Goal: Task Accomplishment & Management: Use online tool/utility

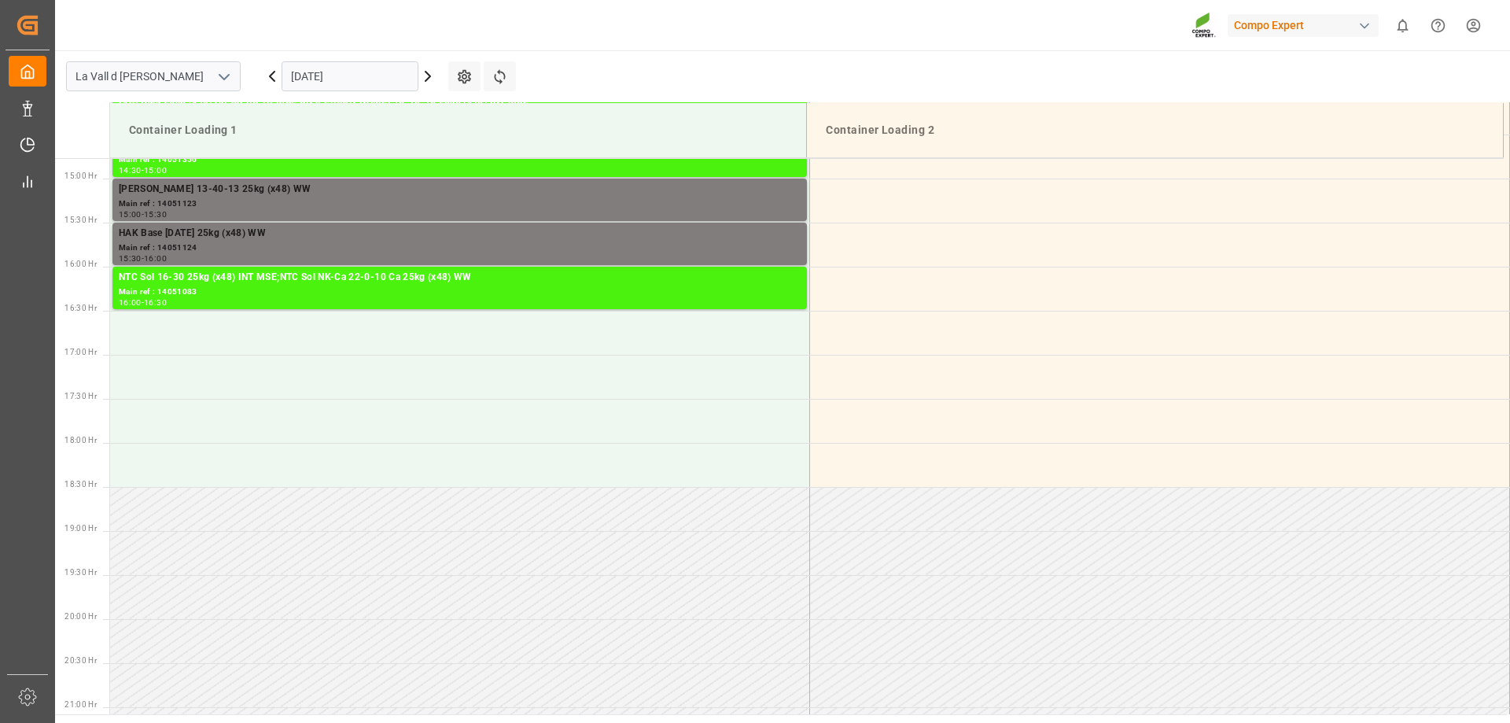
scroll to position [1311, 0]
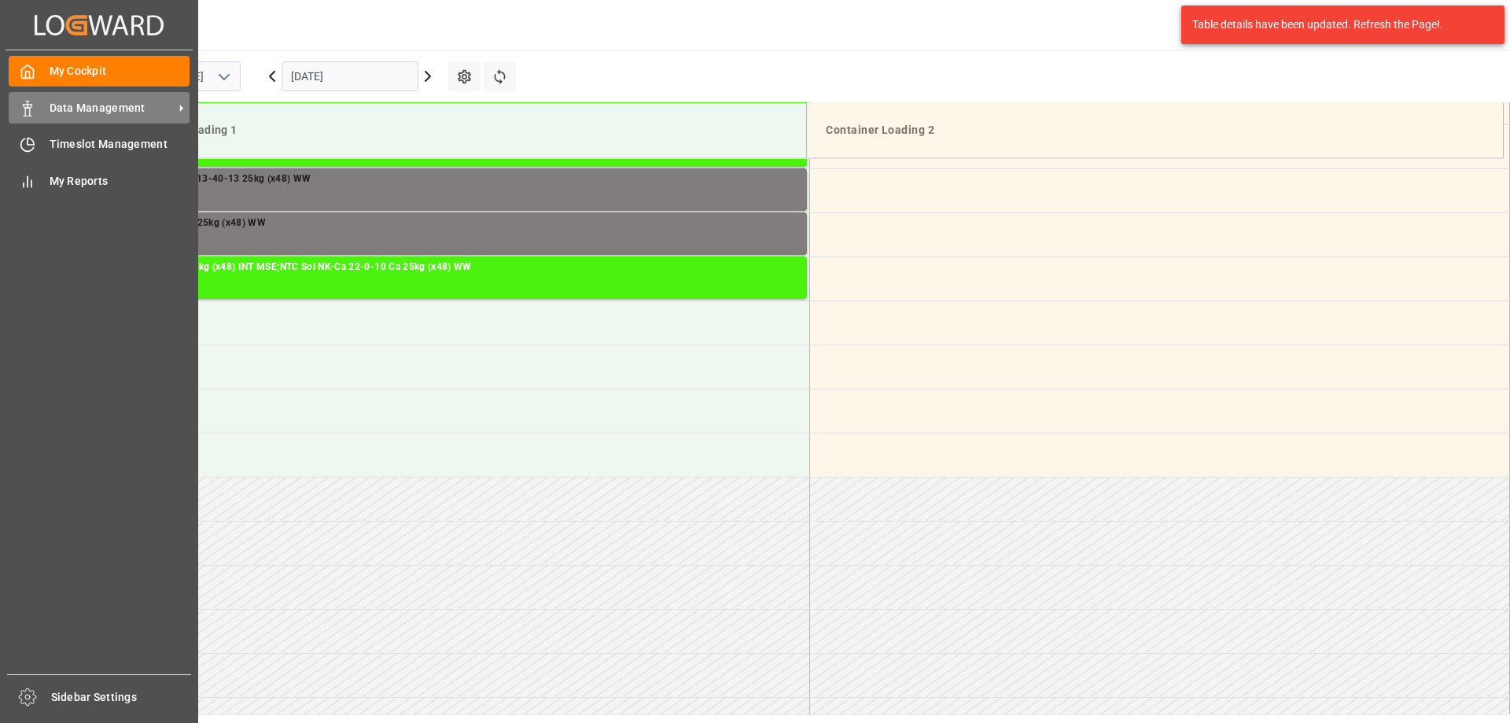
click at [79, 101] on span "Data Management" at bounding box center [112, 108] width 124 height 17
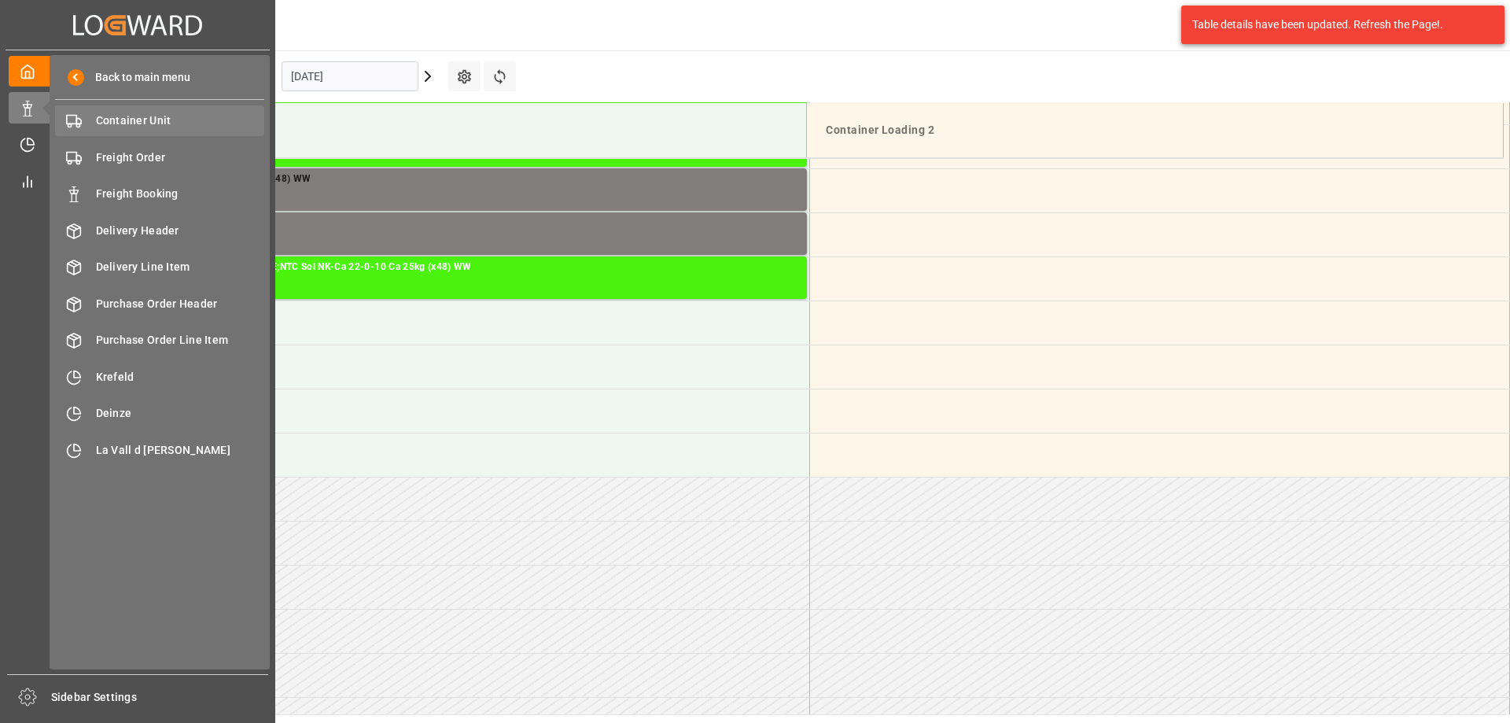
click at [145, 122] on span "Container Unit" at bounding box center [180, 120] width 169 height 17
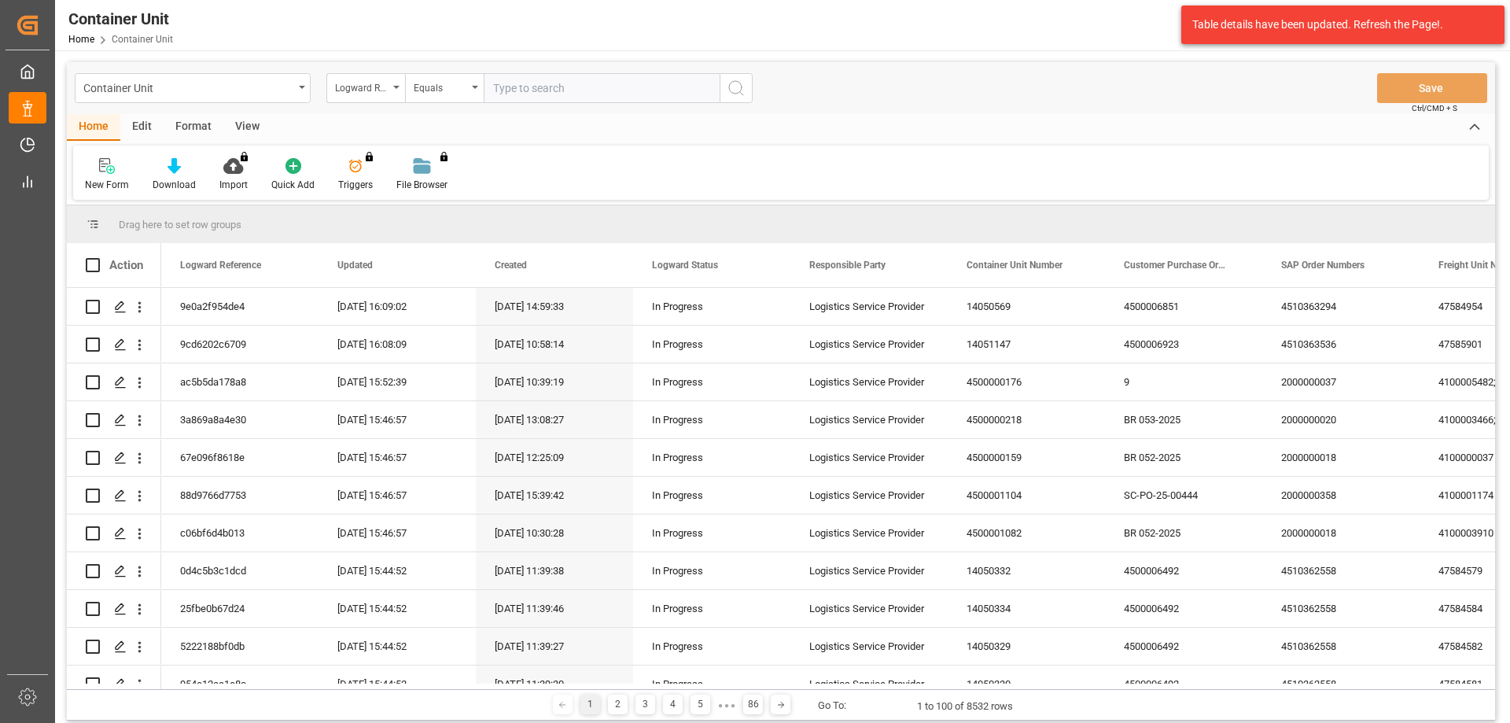
click at [367, 93] on div "Logward Reference" at bounding box center [361, 86] width 53 height 18
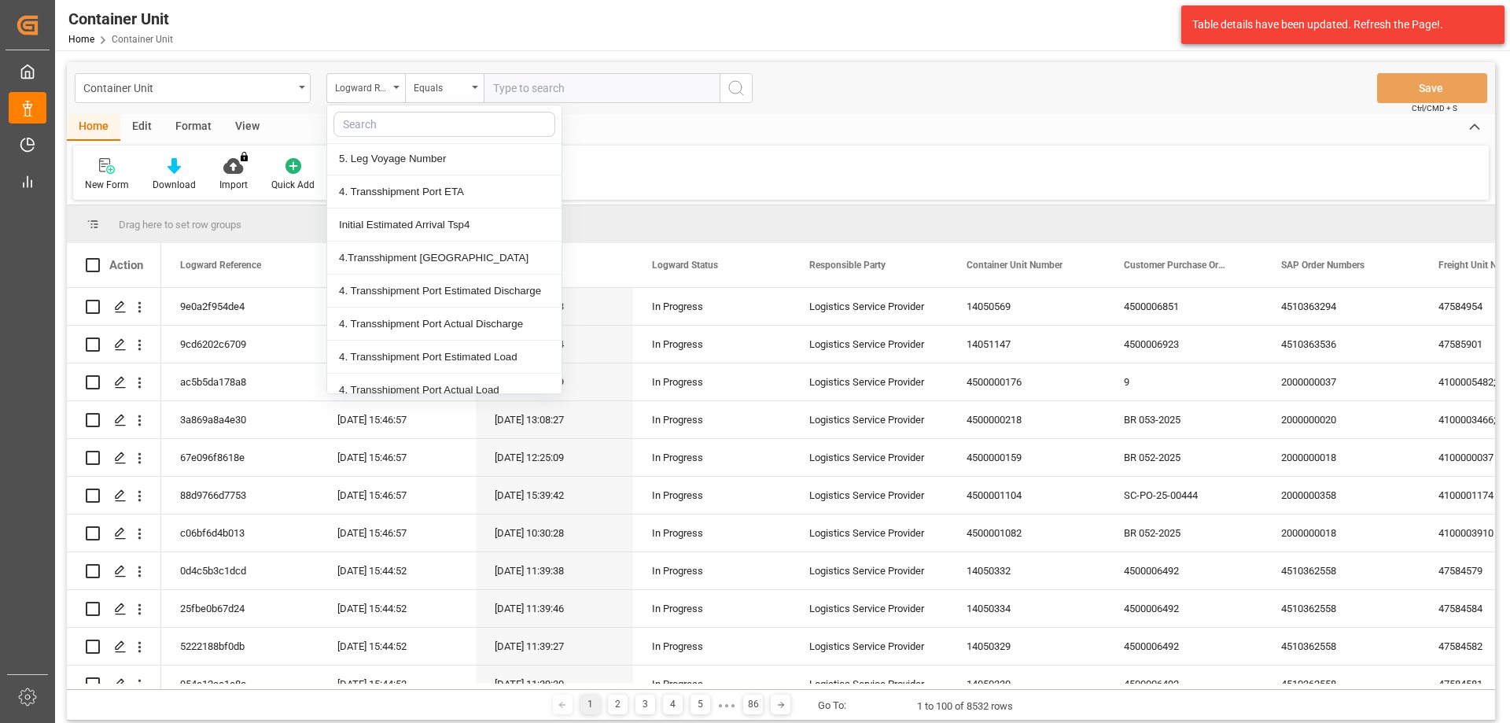
scroll to position [5268, 0]
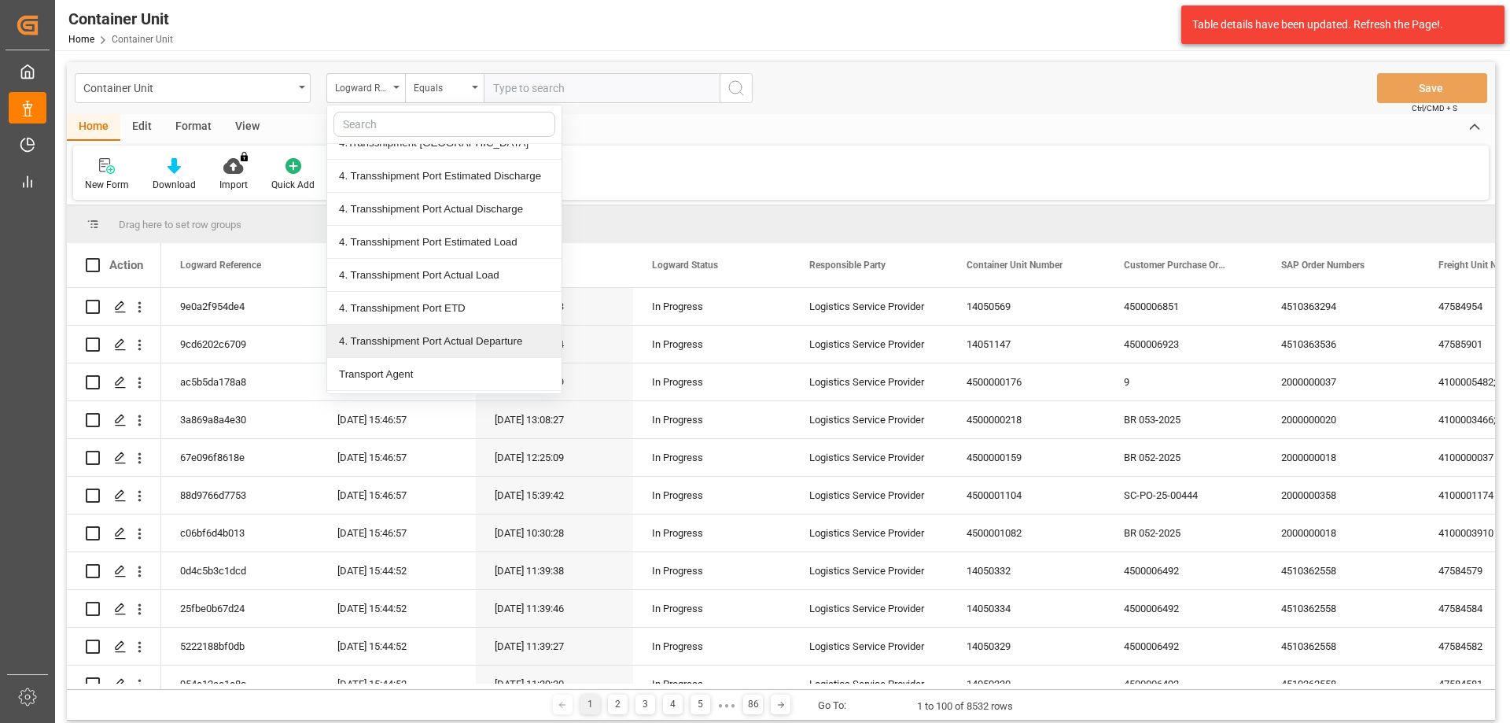
click at [639, 164] on div "New Form Download Import You don't have permission for this feature. Contact ad…" at bounding box center [780, 172] width 1415 height 54
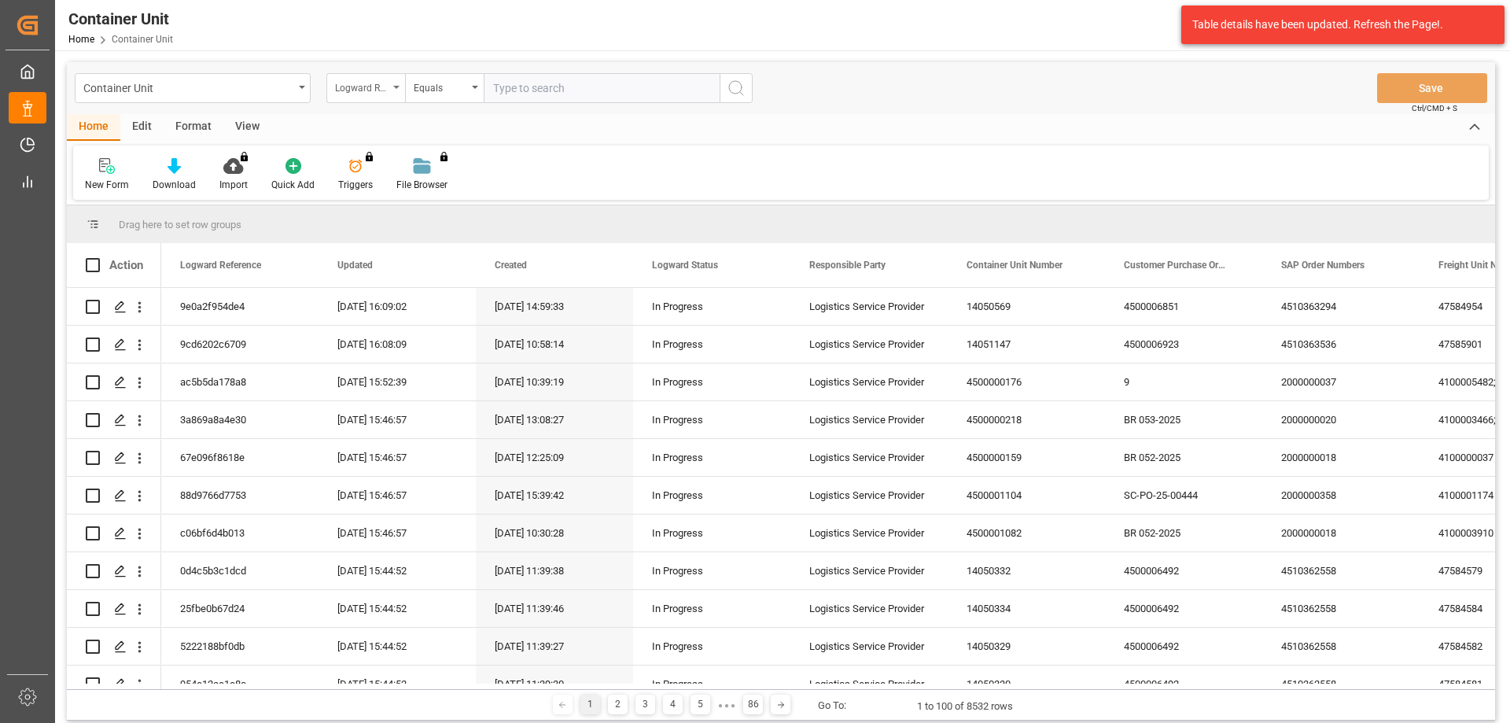
click at [399, 85] on div "Logward Reference" at bounding box center [365, 88] width 79 height 30
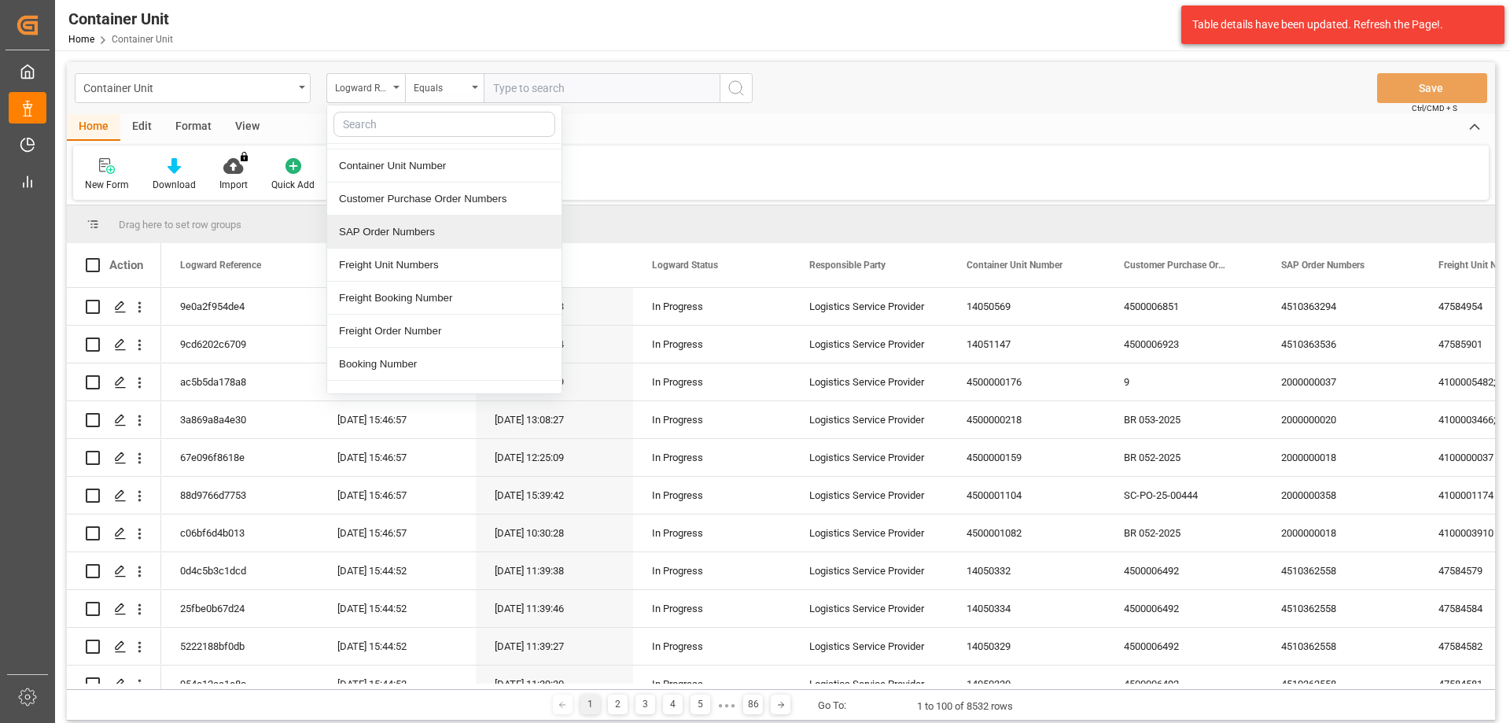
scroll to position [236, 0]
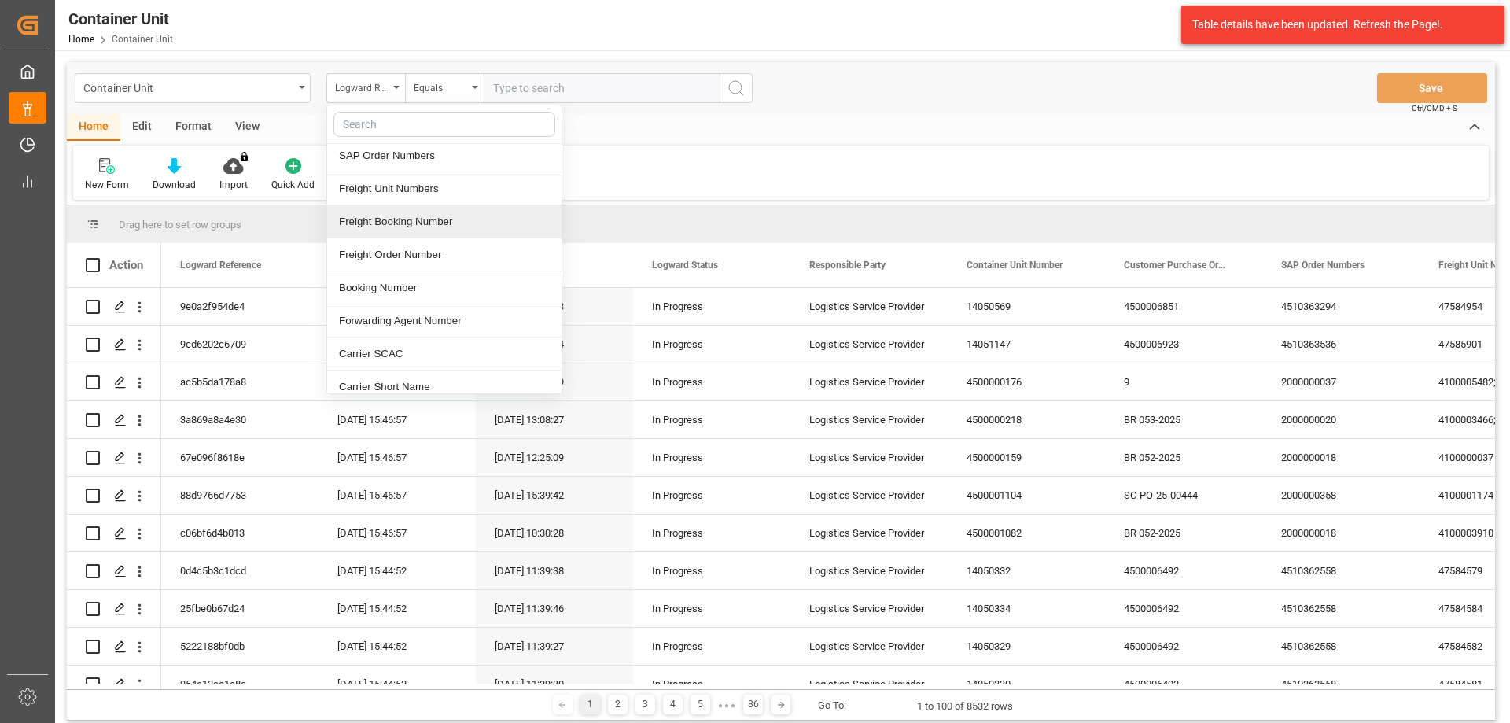
click at [416, 228] on div "Freight Booking Number" at bounding box center [444, 221] width 234 height 33
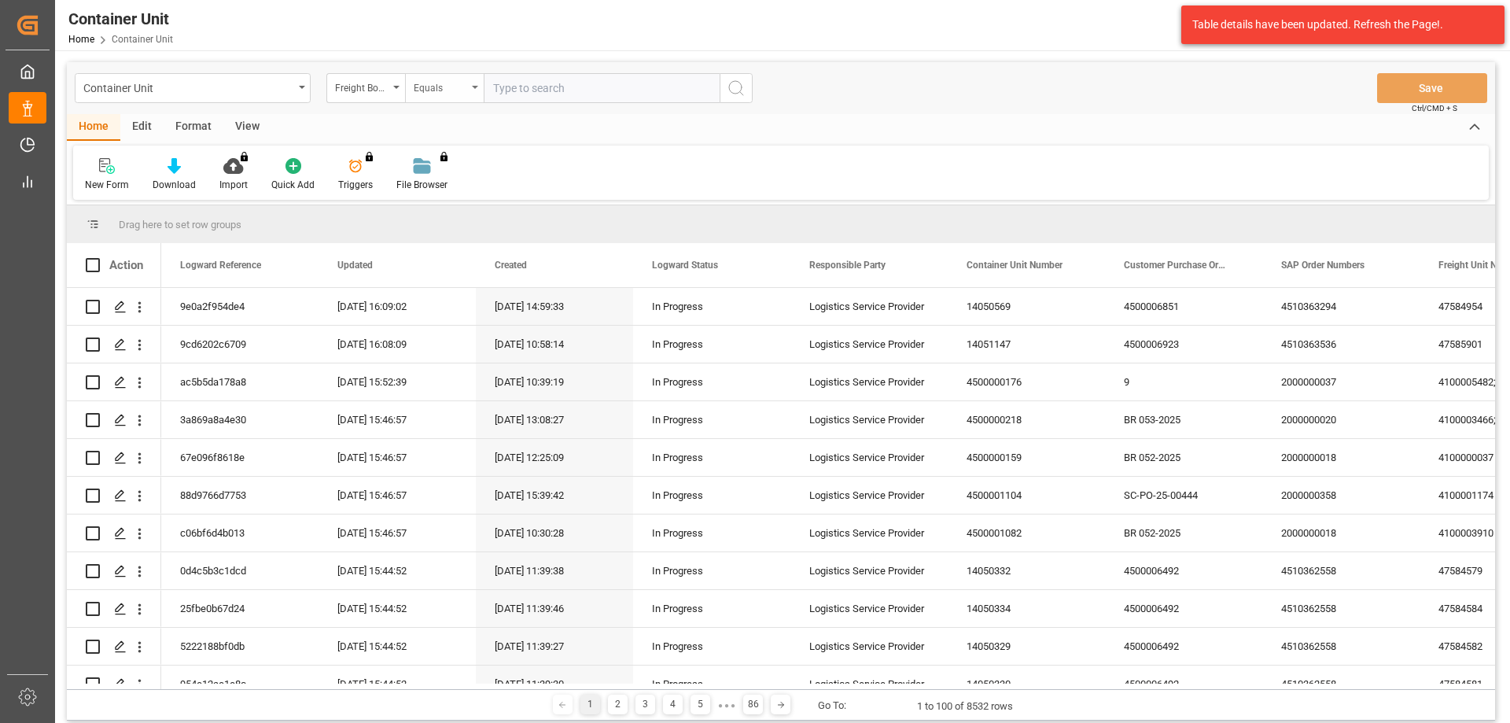
click at [433, 102] on div "Equals" at bounding box center [444, 88] width 79 height 30
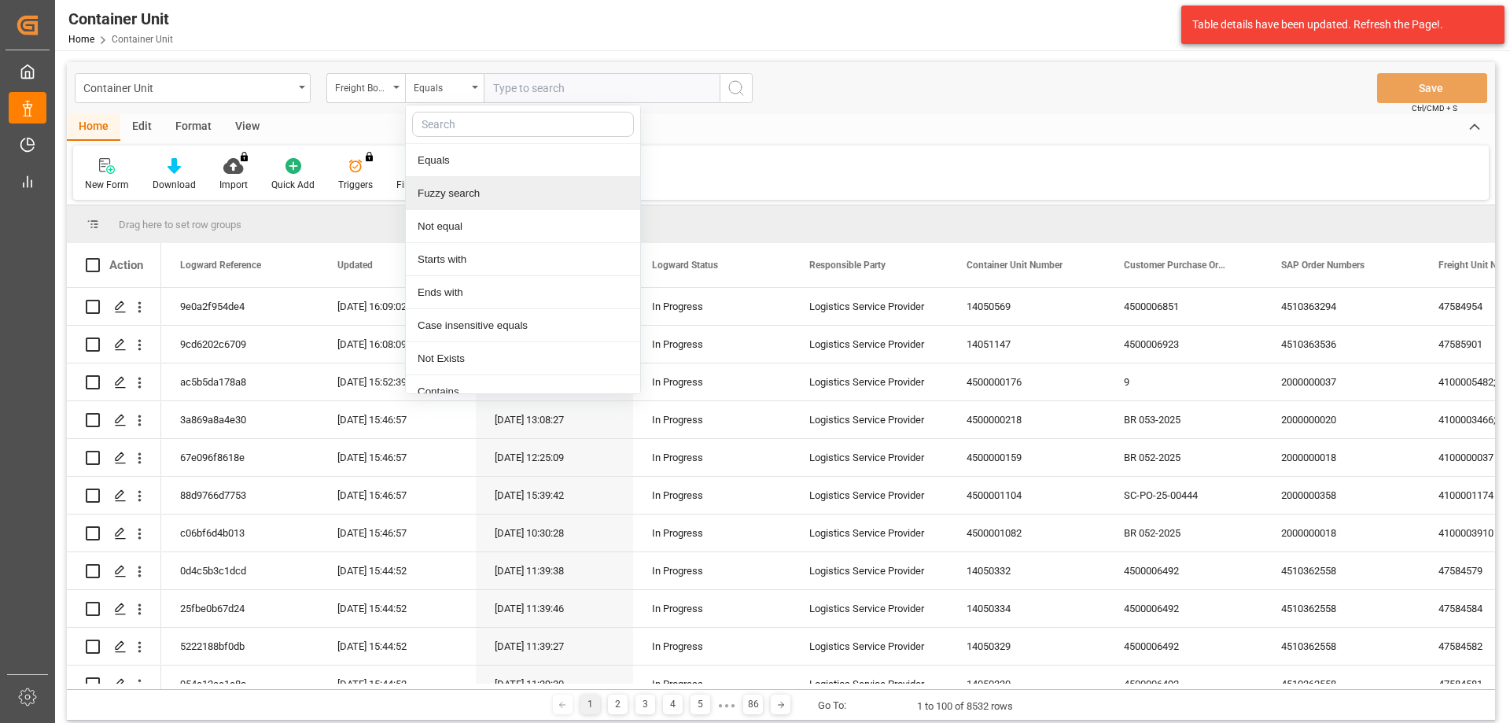
click at [471, 190] on div "Fuzzy search" at bounding box center [523, 193] width 234 height 33
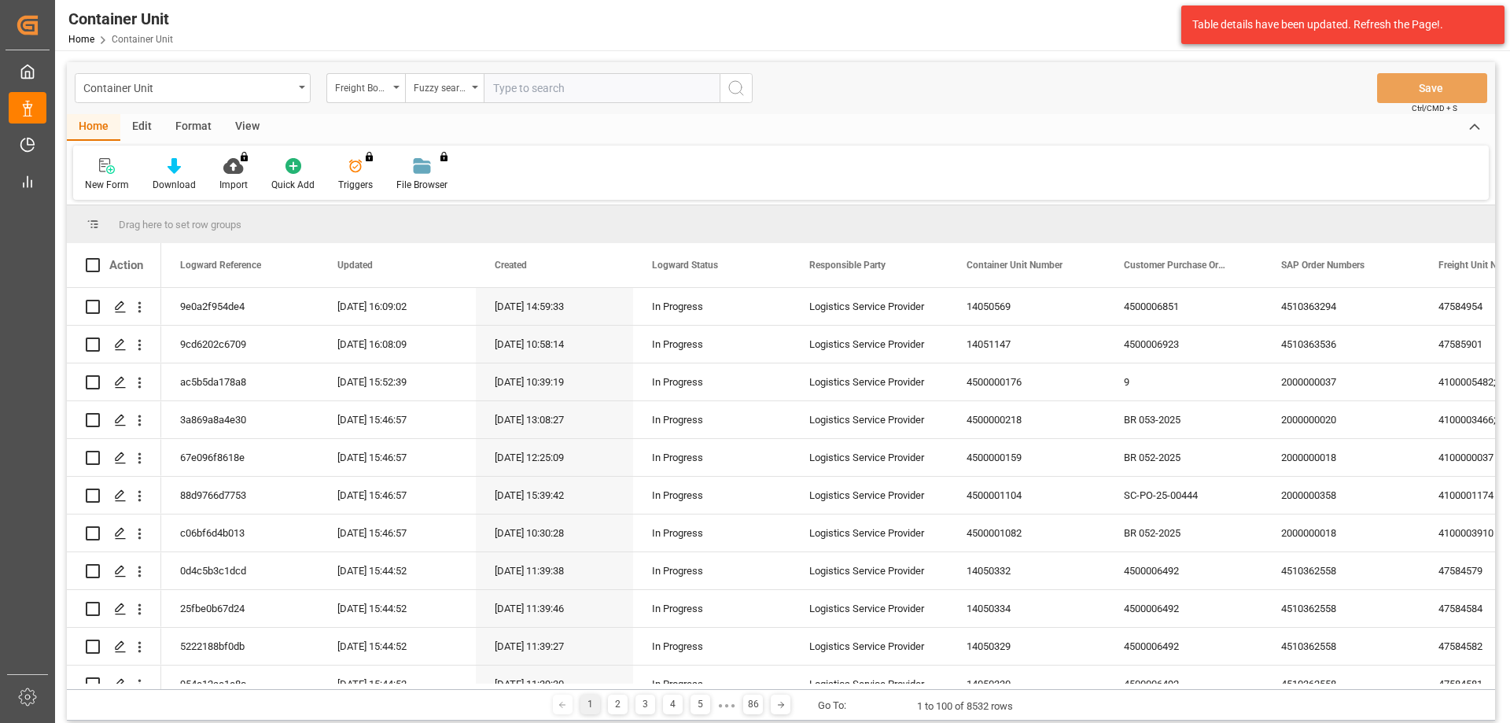
click at [535, 96] on input "text" at bounding box center [602, 88] width 236 height 30
type input "14052769"
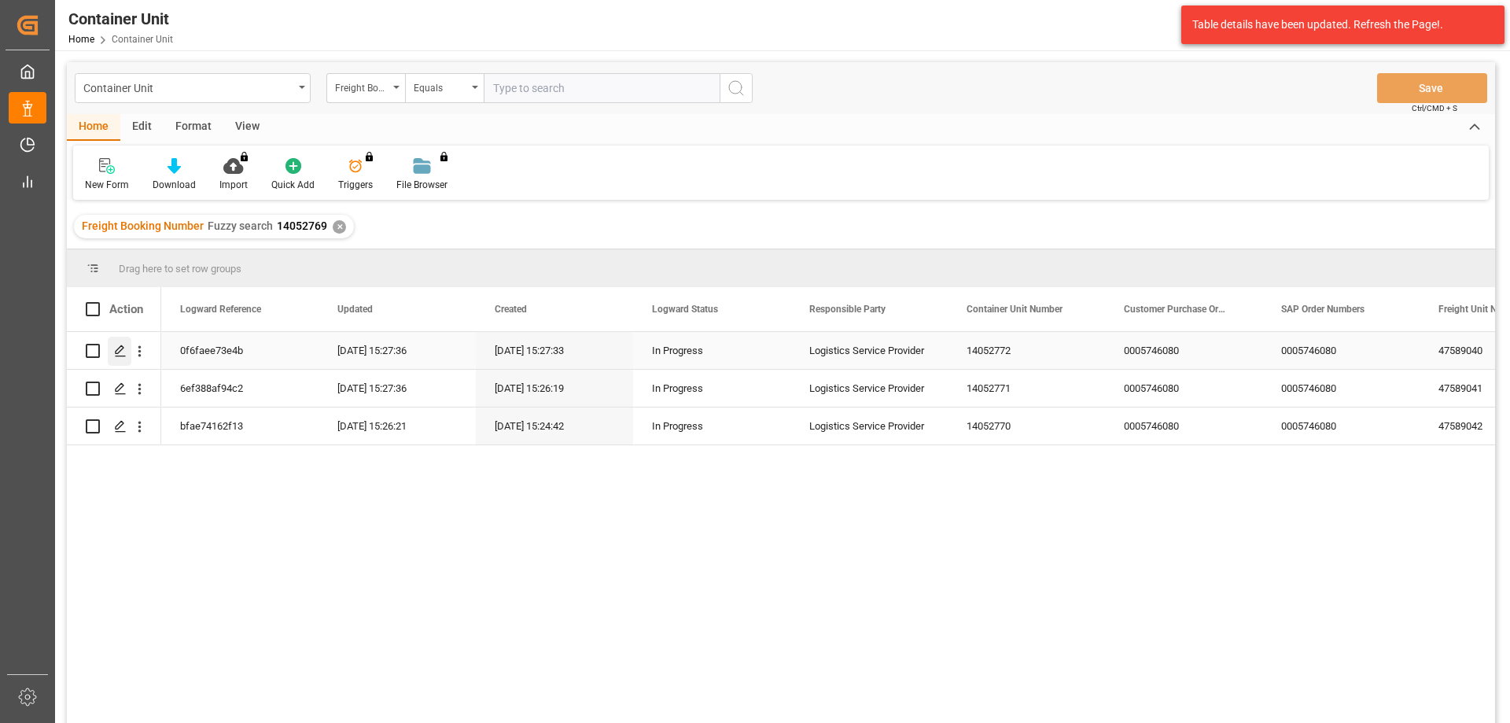
click at [122, 353] on icon "Press SPACE to select this row." at bounding box center [120, 350] width 13 height 13
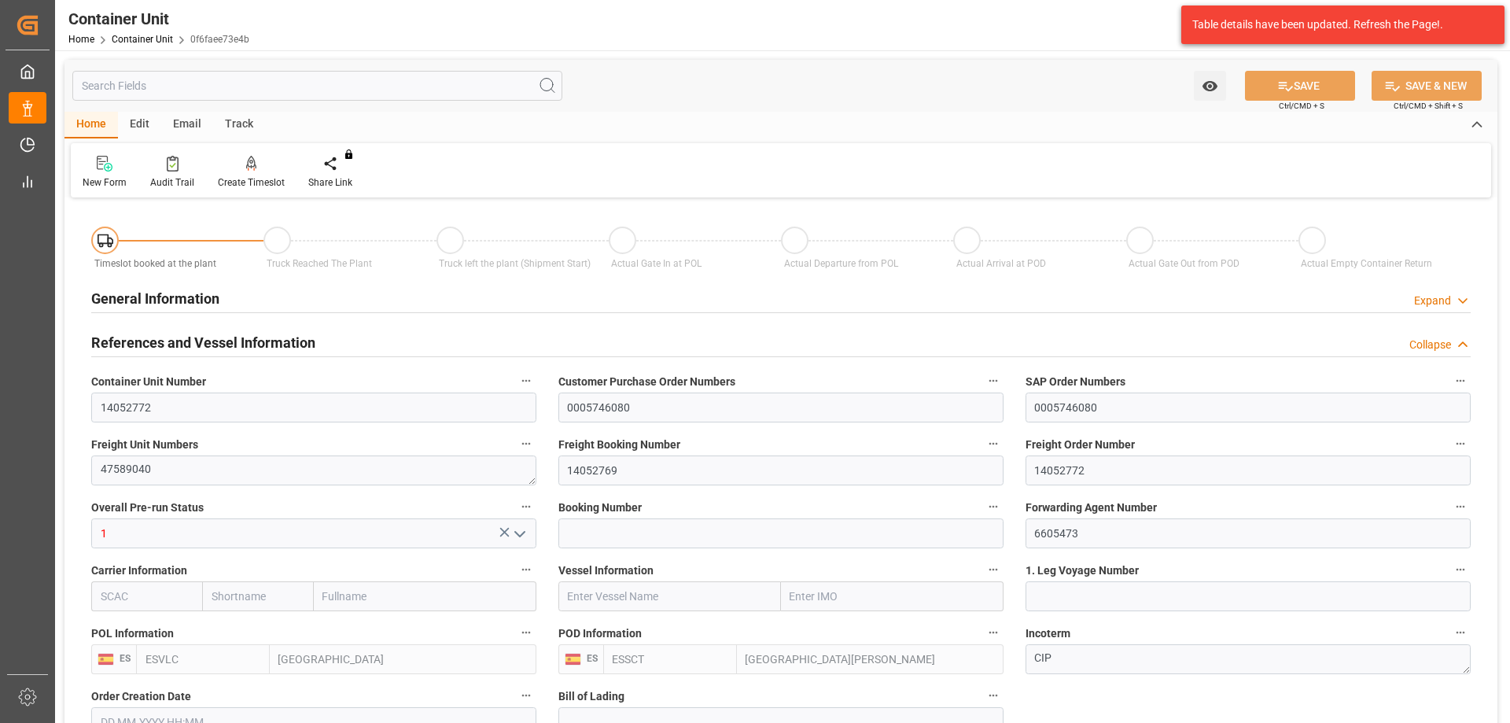
type input "ESVLC"
type input "ESSCT"
type input "0"
type input "50"
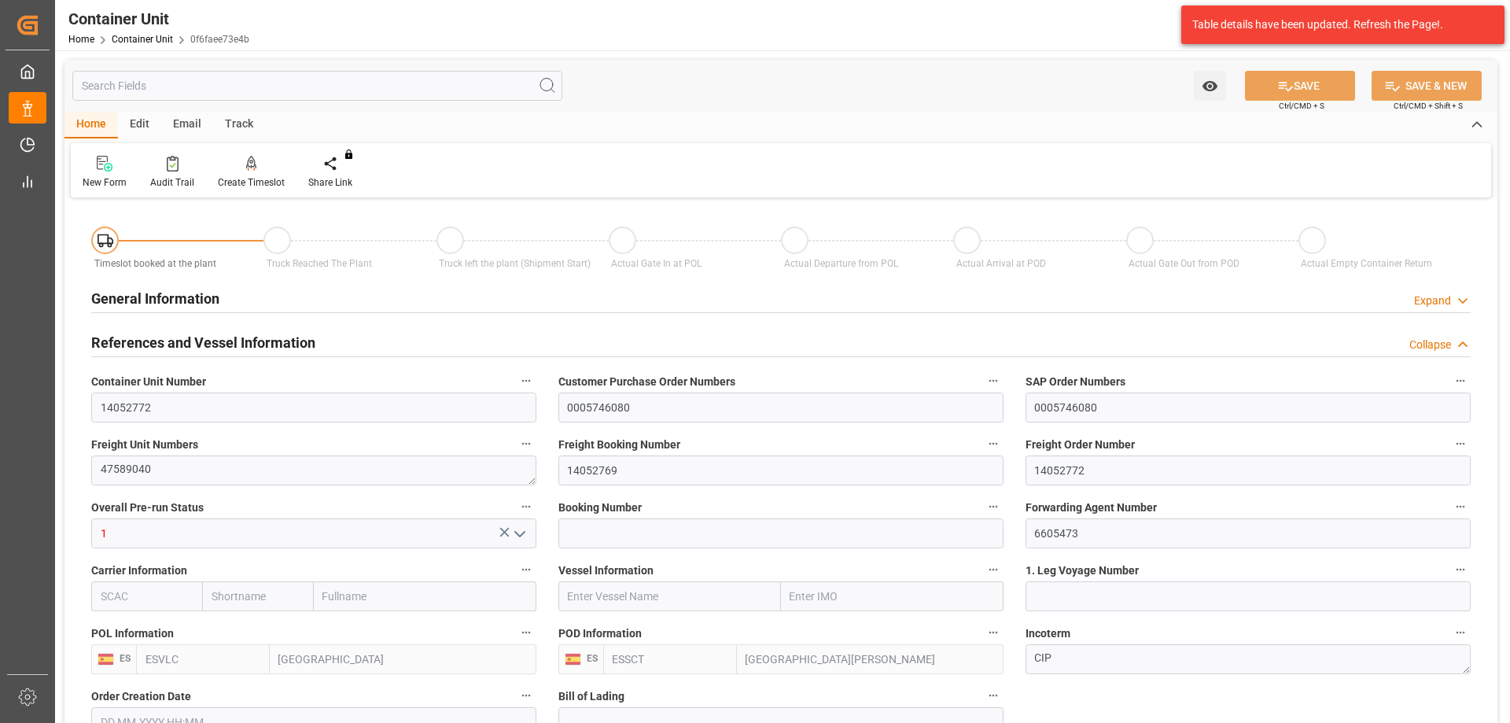
type input "24806.4"
type input "23.09.2025 15:27"
type input "[DATE]"
click at [260, 178] on div "Create Timeslot" at bounding box center [251, 182] width 67 height 14
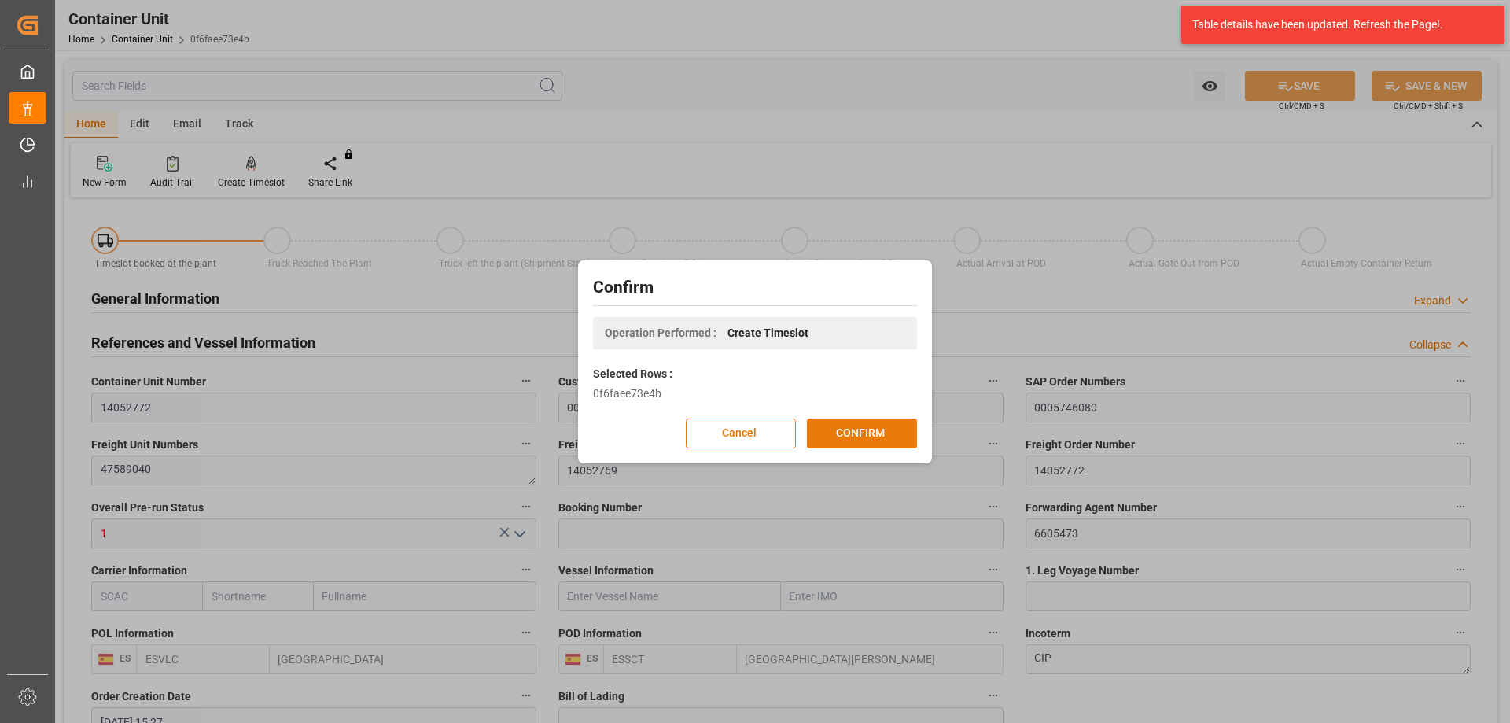
click at [887, 425] on button "CONFIRM" at bounding box center [862, 433] width 110 height 30
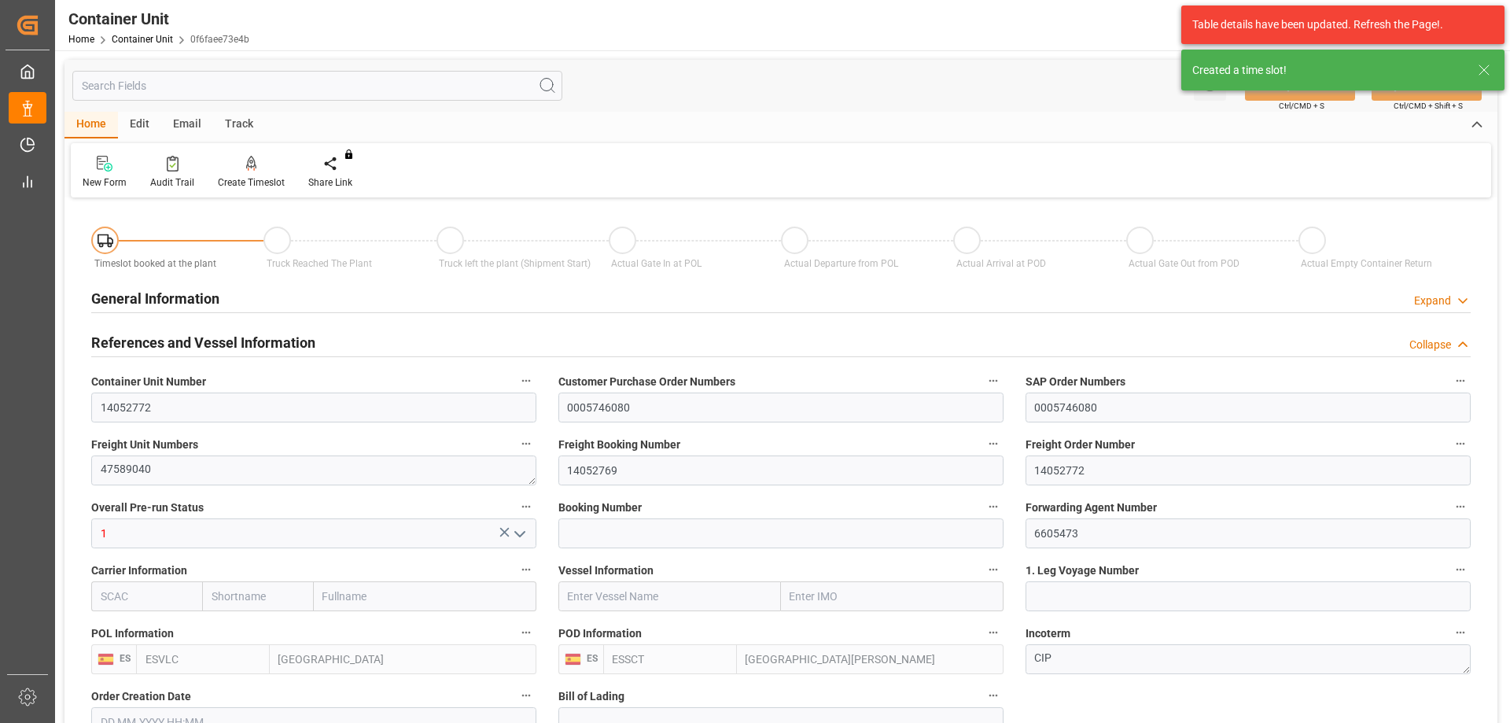
type input "23.09.2025 15:27"
type input "[DATE]"
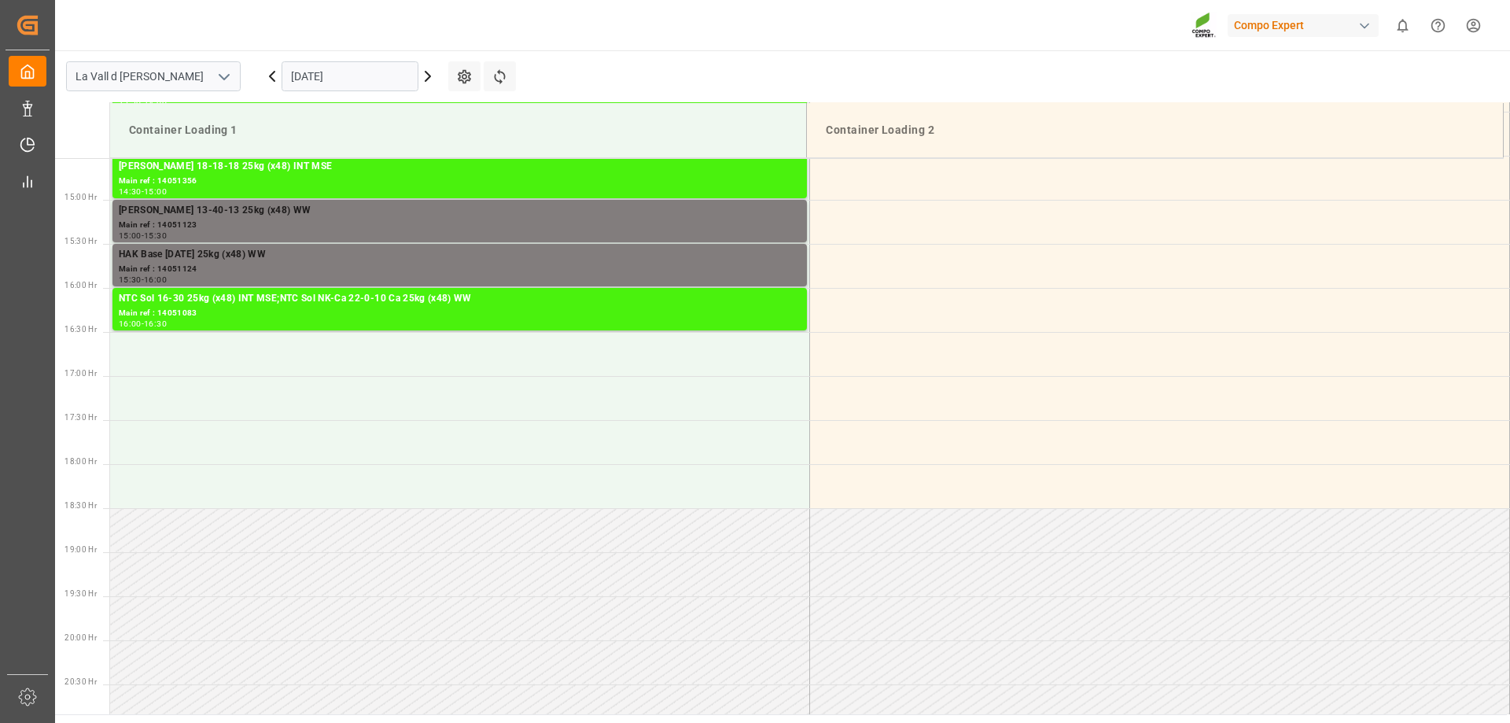
scroll to position [1311, 0]
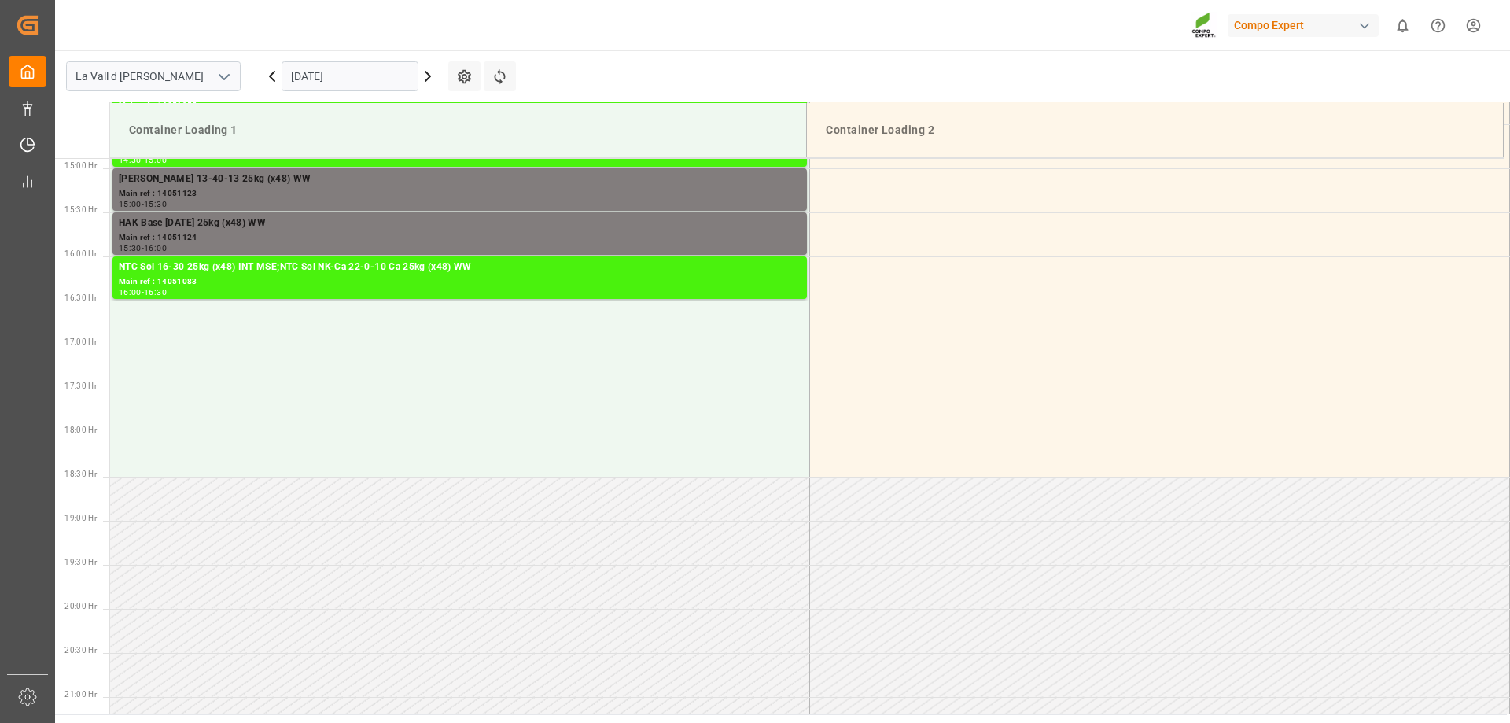
click at [389, 79] on input "[DATE]" at bounding box center [349, 76] width 137 height 30
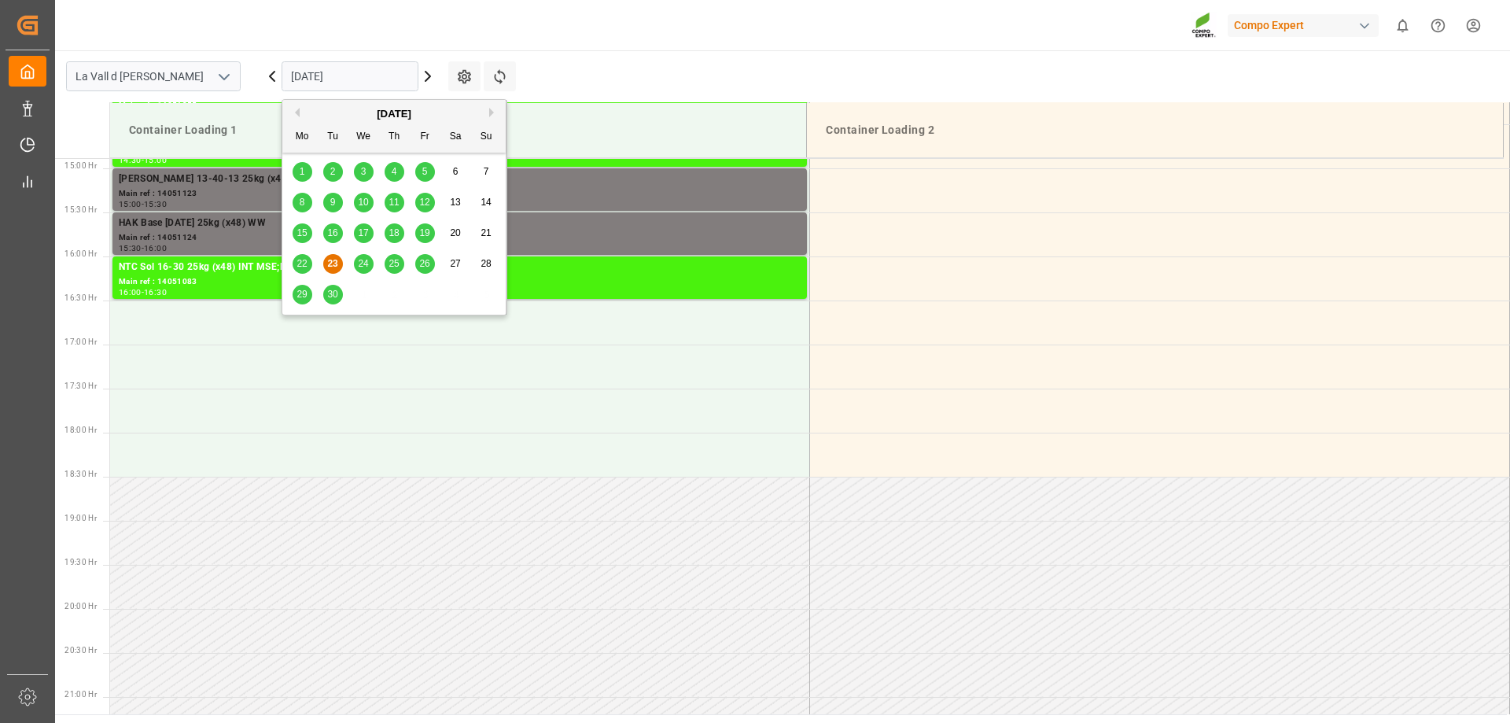
click at [365, 264] on span "24" at bounding box center [363, 263] width 10 height 11
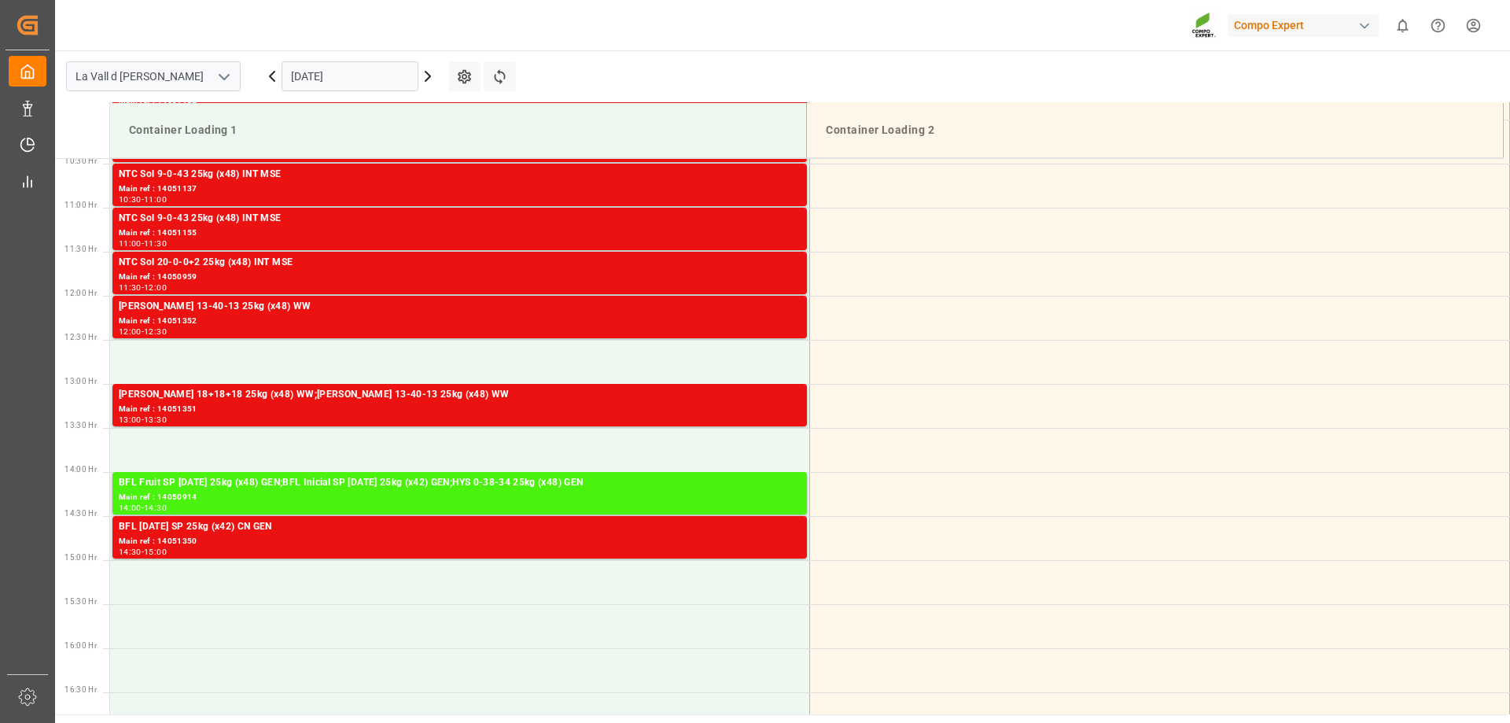
scroll to position [918, 0]
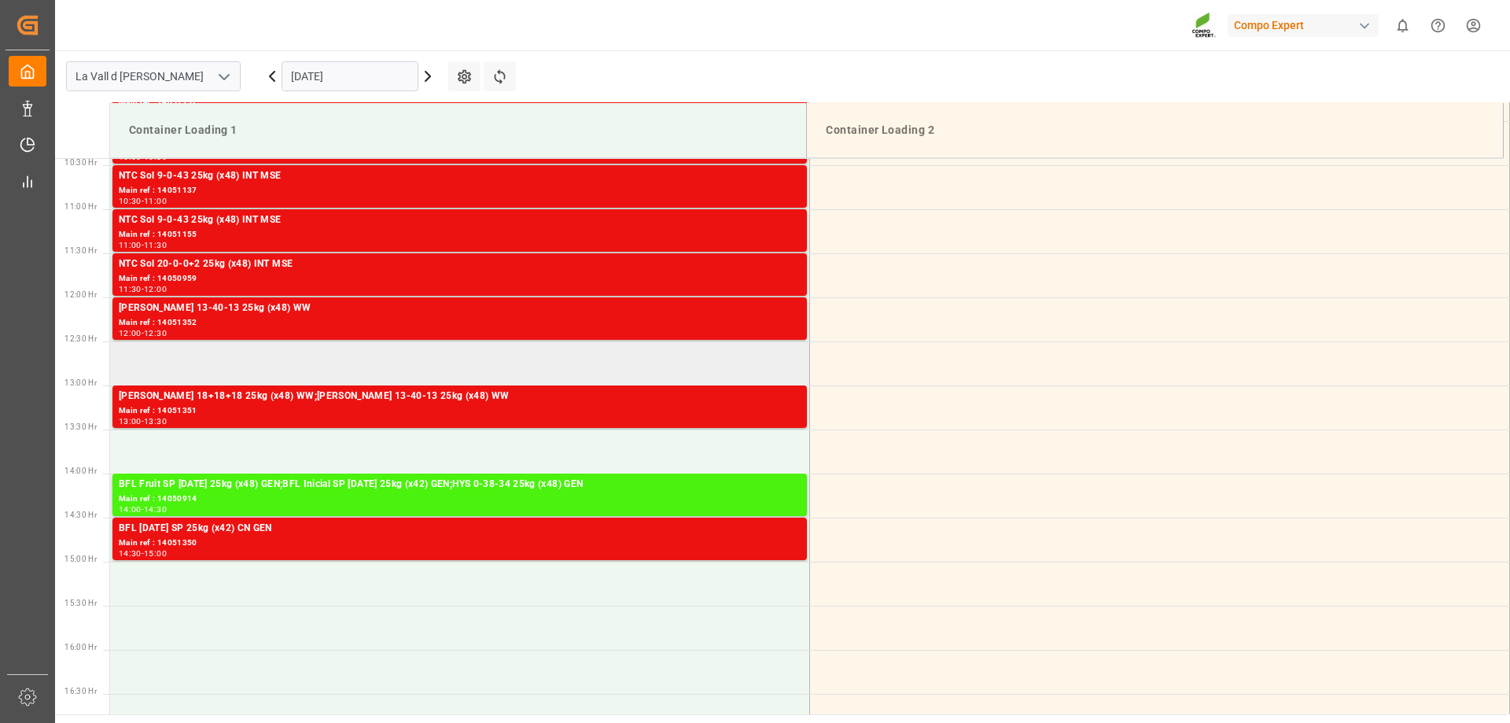
click at [194, 357] on td at bounding box center [460, 363] width 700 height 44
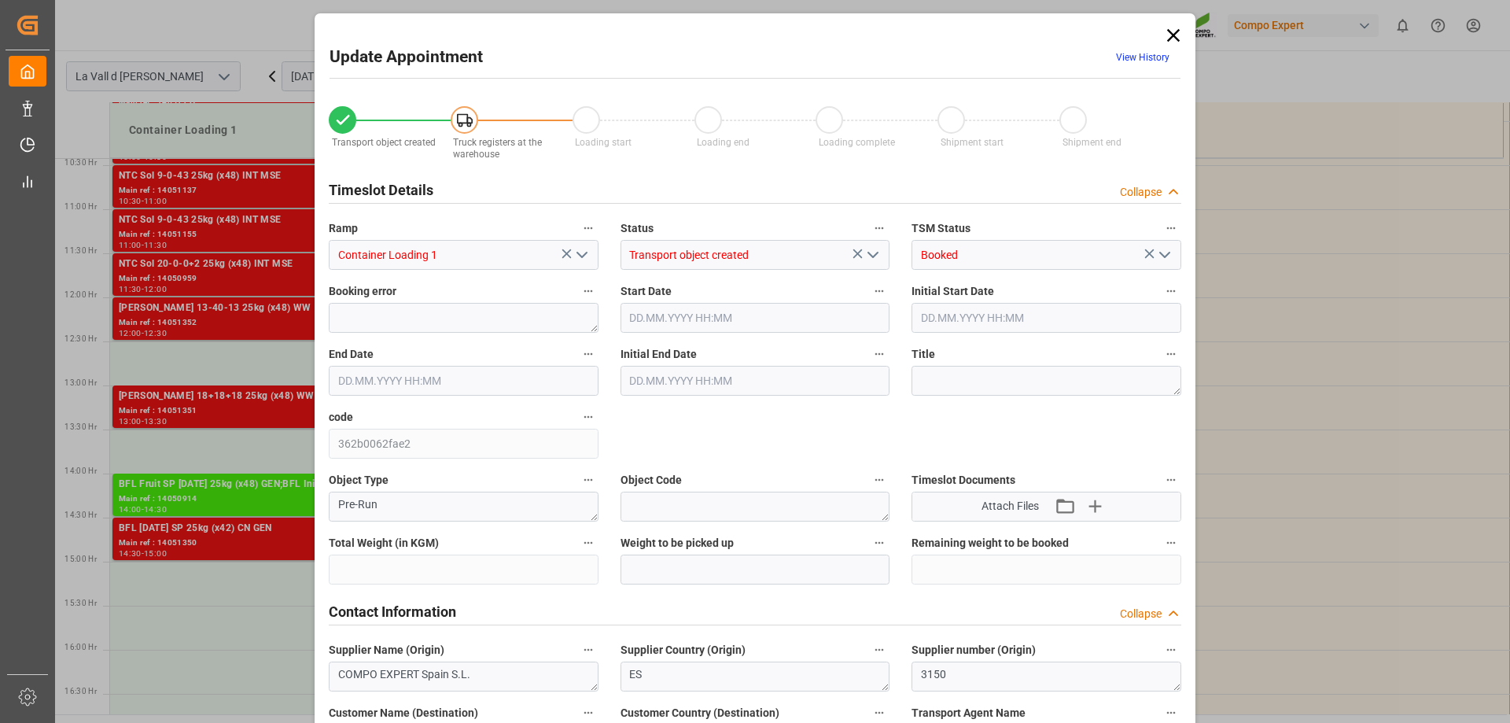
type input "24806.4"
type input "50"
type input "24.09.2025 12:30"
type input "24.09.2025 13:00"
type input "[DATE] 15:27"
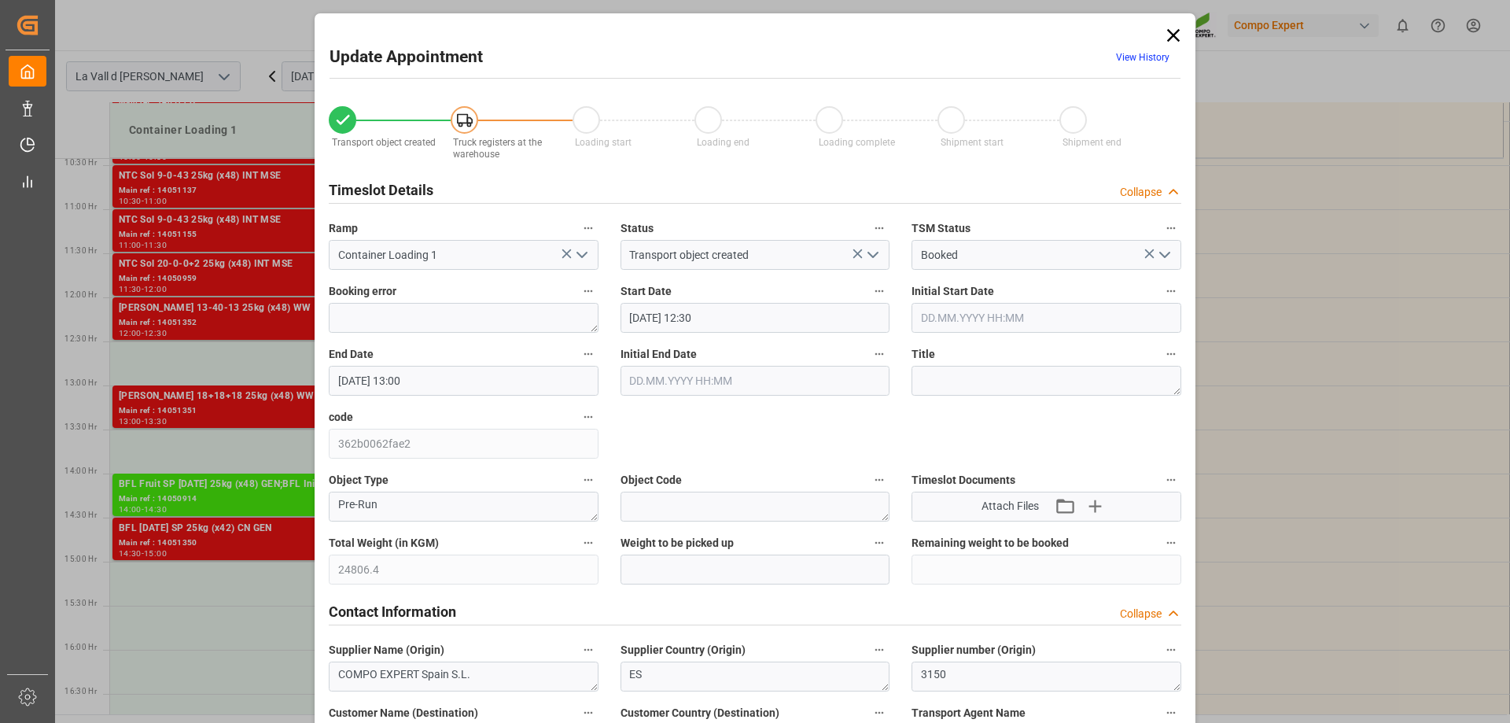
type input "[DATE] 14:10"
click at [662, 569] on input "text" at bounding box center [755, 569] width 270 height 30
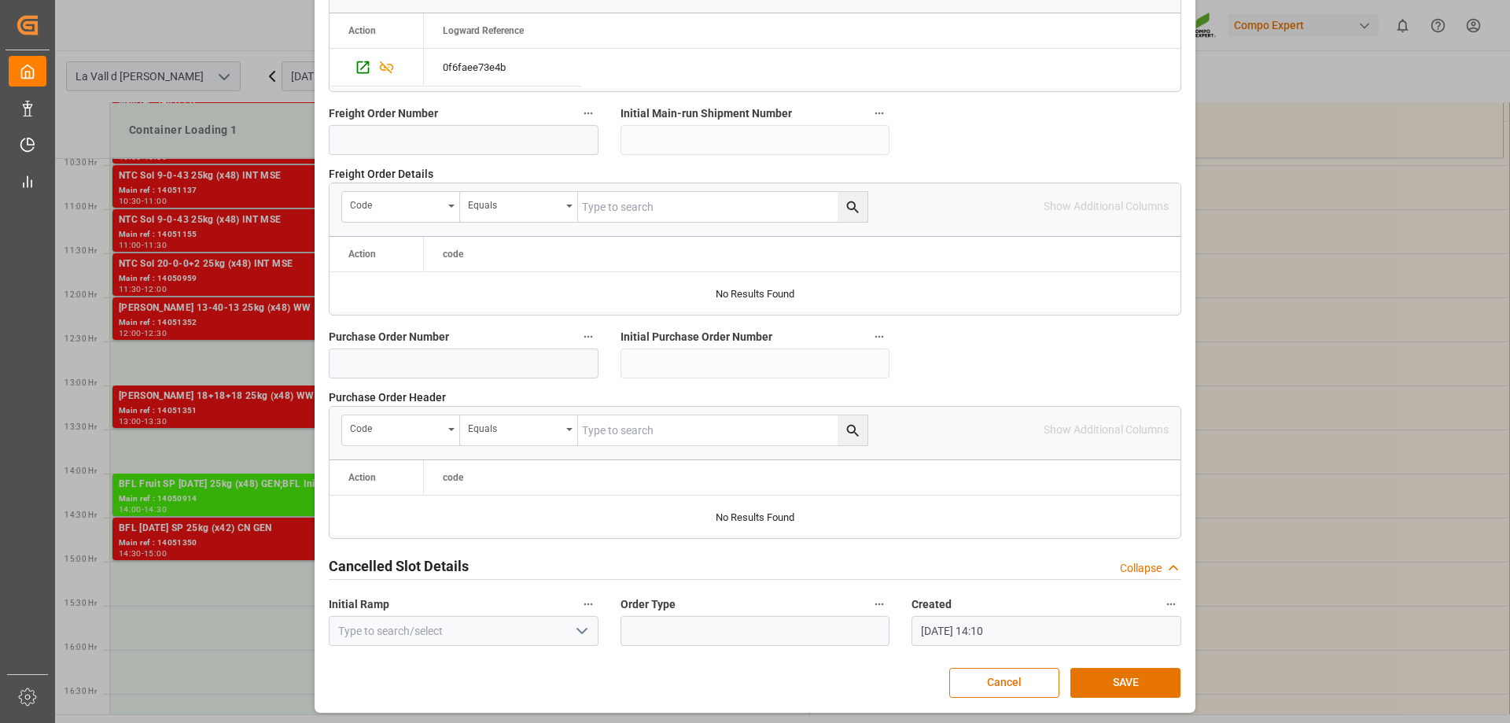
scroll to position [1459, 0]
type input "24806.4"
click at [1131, 673] on button "SAVE" at bounding box center [1125, 681] width 110 height 30
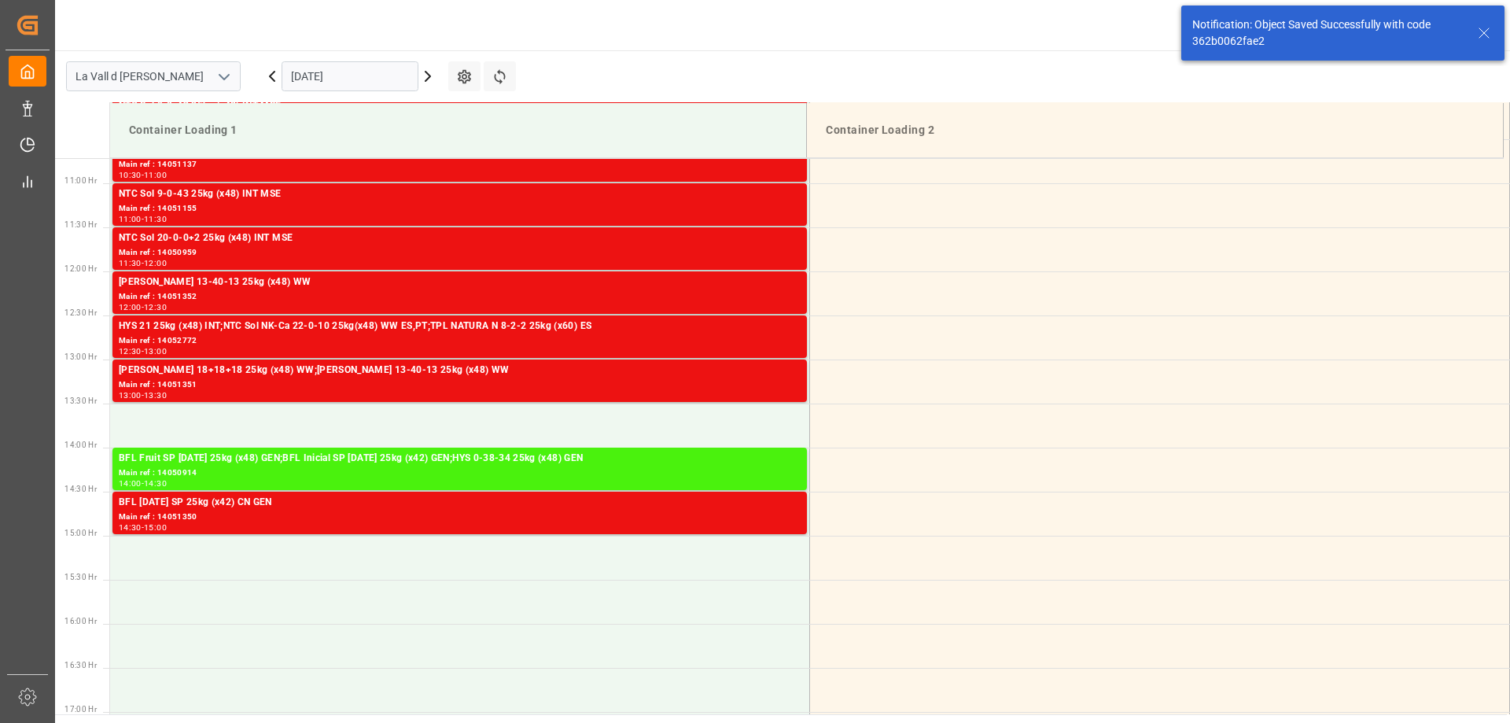
scroll to position [958, 0]
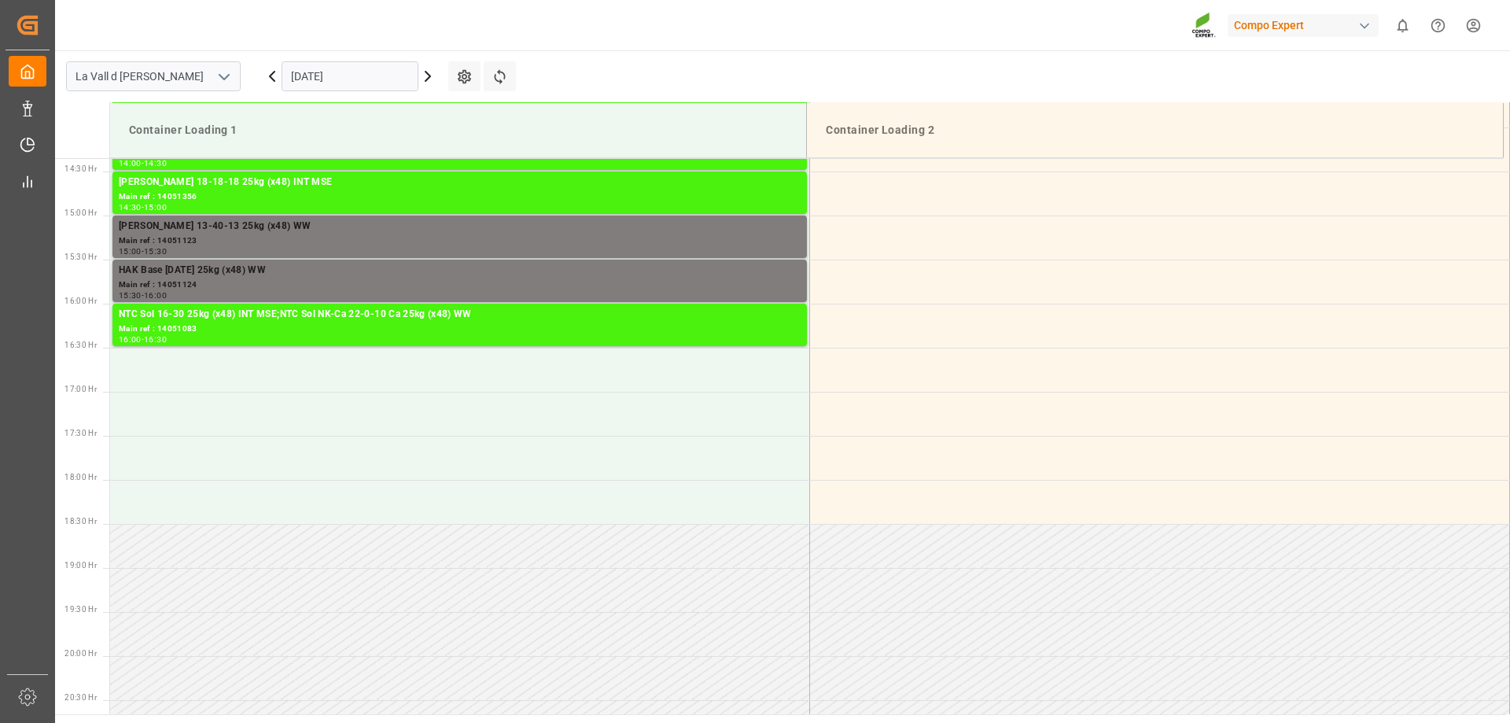
scroll to position [1311, 0]
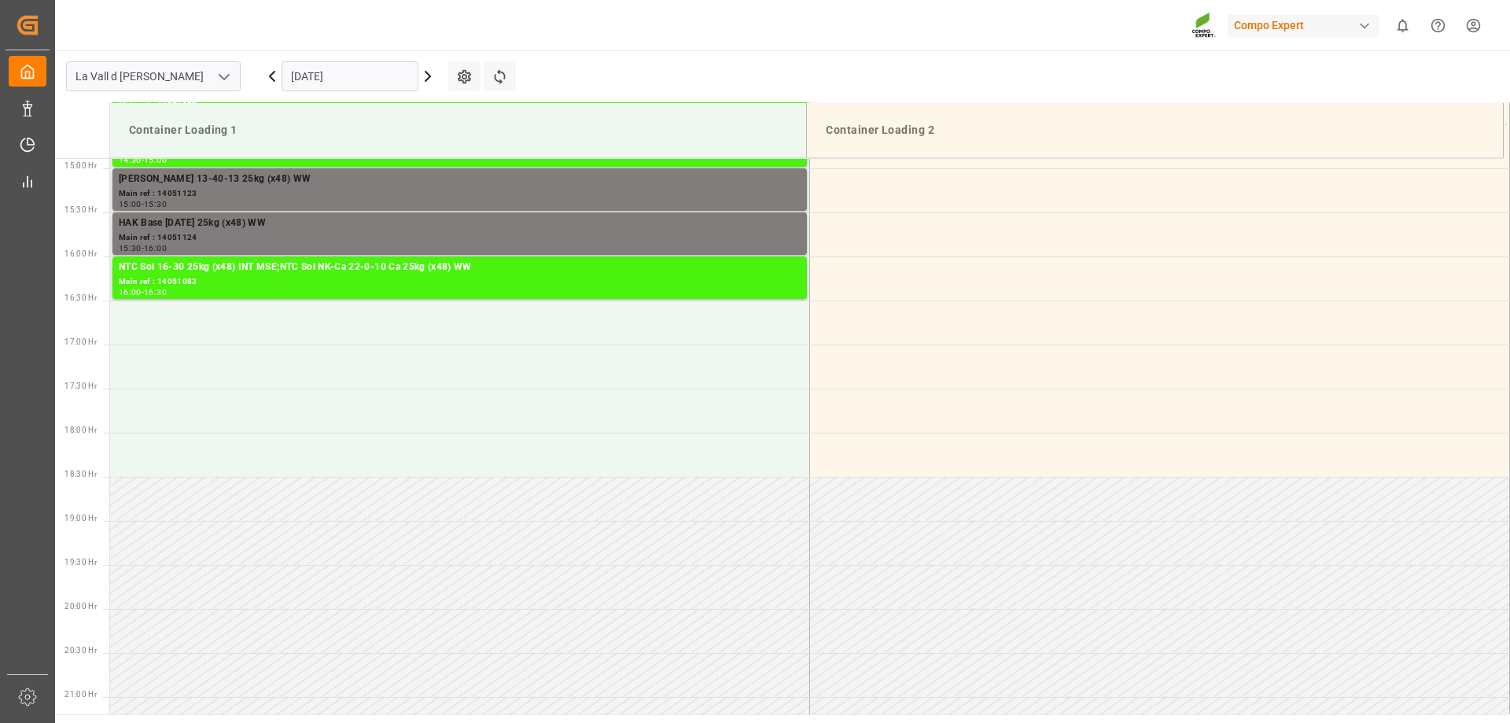
click at [359, 73] on input "[DATE]" at bounding box center [349, 76] width 137 height 30
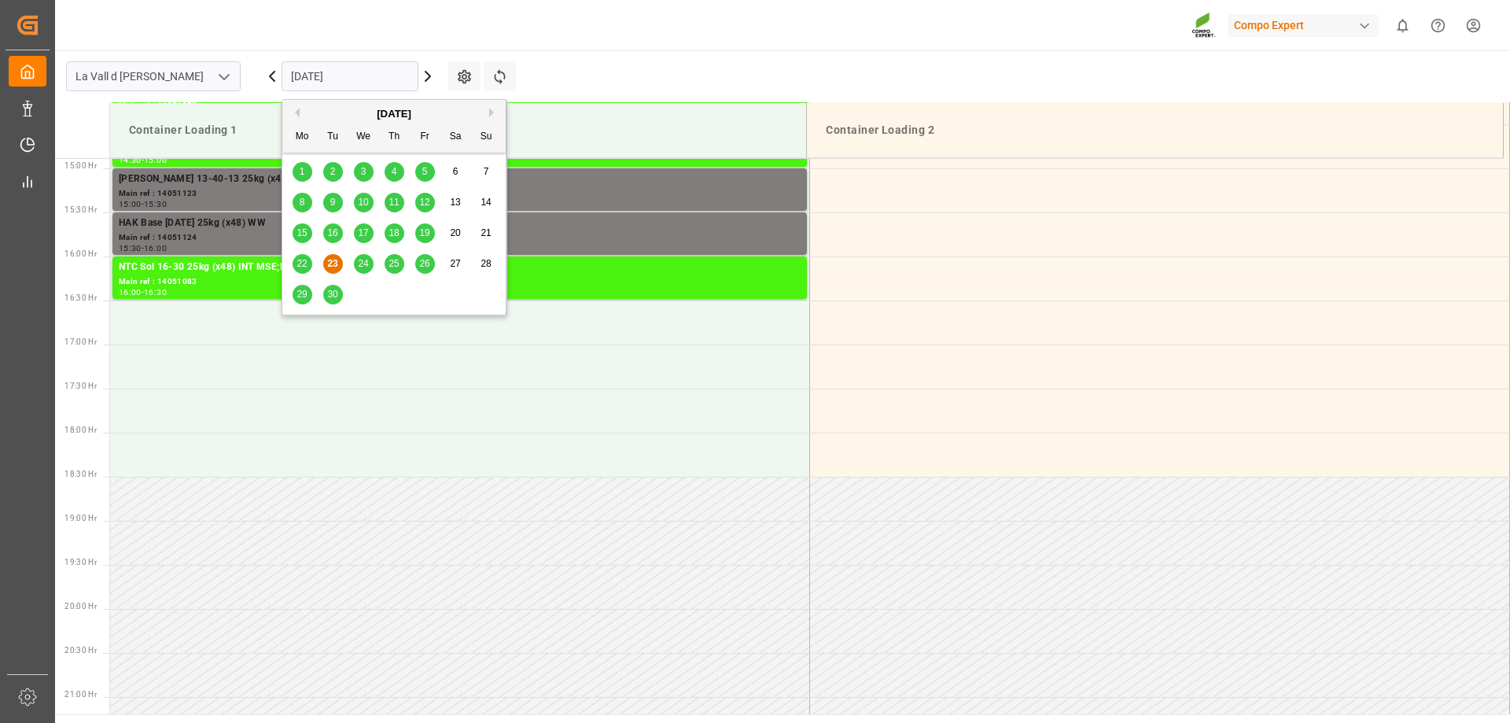
click at [368, 267] on span "24" at bounding box center [363, 263] width 10 height 11
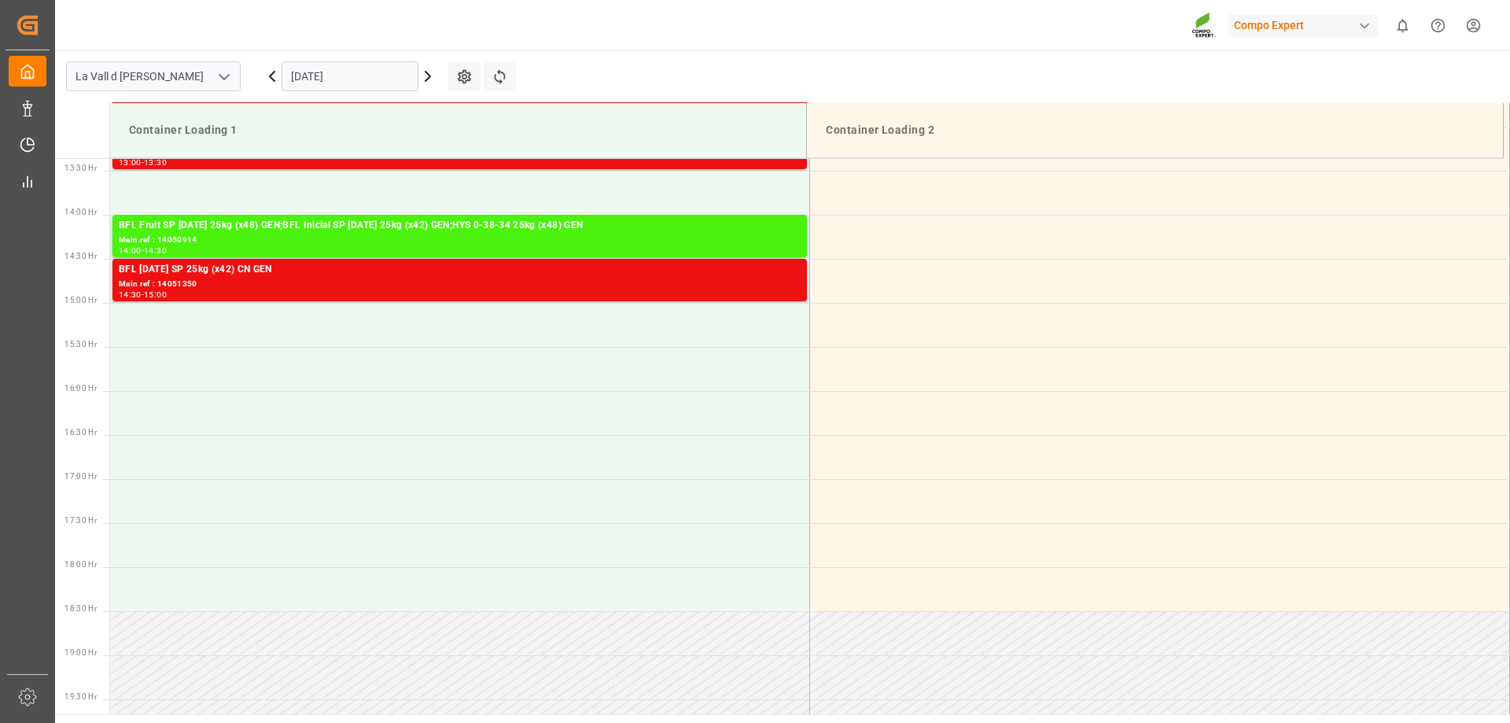
scroll to position [918, 0]
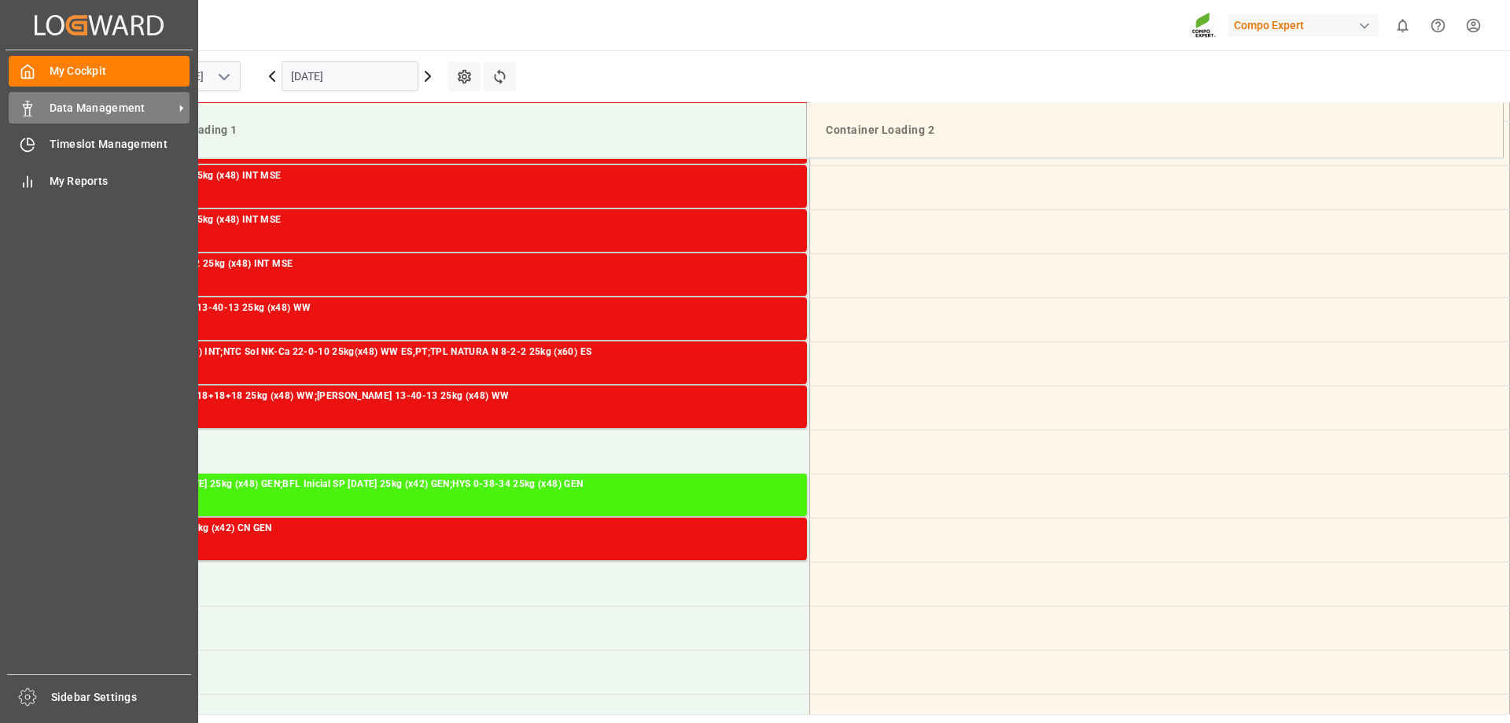
click at [73, 105] on span "Data Management" at bounding box center [112, 108] width 124 height 17
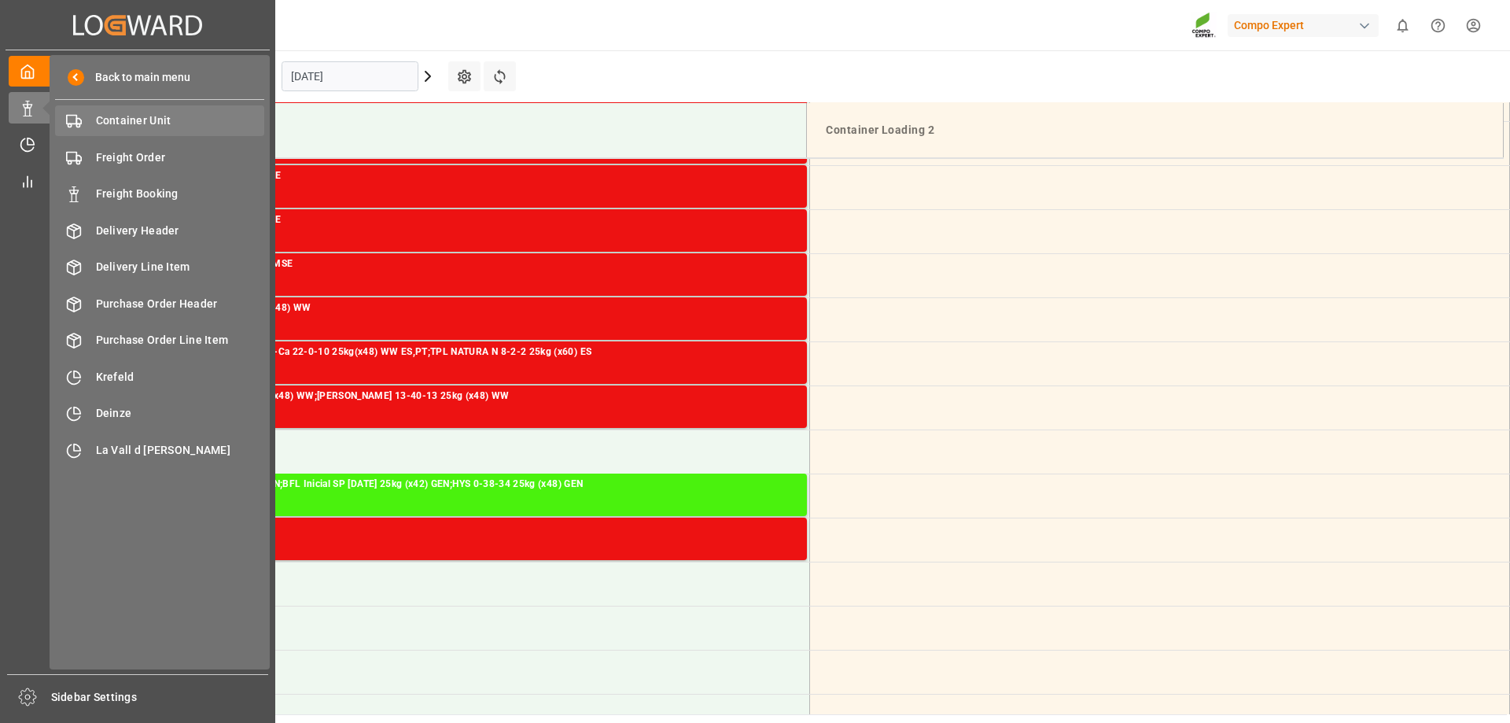
click at [155, 122] on span "Container Unit" at bounding box center [180, 120] width 169 height 17
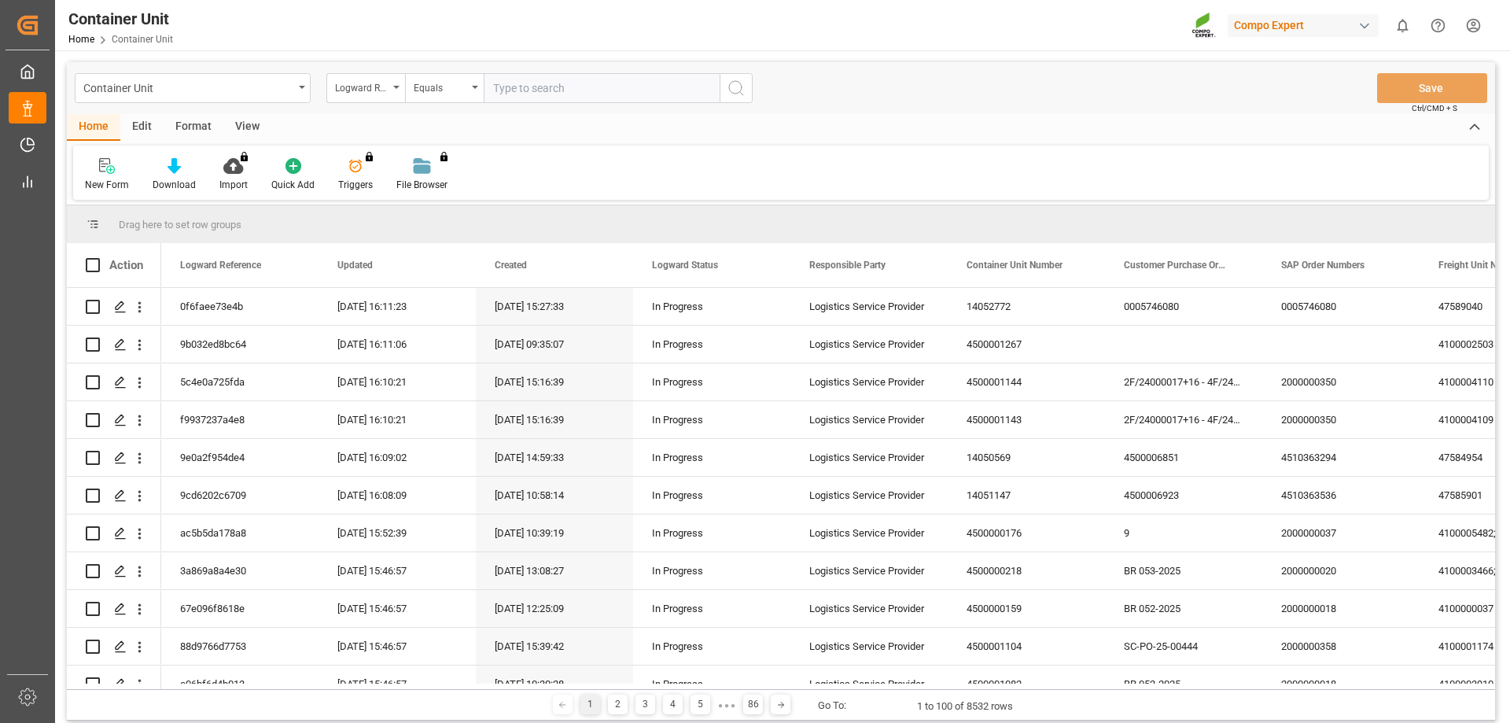
click at [358, 91] on div "Logward Reference" at bounding box center [361, 86] width 53 height 18
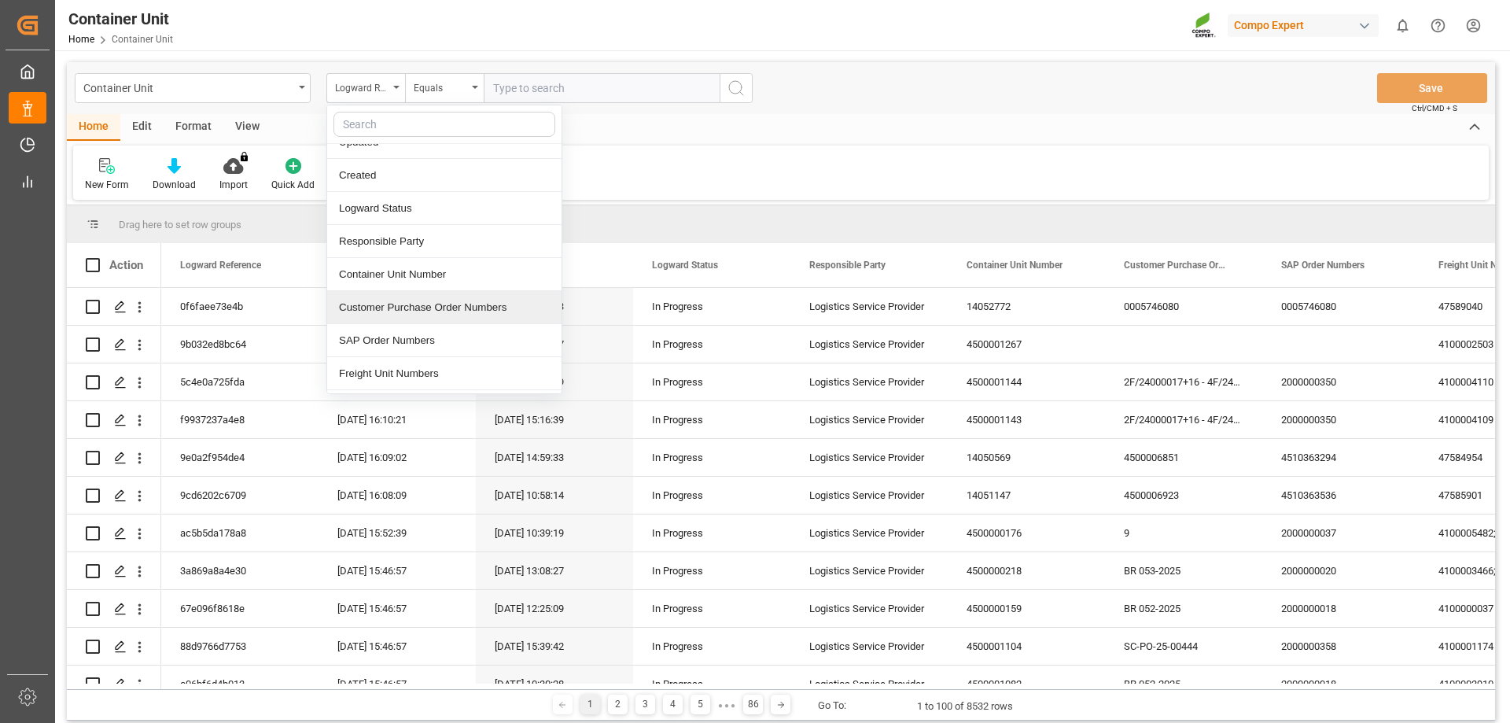
scroll to position [79, 0]
click at [427, 383] on div "Freight Booking Number" at bounding box center [444, 378] width 234 height 33
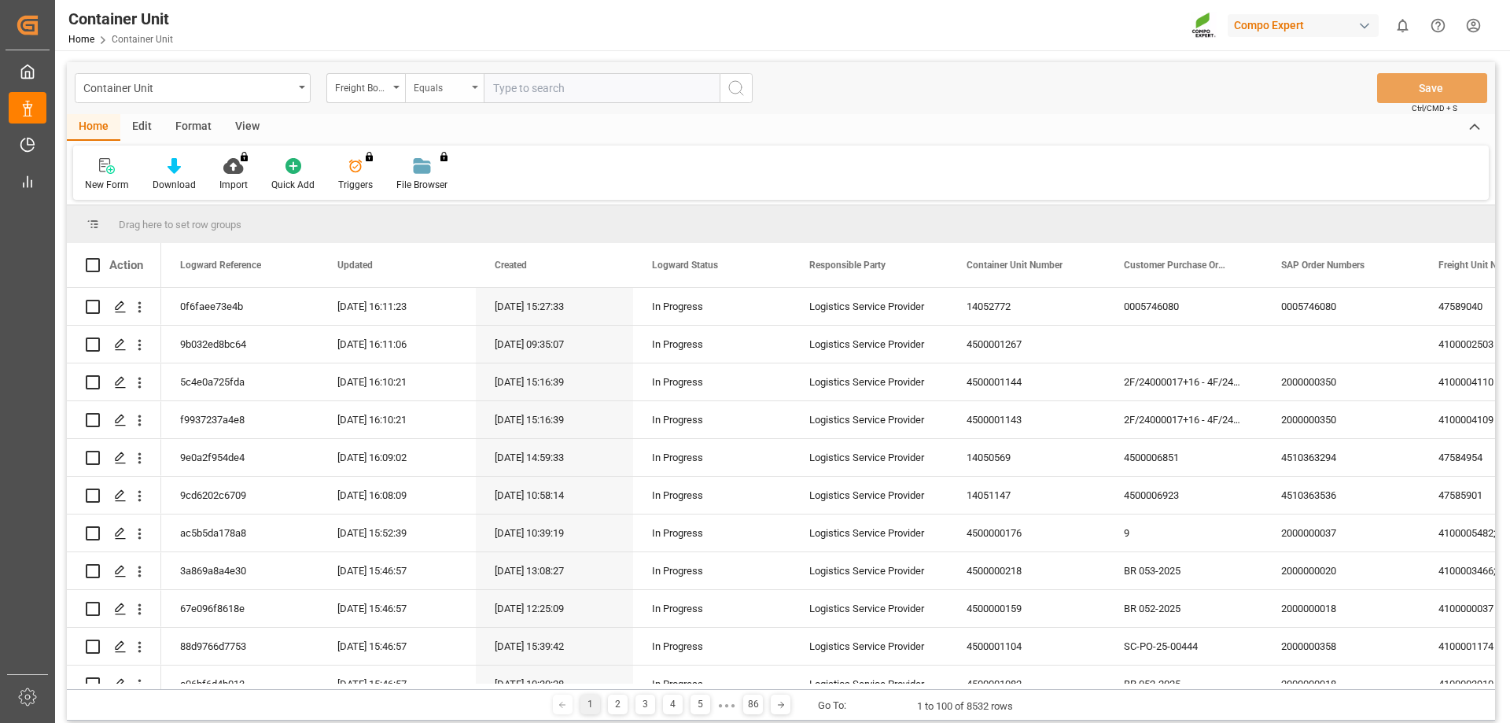
click at [454, 96] on div "Equals" at bounding box center [444, 88] width 79 height 30
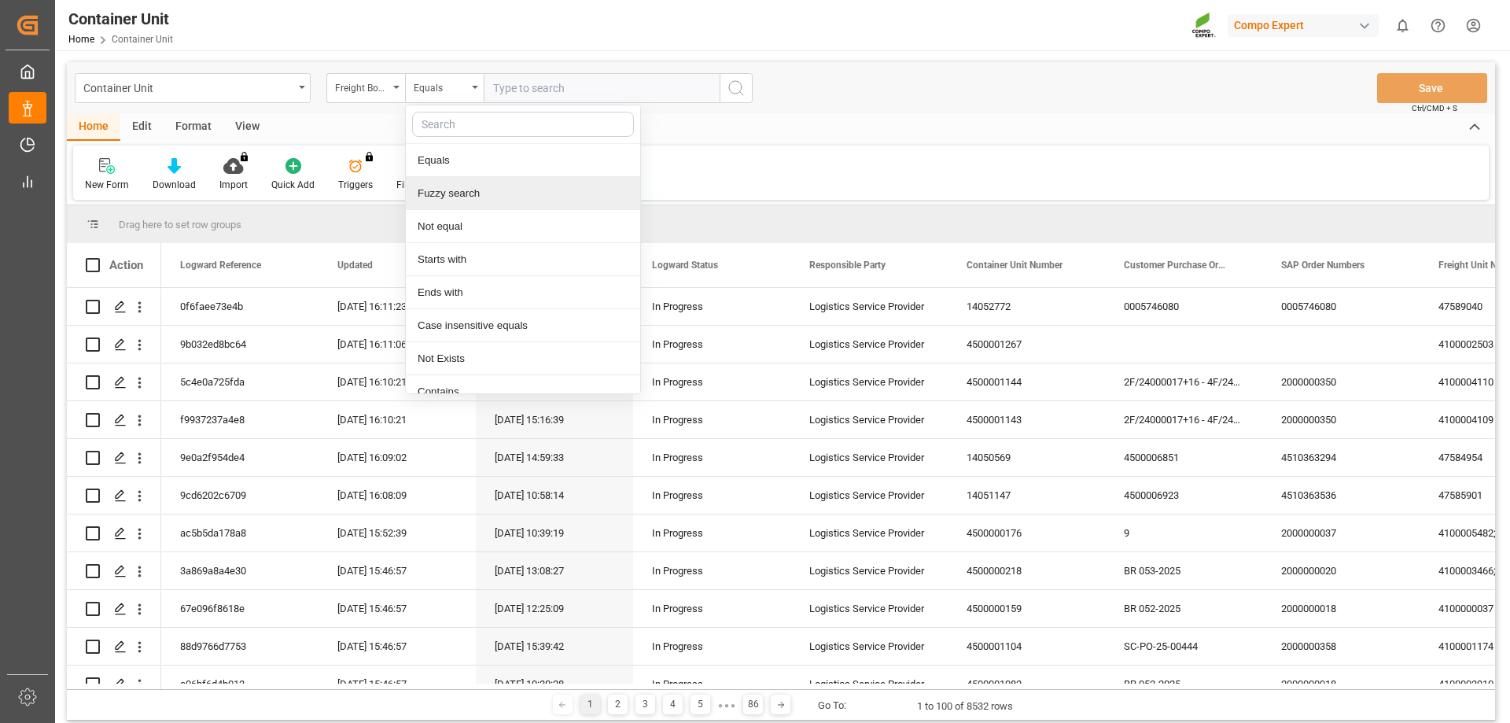
click at [467, 192] on div "Fuzzy search" at bounding box center [523, 193] width 234 height 33
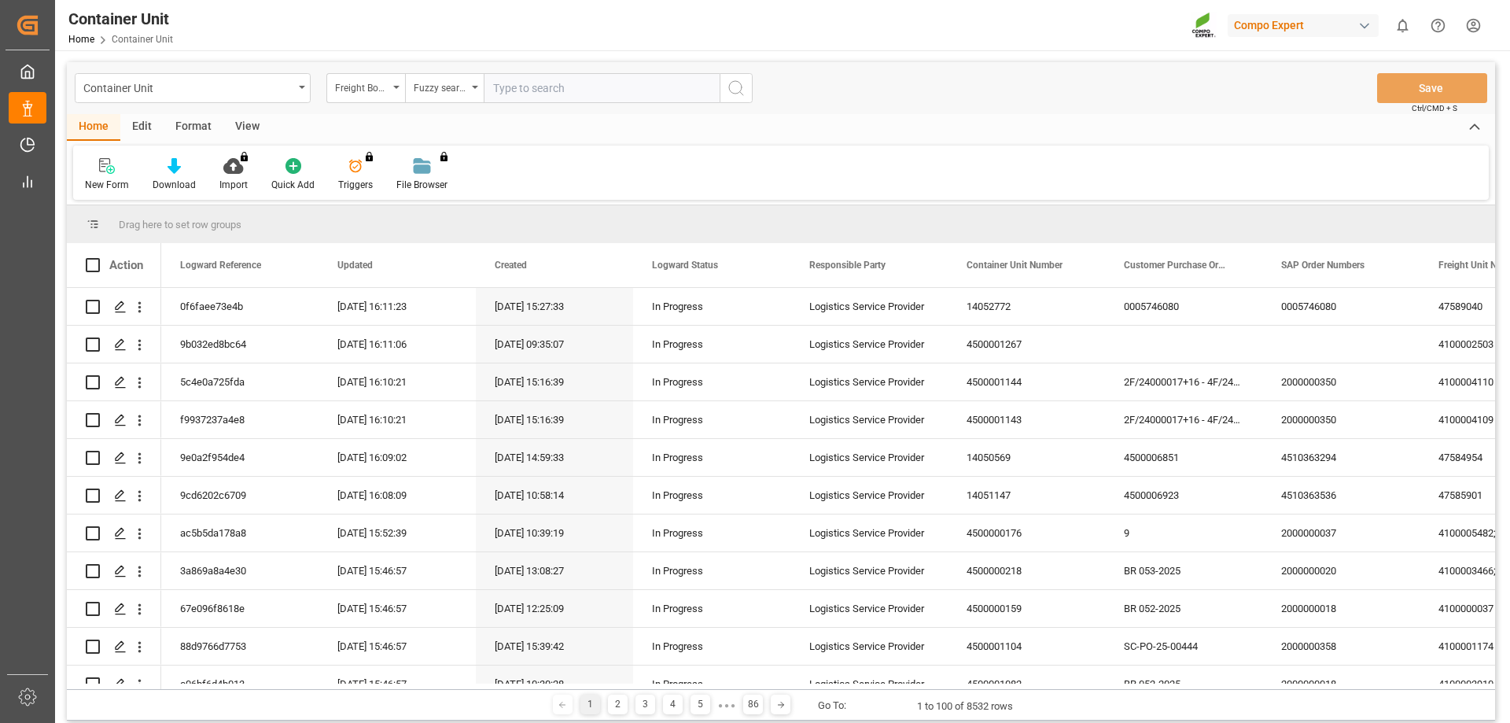
click at [539, 86] on input "text" at bounding box center [602, 88] width 236 height 30
type input "14052769"
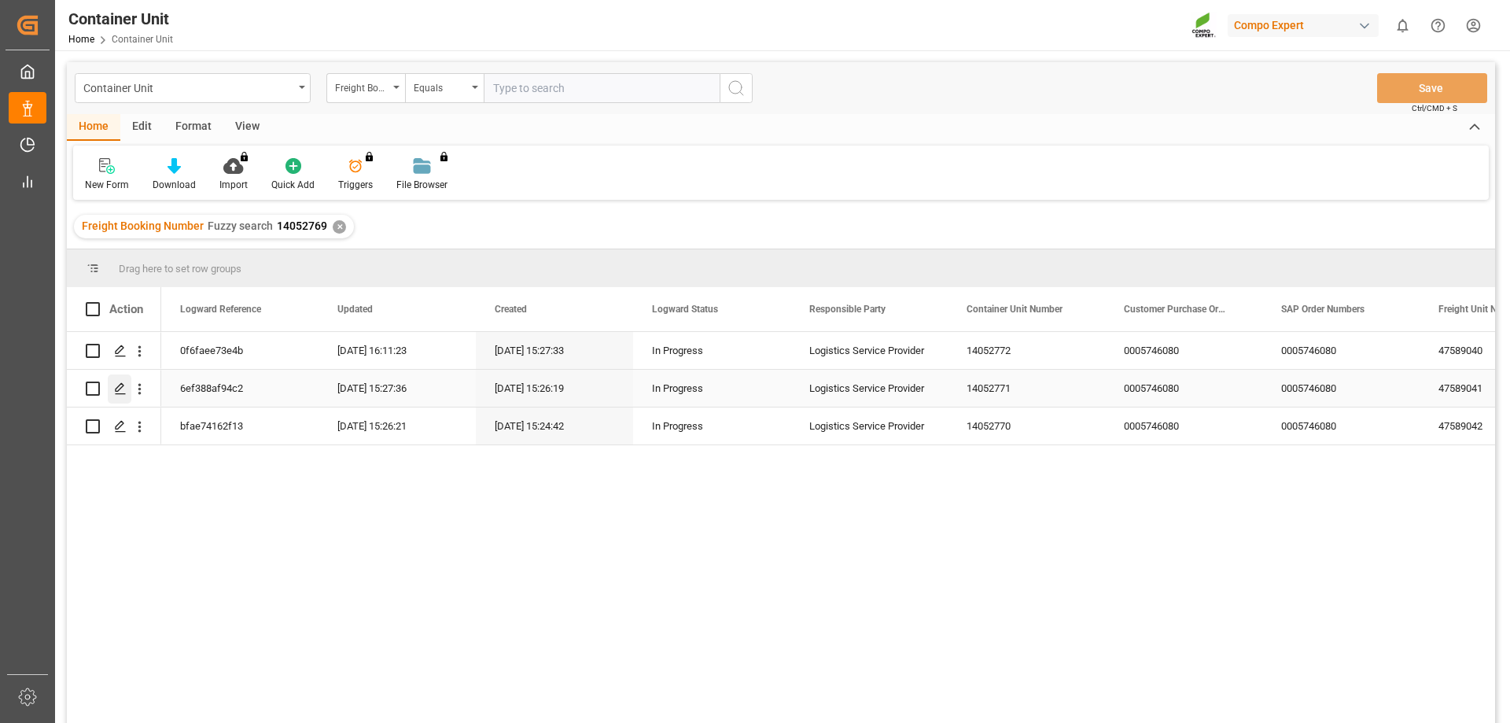
click at [122, 392] on icon "Press SPACE to select this row." at bounding box center [120, 388] width 13 height 13
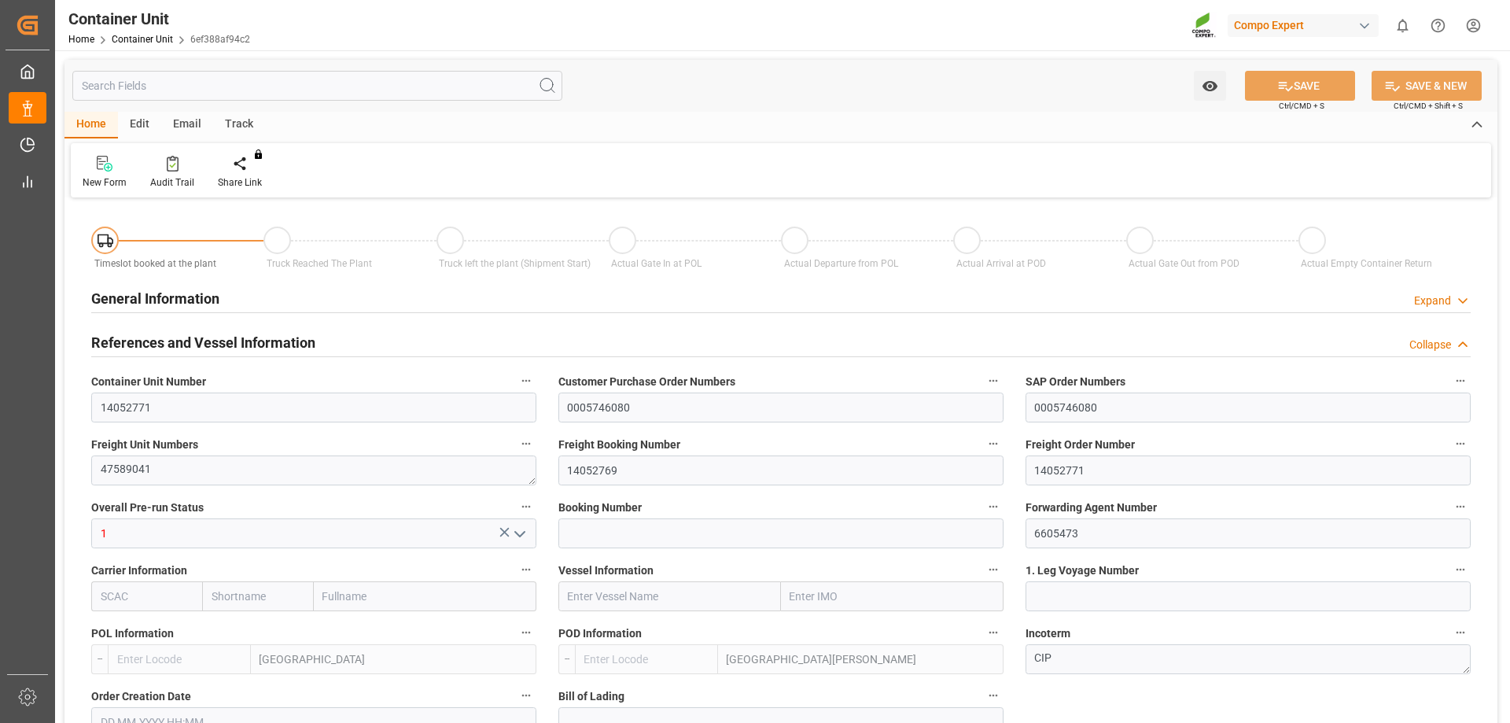
type input "ESVLC"
type input "ESSCT"
type input "7"
type input "0"
type input "8"
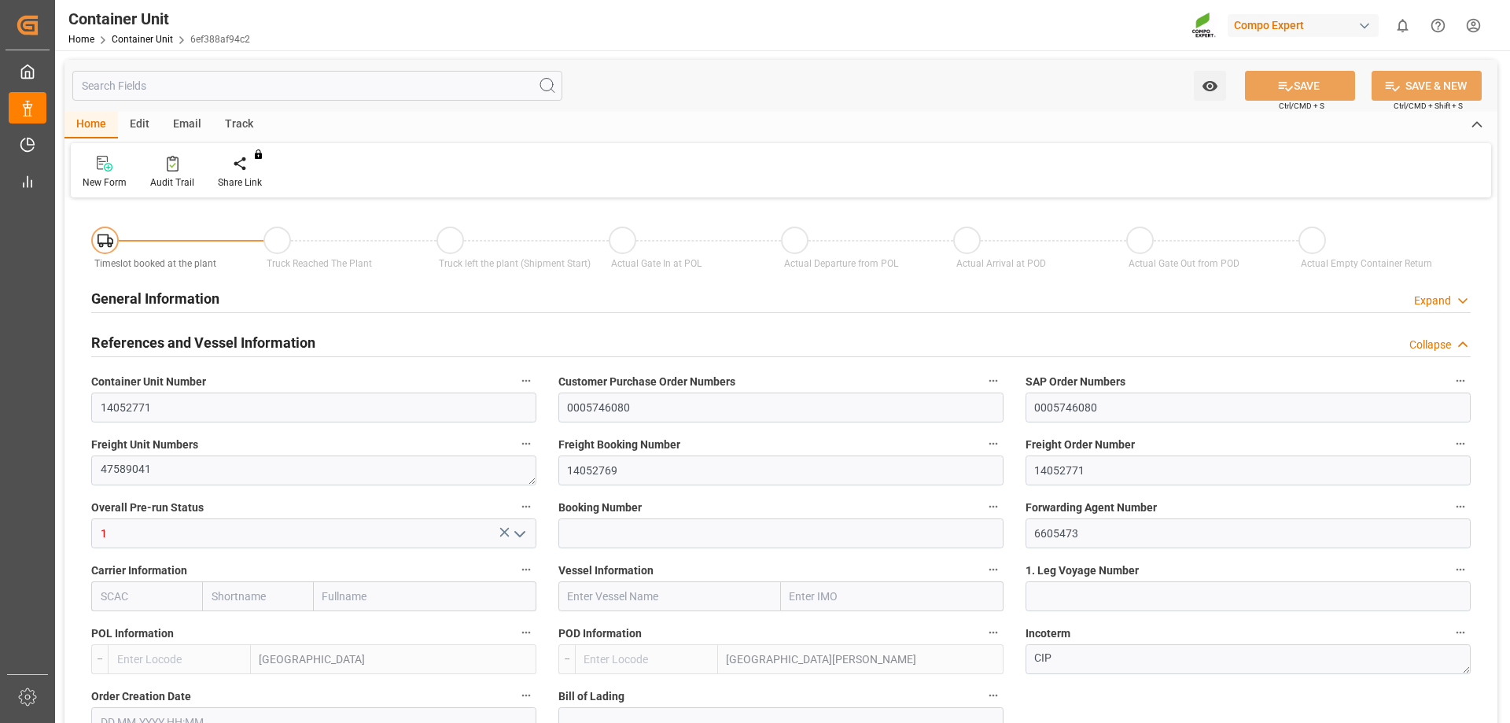
type input "0"
type input "50"
type input "23040"
type input "23.09.2025 15:26"
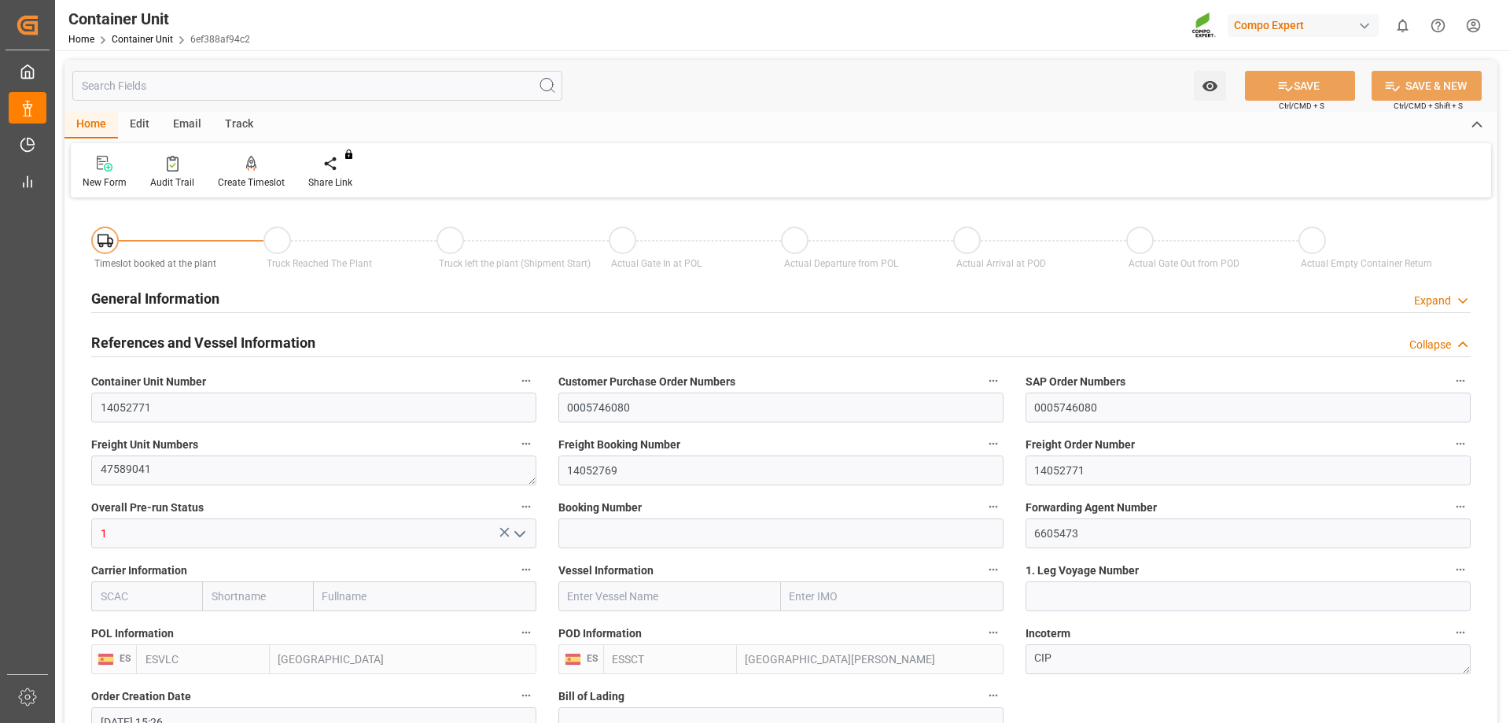
type input "25.09.2025"
click at [252, 173] on div "Create Timeslot" at bounding box center [251, 172] width 90 height 35
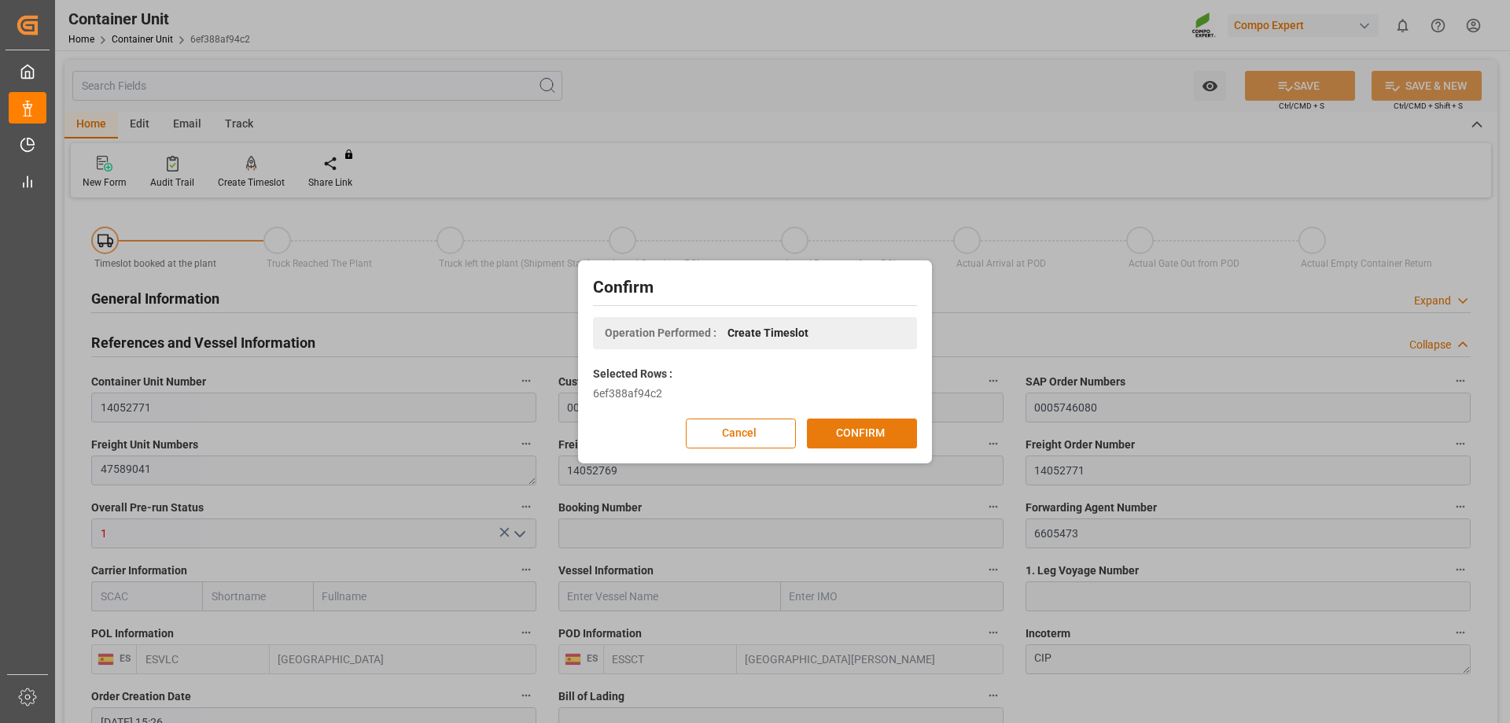
click at [864, 437] on button "CONFIRM" at bounding box center [862, 433] width 110 height 30
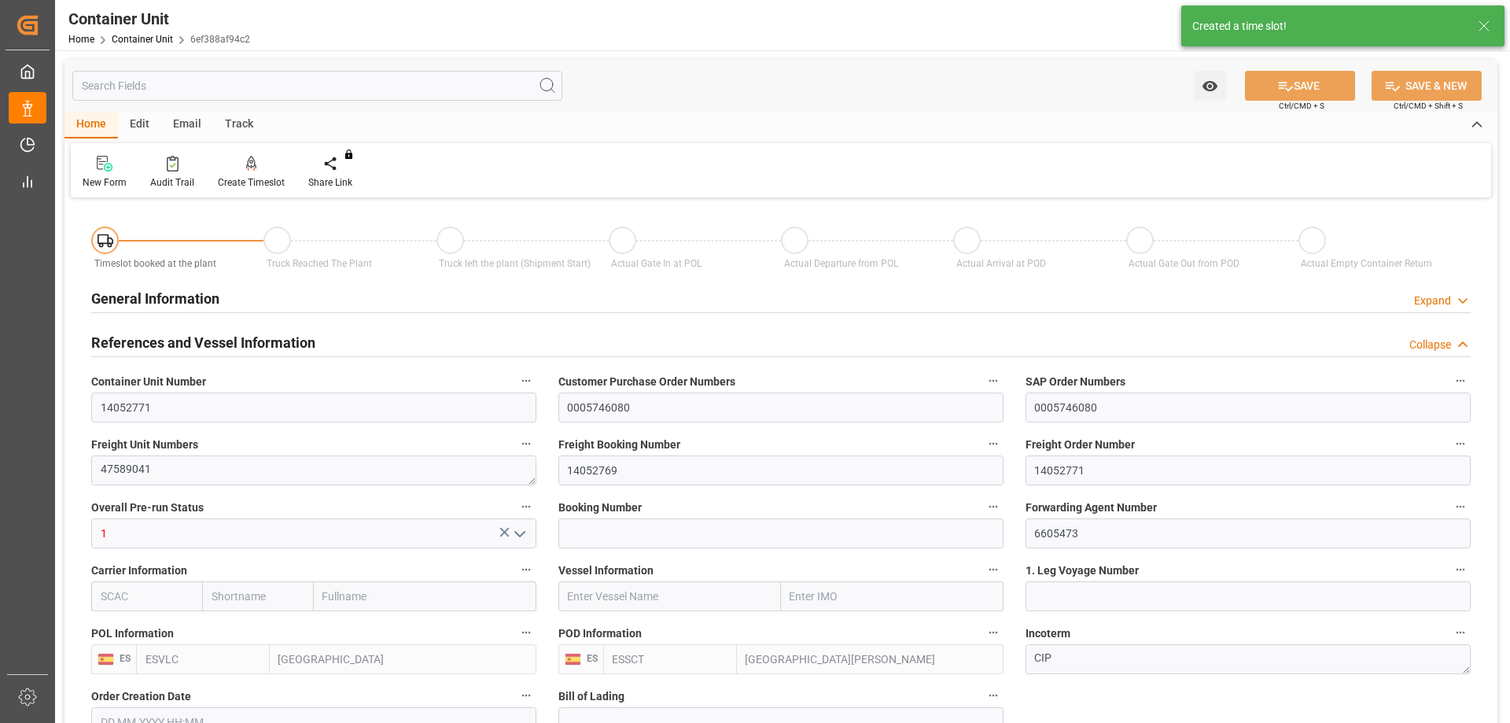
type input "23.09.2025 15:26"
type input "25.09.2025"
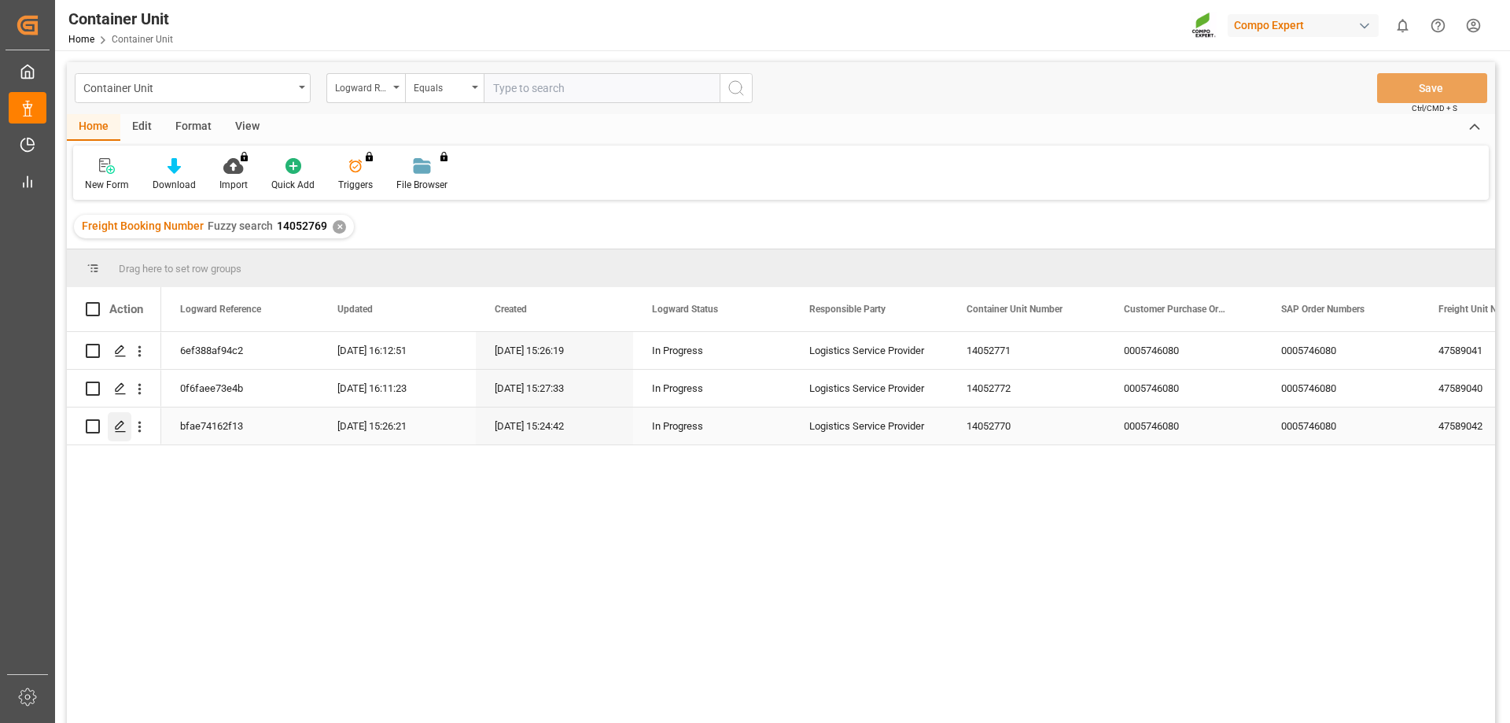
click at [120, 426] on polygon "Press SPACE to select this row." at bounding box center [120, 425] width 8 height 8
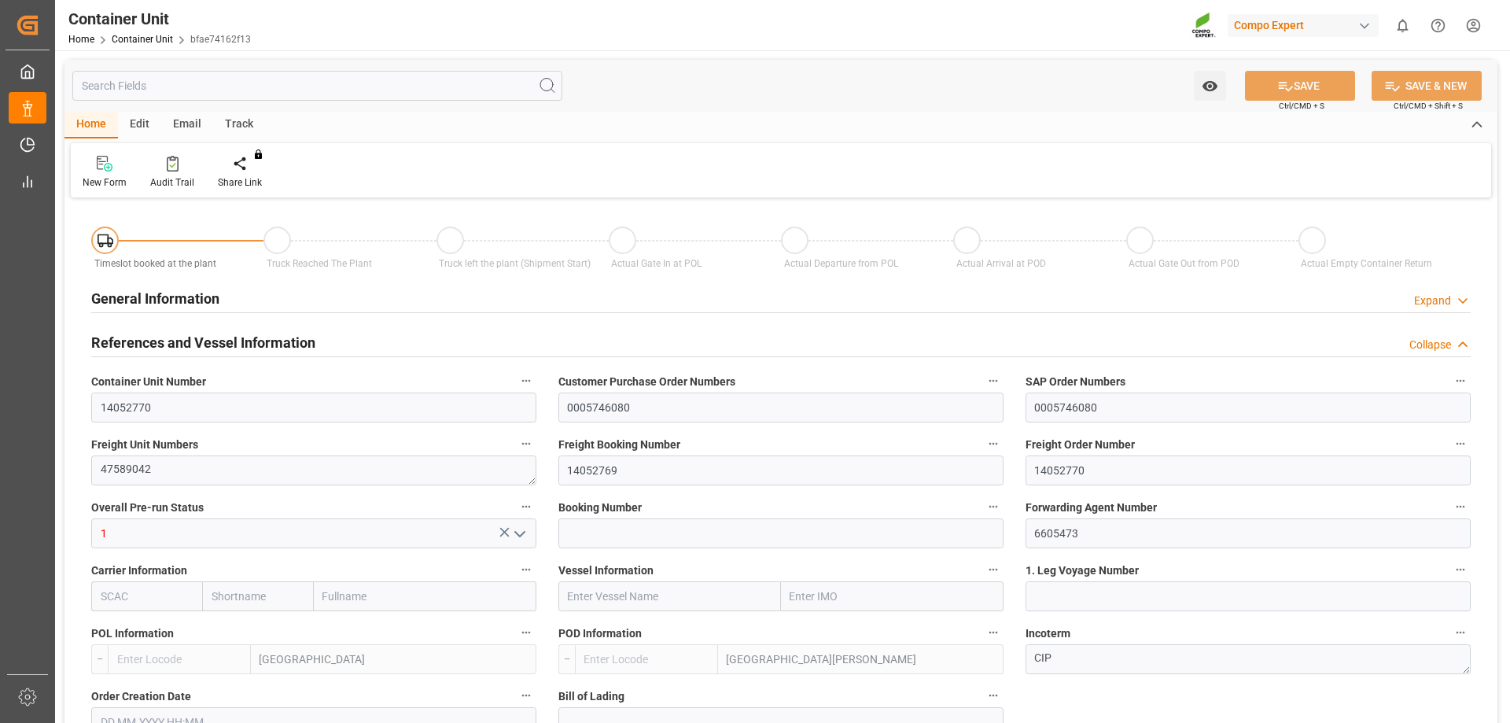
type input "ESVLC"
type input "ESSCT"
type input "7"
type input "0"
type input "8"
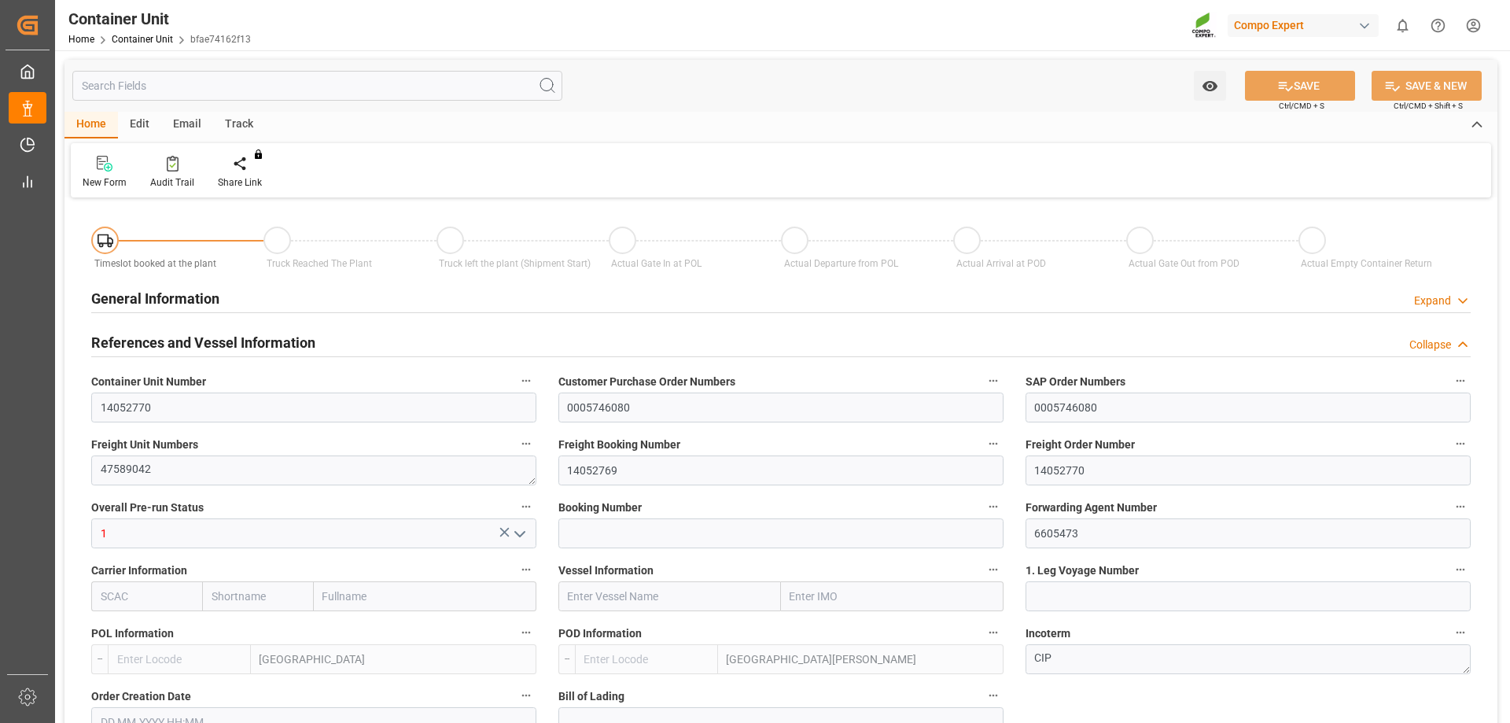
type input "0"
type input "50"
type input "15360"
type input "[DATE] 15:24"
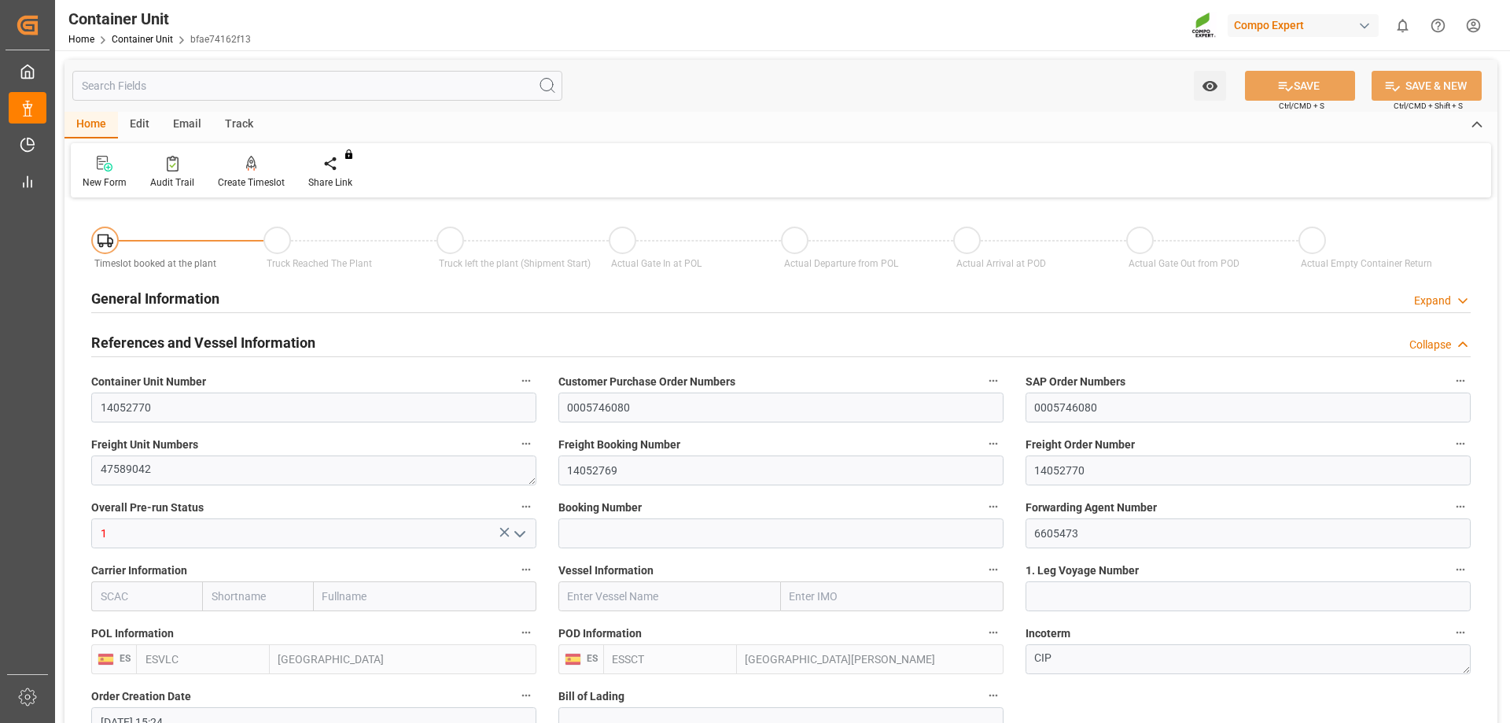
type input "26.09.2025"
click at [248, 173] on div "Create Timeslot" at bounding box center [251, 172] width 90 height 35
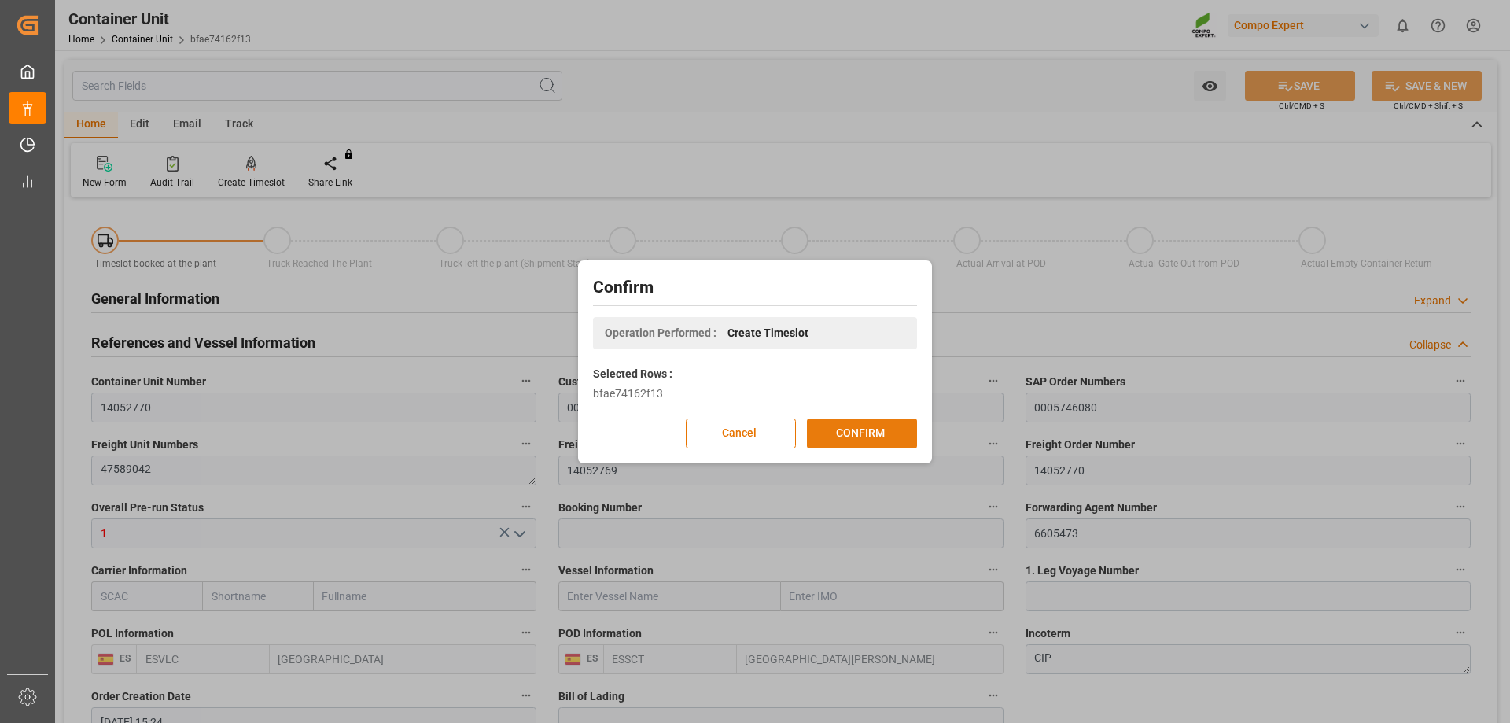
click at [866, 436] on button "CONFIRM" at bounding box center [862, 433] width 110 height 30
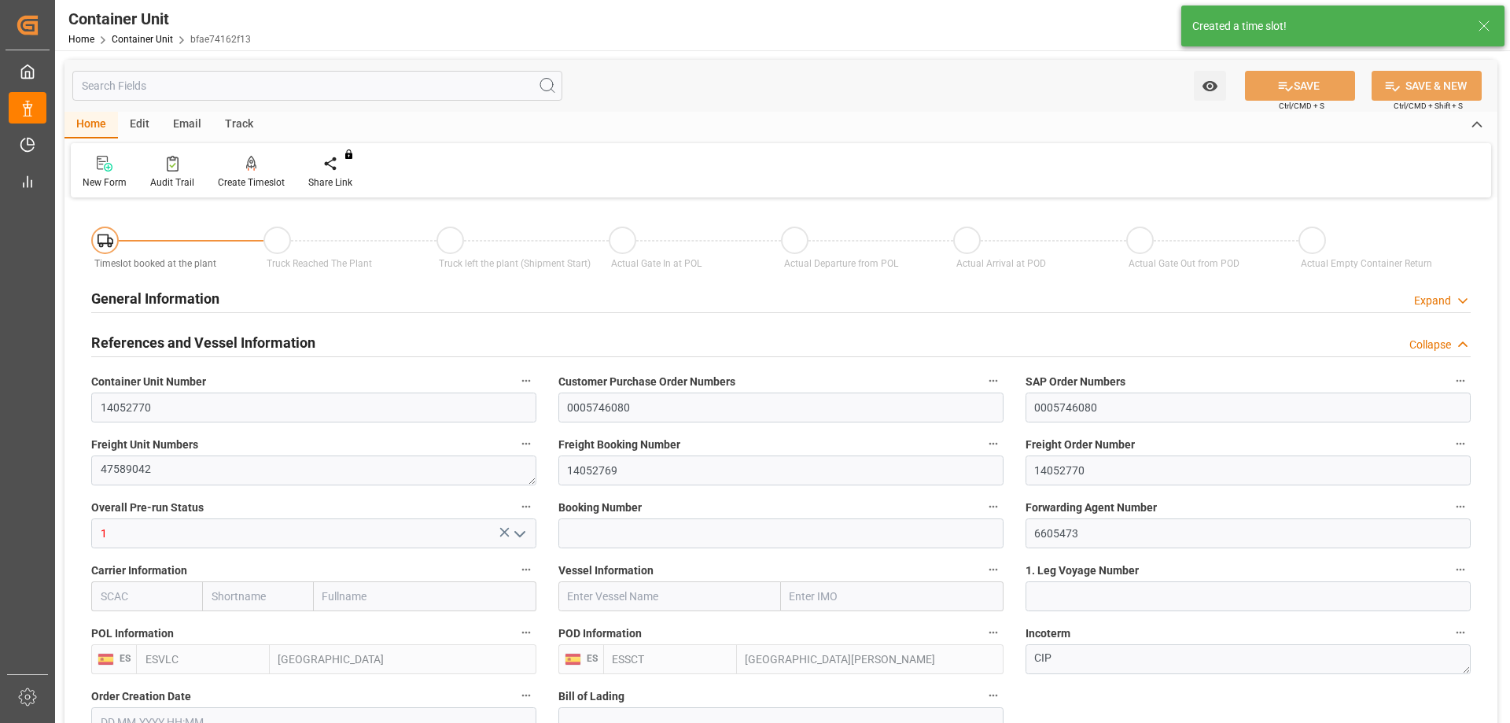
type input "[DATE] 15:24"
type input "26.09.2025"
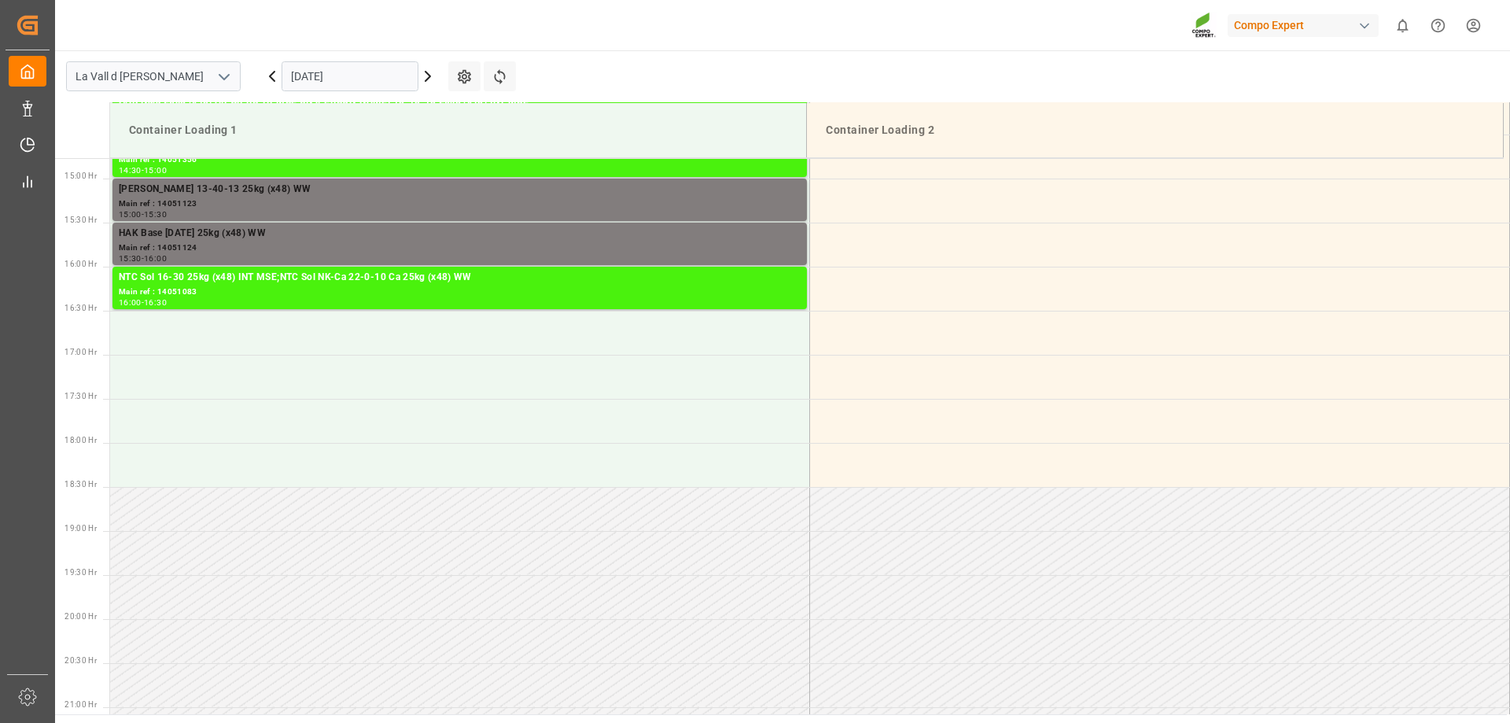
scroll to position [1311, 0]
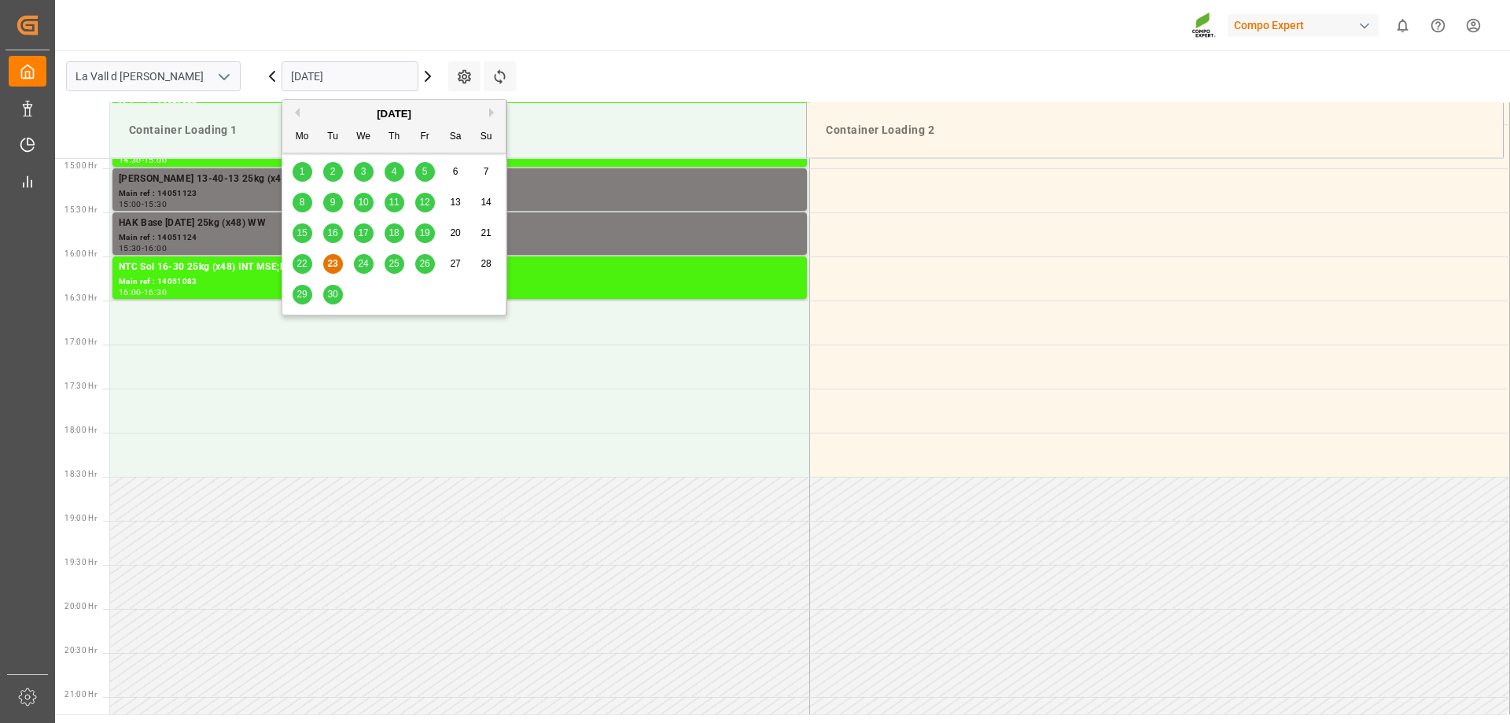
click at [355, 73] on input "[DATE]" at bounding box center [349, 76] width 137 height 30
click at [366, 262] on span "24" at bounding box center [363, 263] width 10 height 11
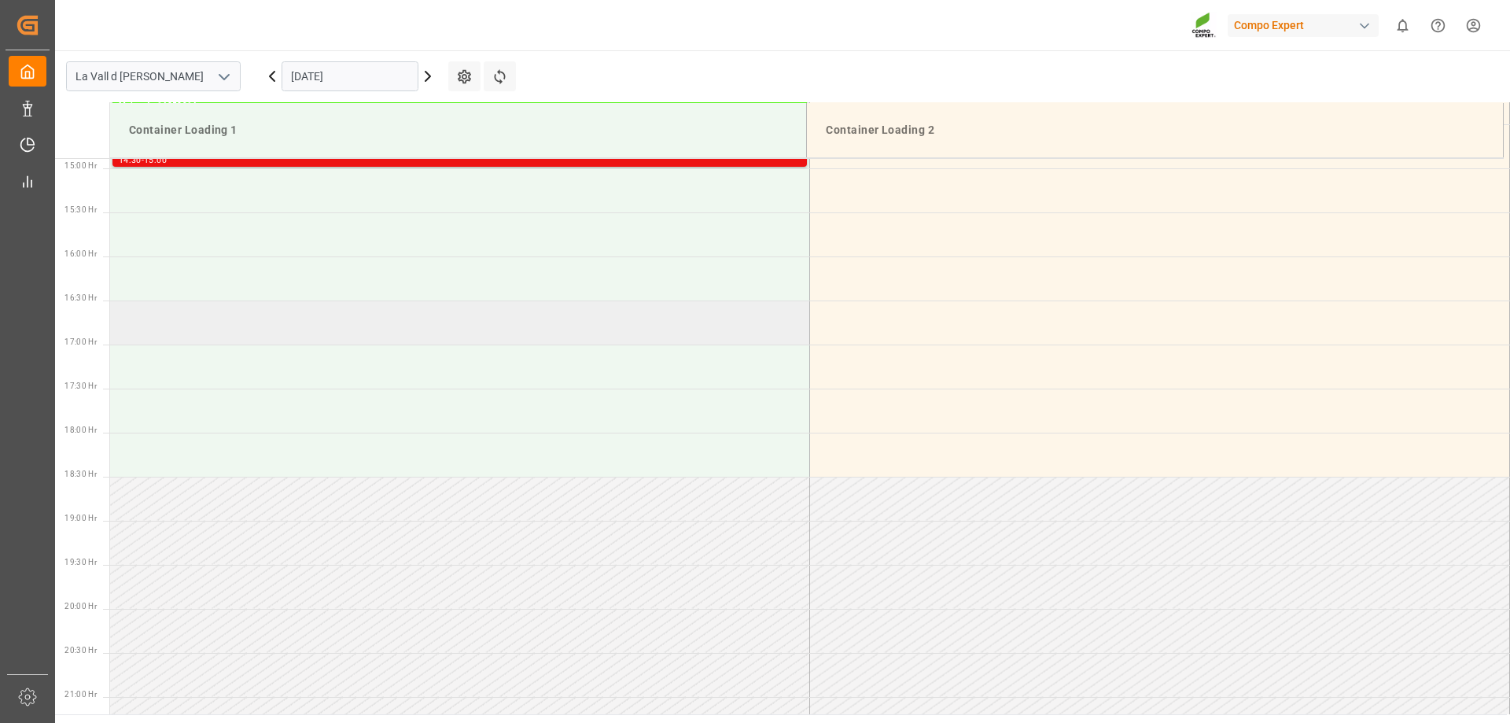
scroll to position [1075, 0]
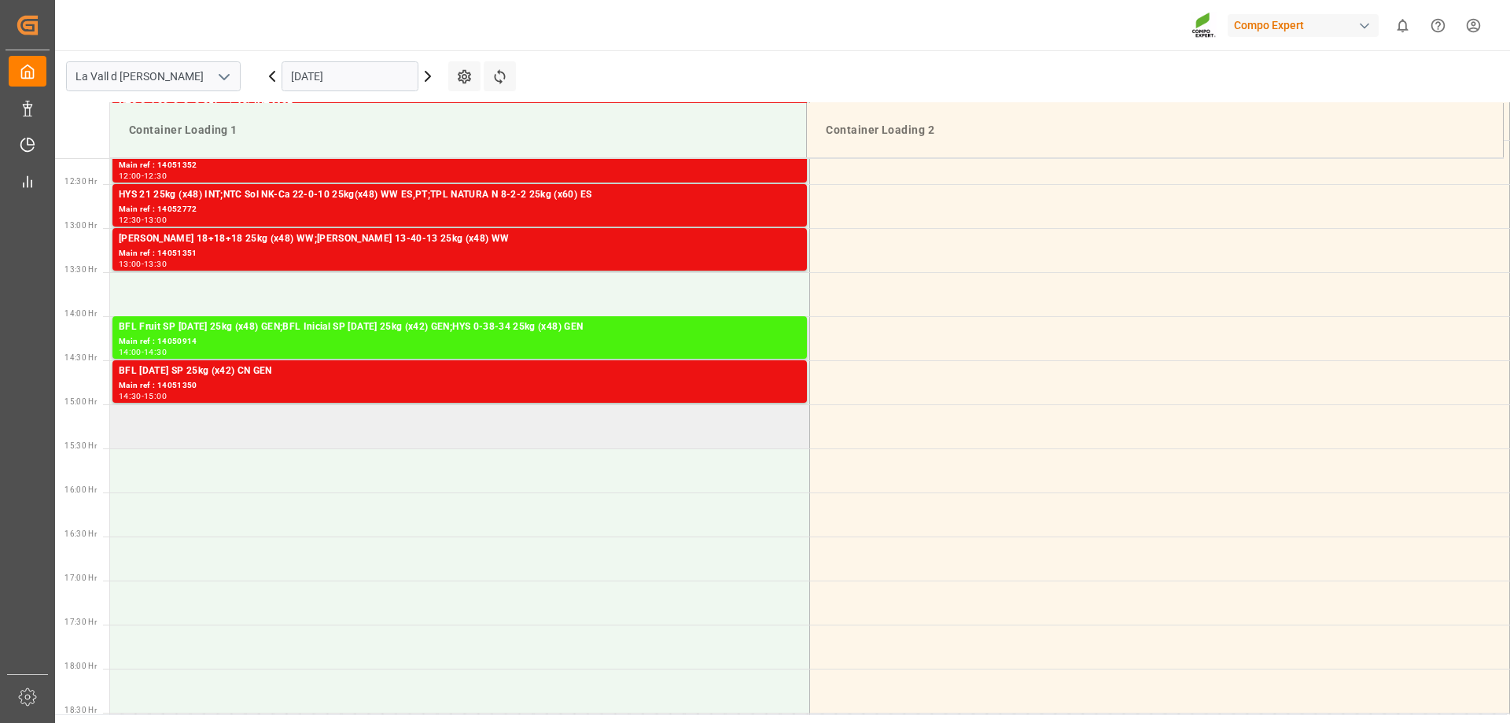
click at [182, 435] on td at bounding box center [460, 426] width 700 height 44
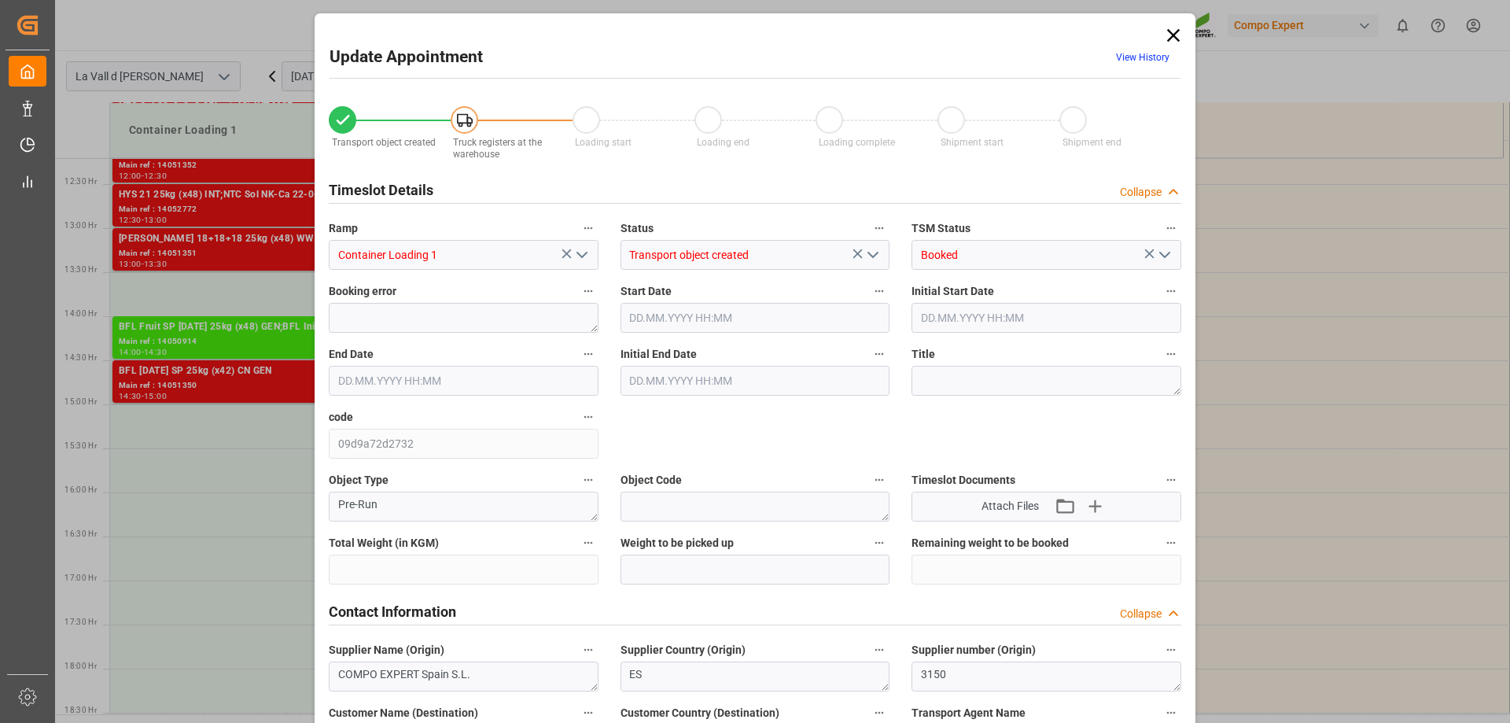
type input "23040"
type input "50"
type input "24.09.2025 15:00"
type input "24.09.2025 15:30"
type input "23.09.2025 15:26"
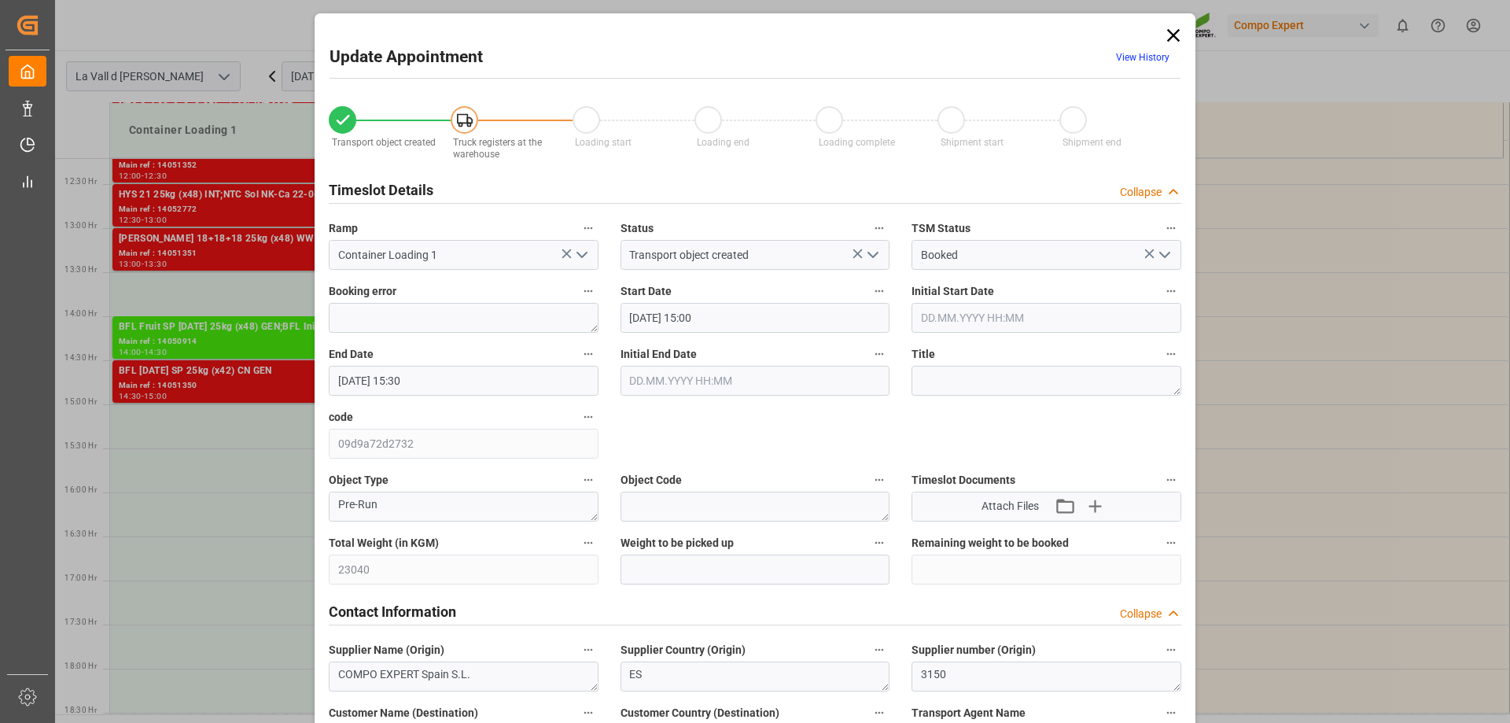
type input "23.09.2025 14:12"
click at [652, 570] on input "text" at bounding box center [755, 569] width 270 height 30
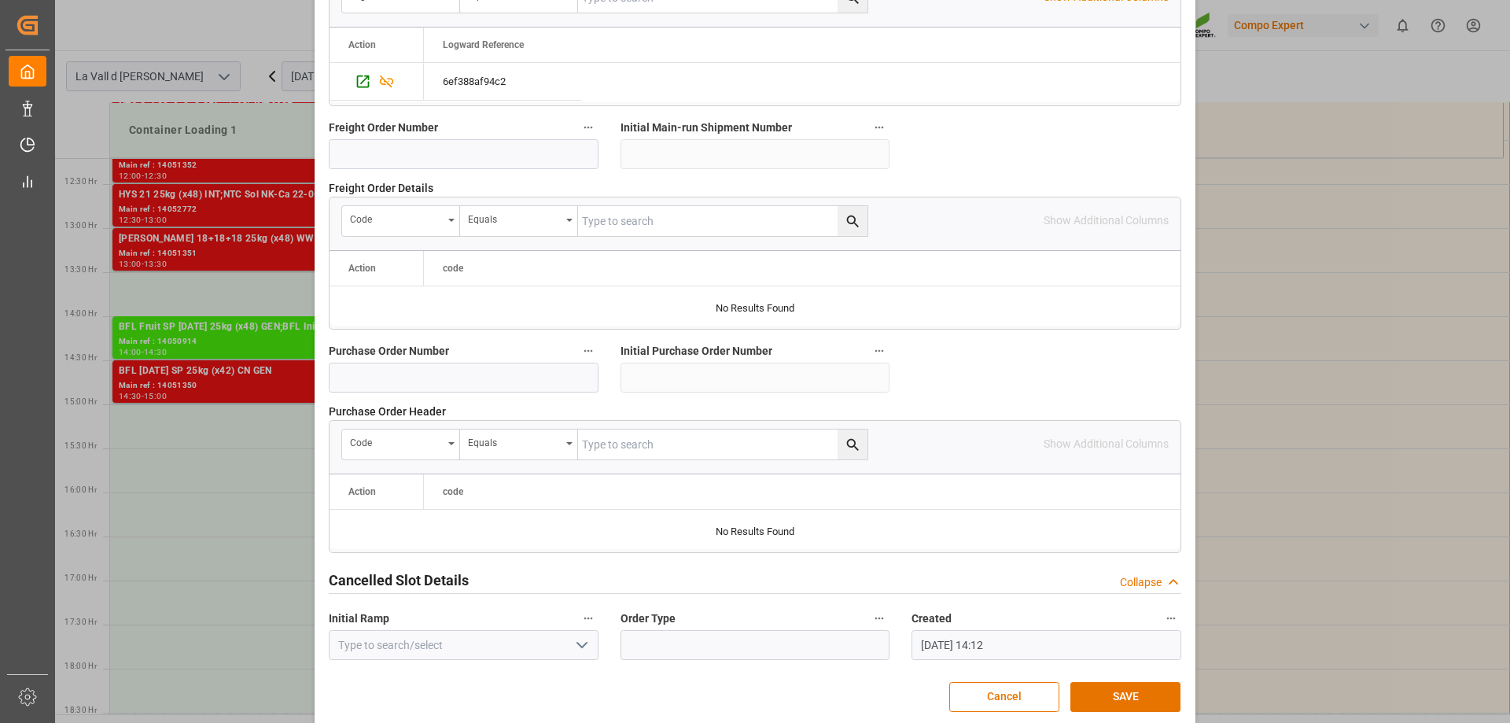
scroll to position [1459, 0]
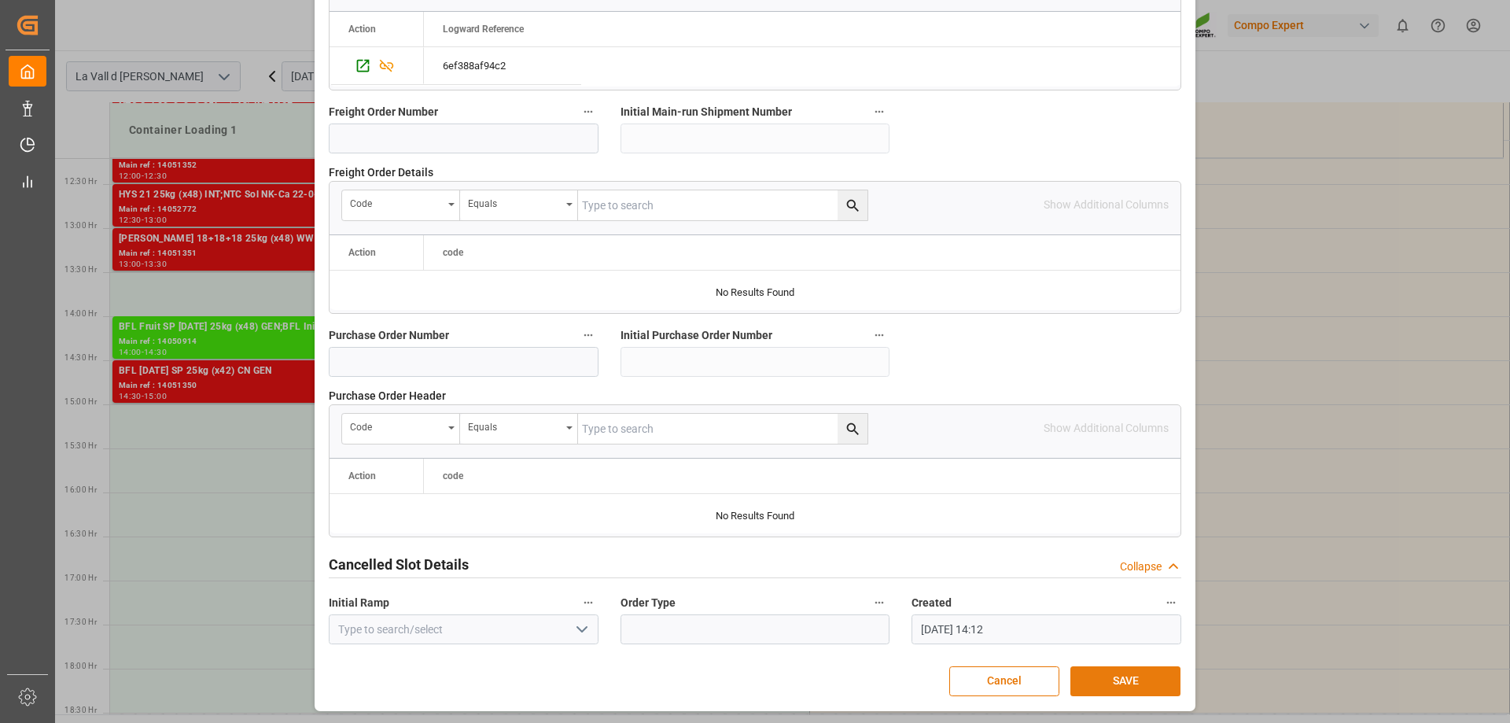
type input "23040"
click at [1134, 690] on button "SAVE" at bounding box center [1125, 681] width 110 height 30
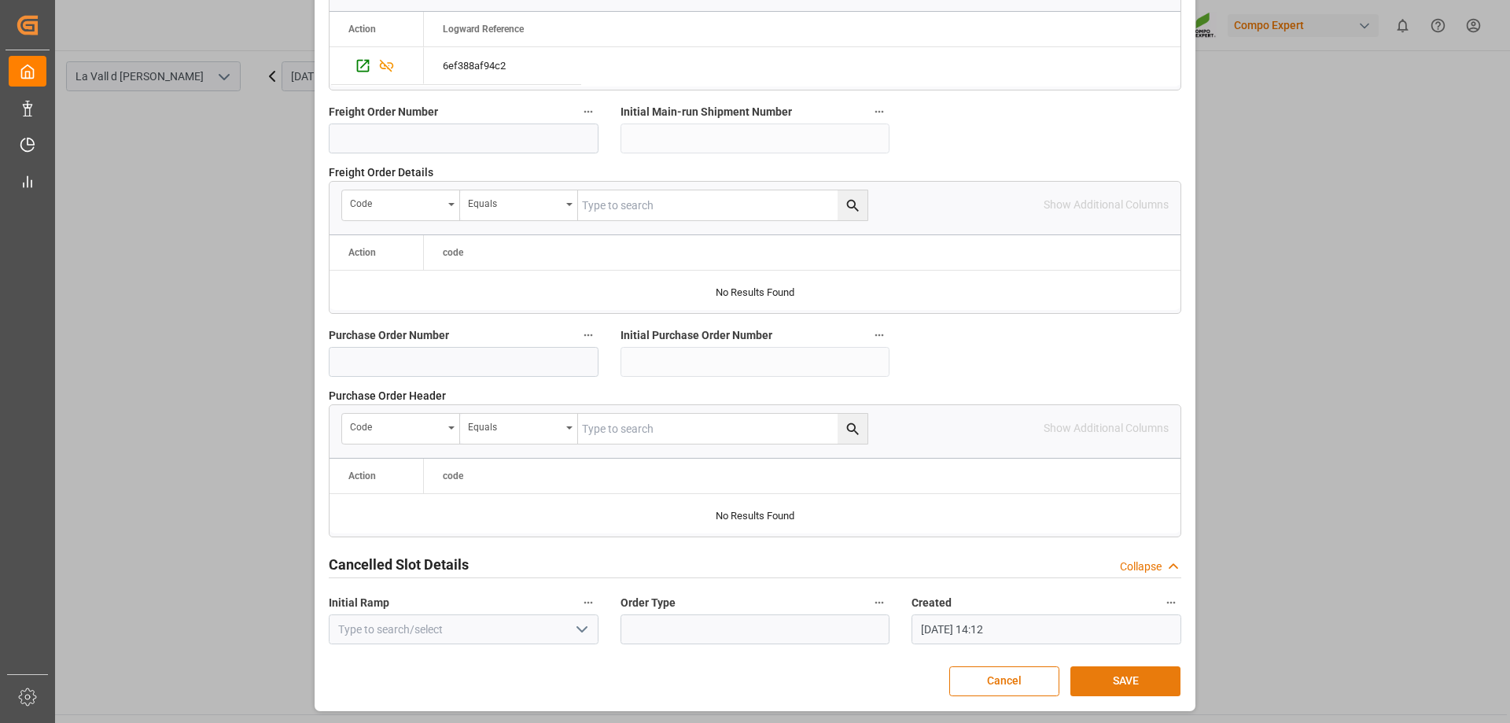
click at [1127, 678] on button "SAVE" at bounding box center [1125, 681] width 110 height 30
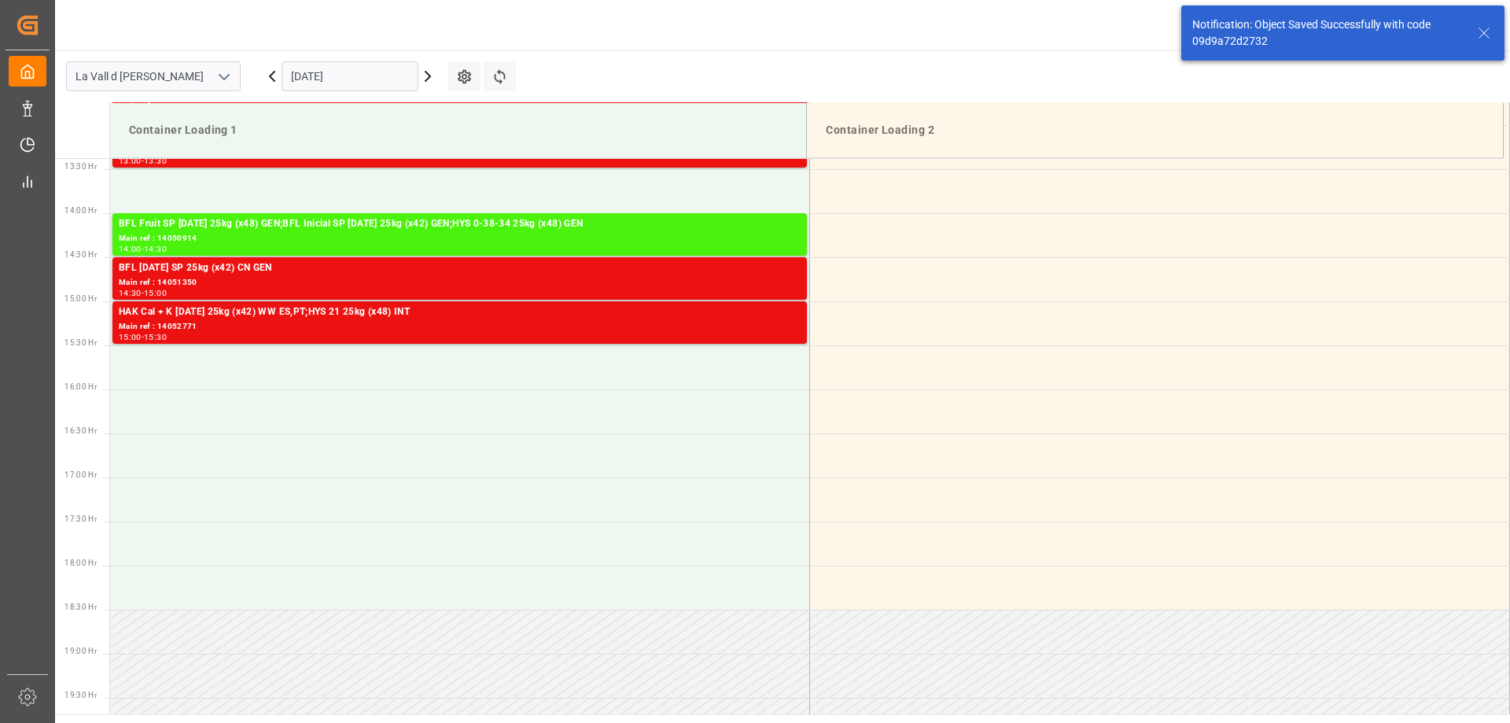
scroll to position [1223, 0]
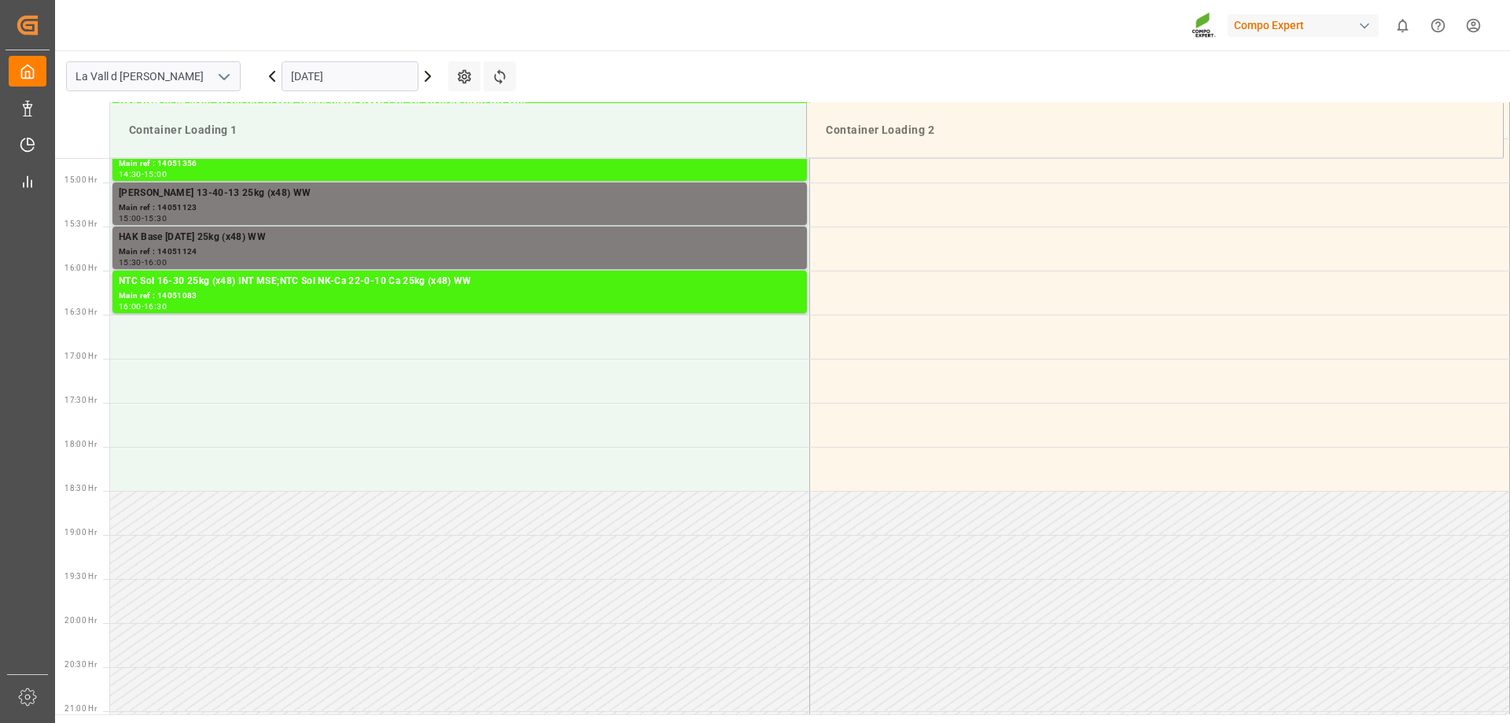
scroll to position [1311, 0]
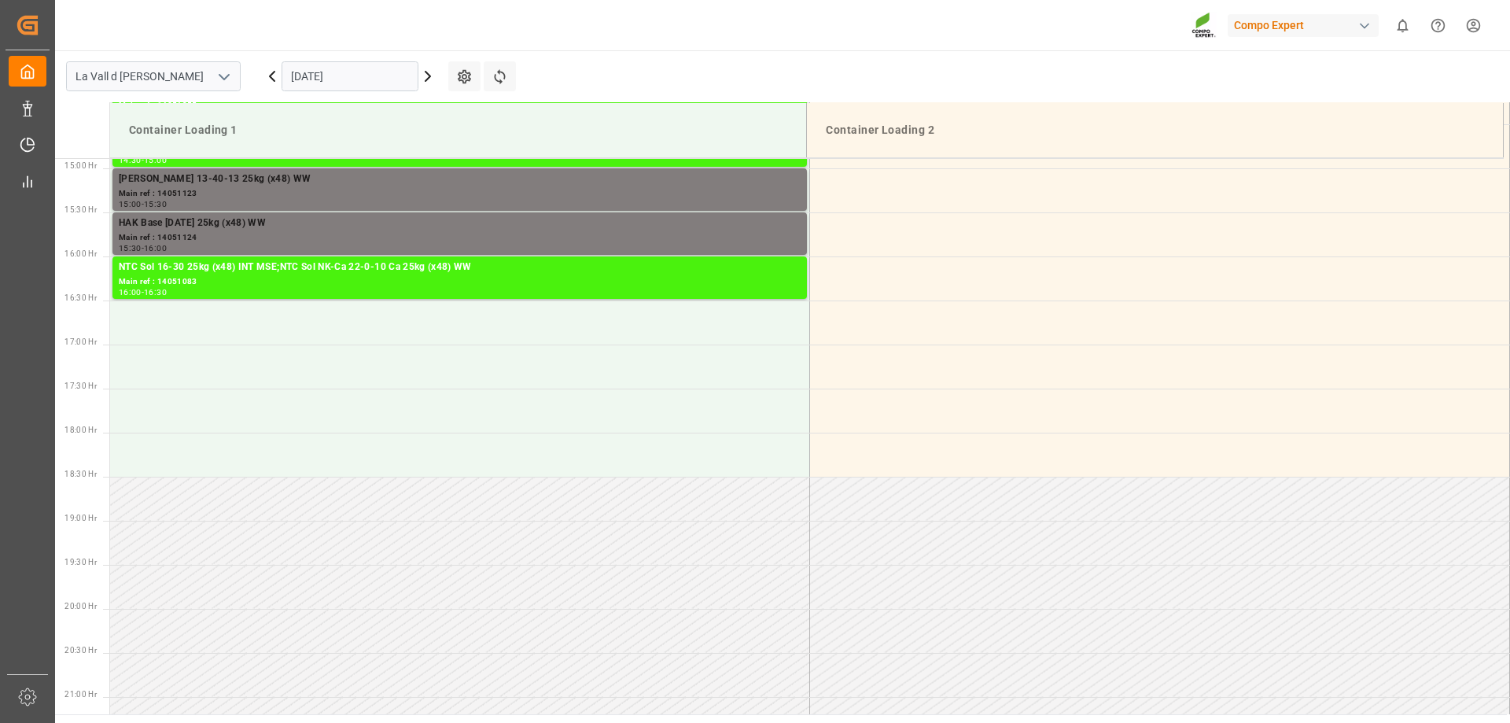
click at [373, 79] on input "[DATE]" at bounding box center [349, 76] width 137 height 30
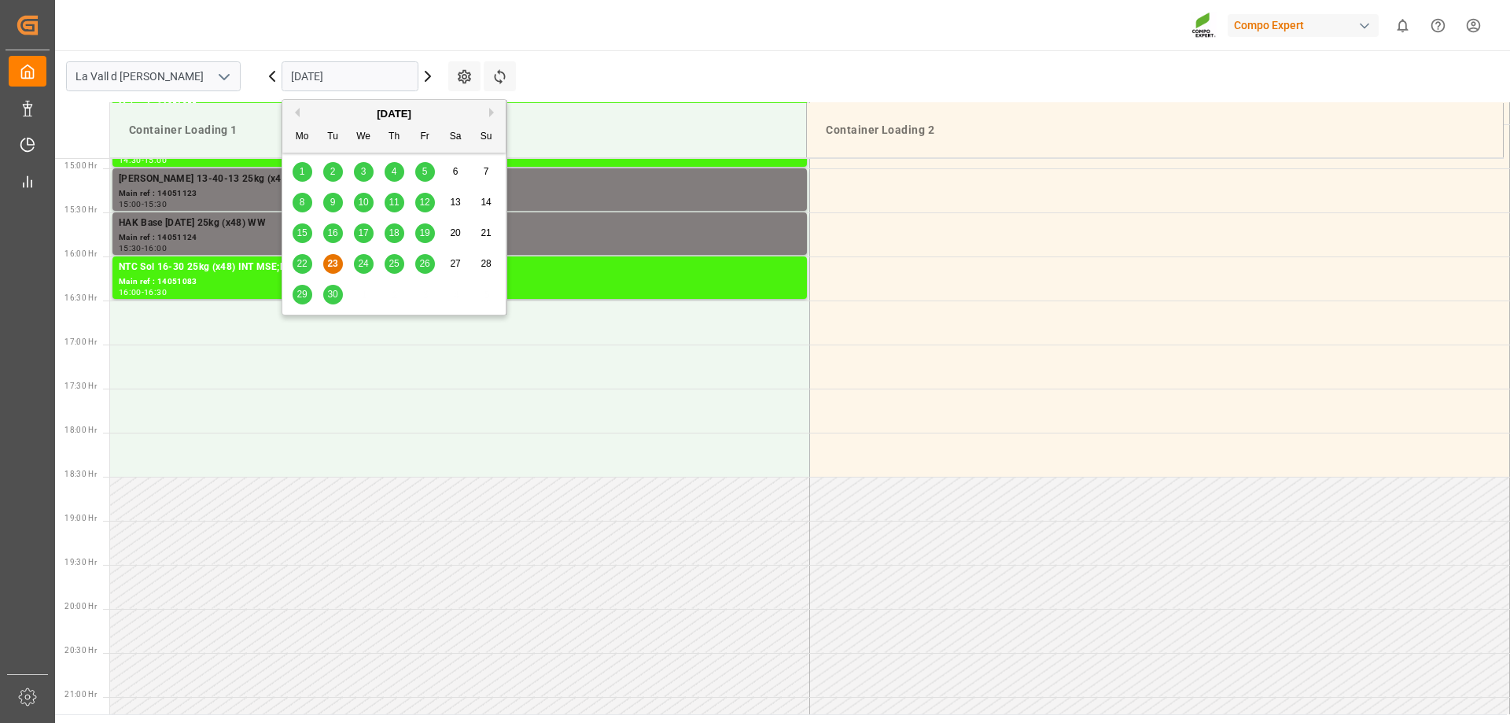
click at [360, 262] on span "24" at bounding box center [363, 263] width 10 height 11
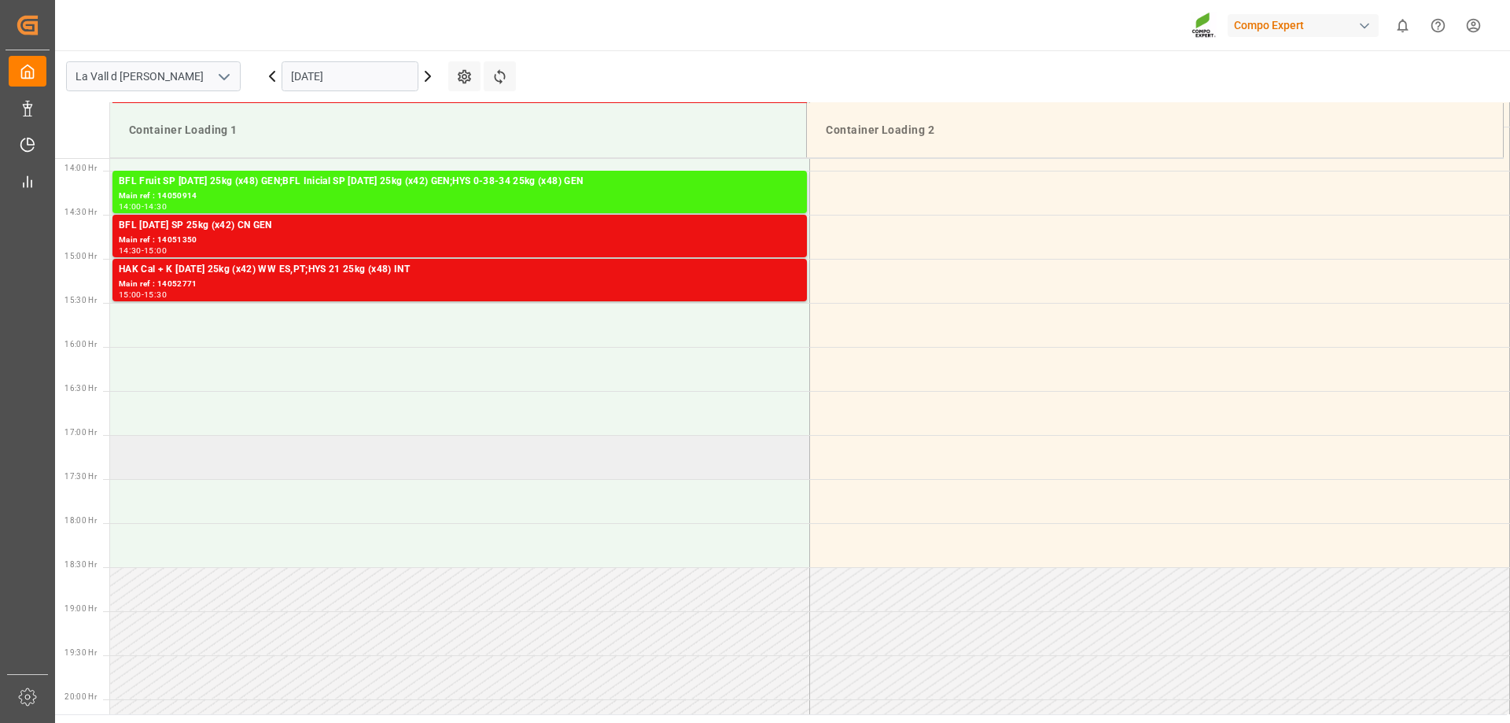
scroll to position [1075, 0]
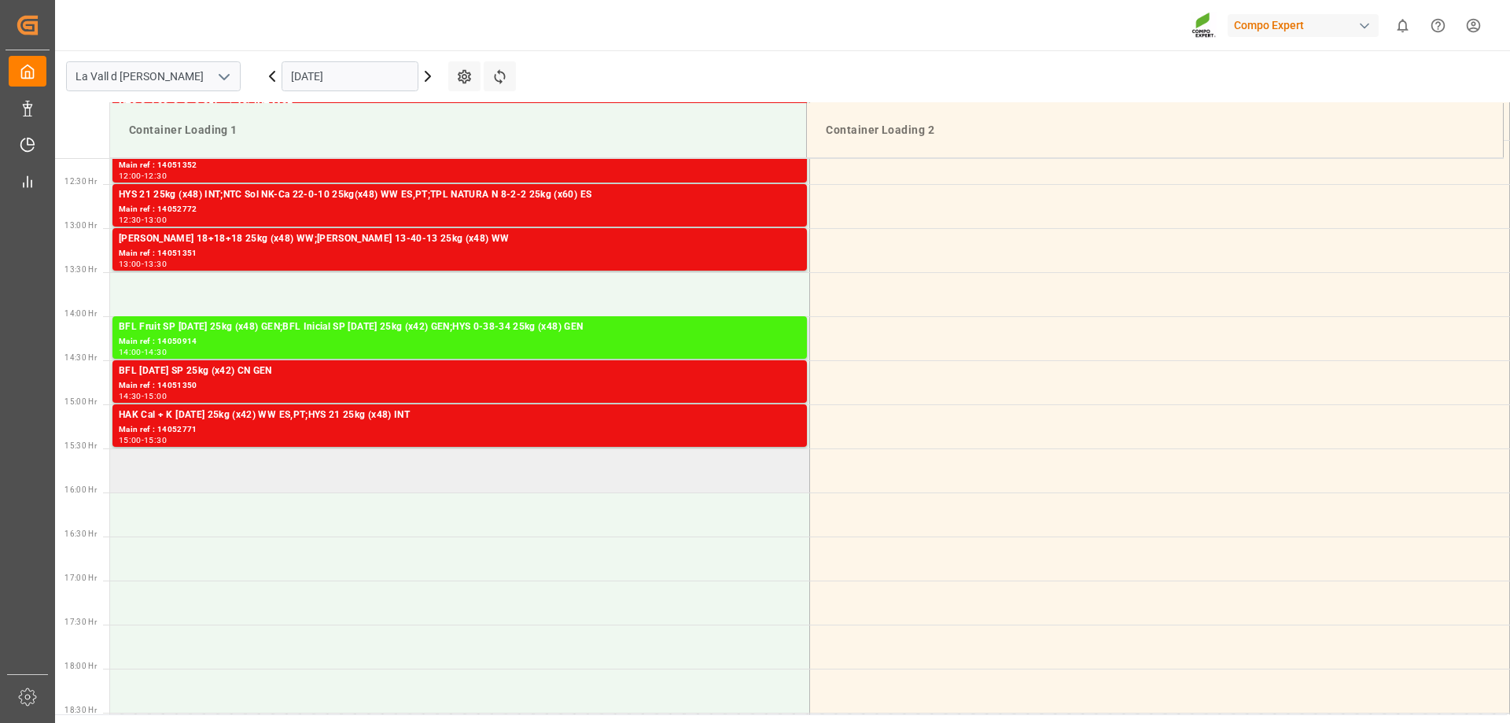
click at [193, 462] on td at bounding box center [460, 470] width 700 height 44
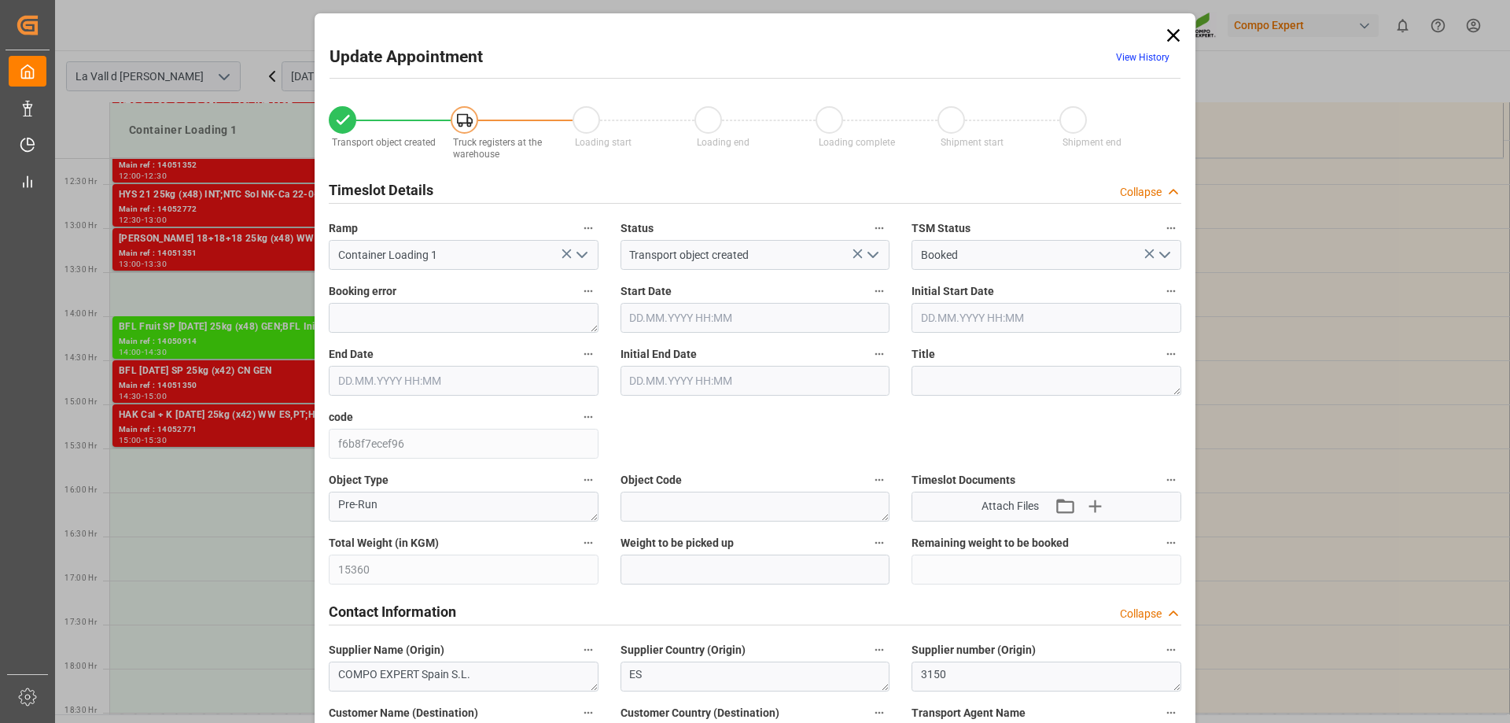
type input "[DATE] 15:30"
type input "[DATE] 16:00"
type input "[DATE] 15:24"
type input "[DATE] 14:13"
click at [697, 573] on input "text" at bounding box center [755, 569] width 270 height 30
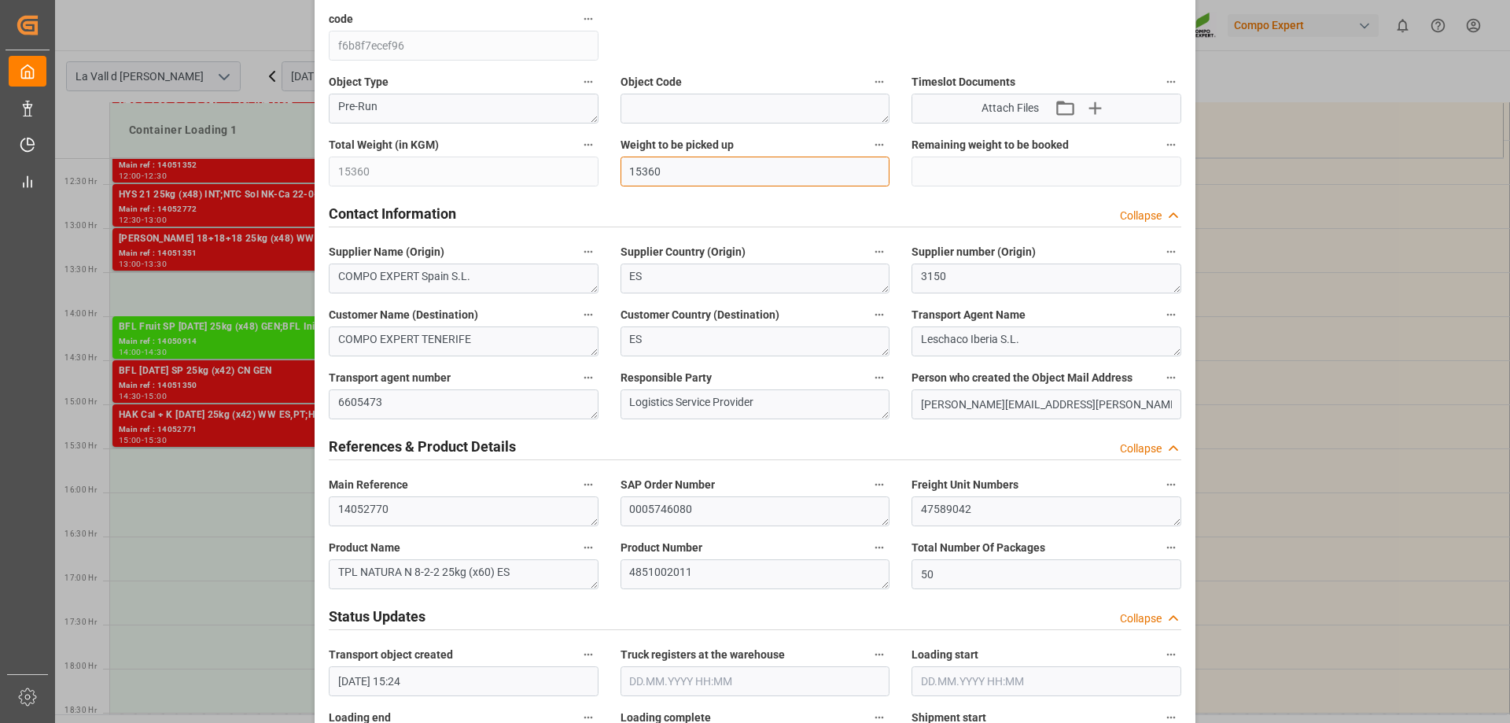
scroll to position [550, 0]
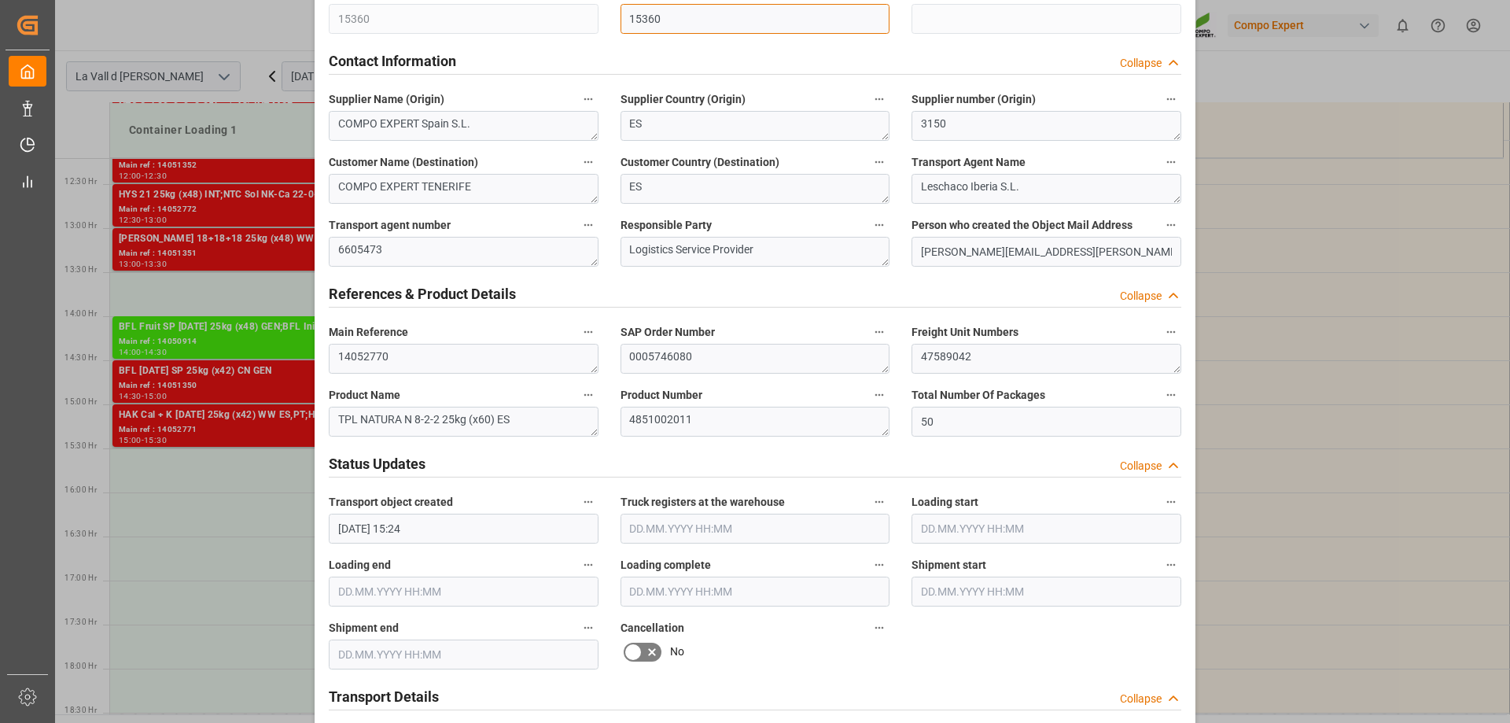
type input "15360"
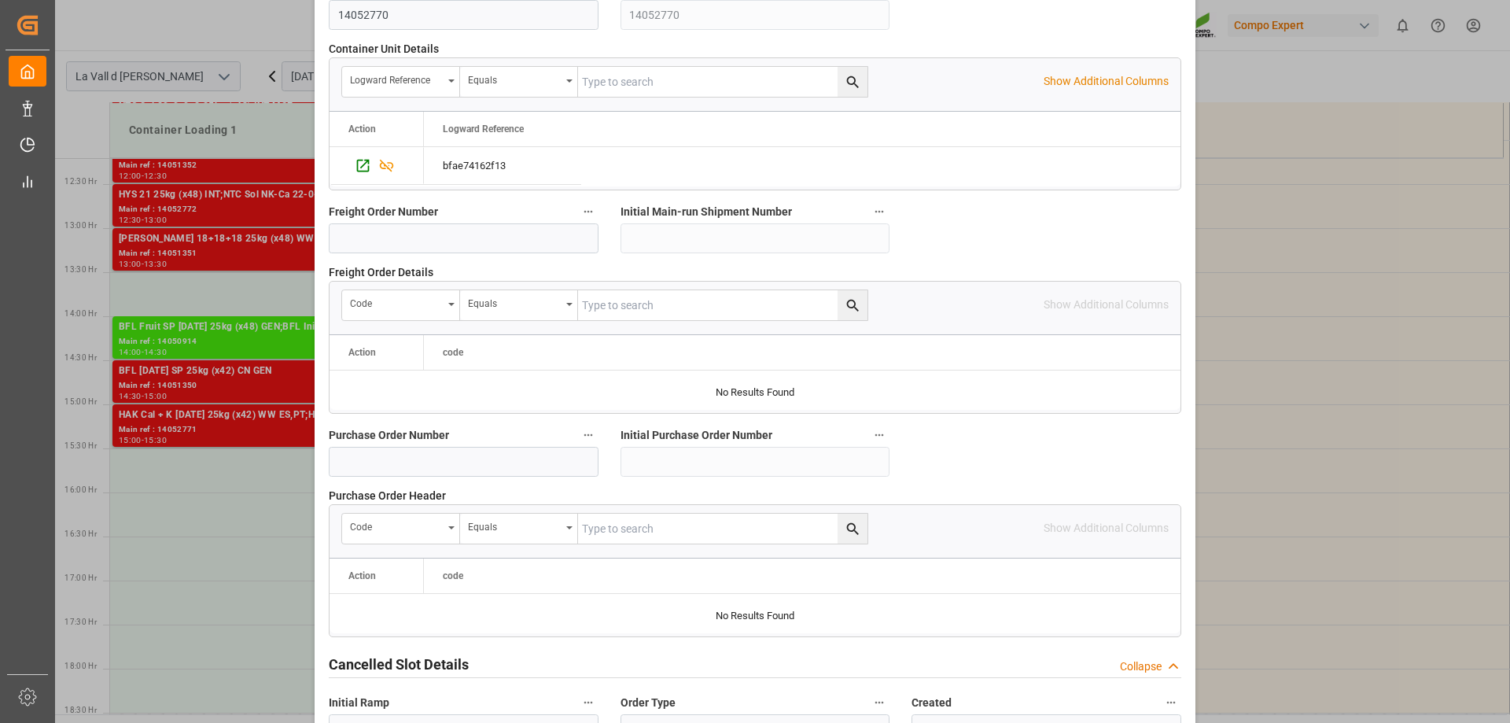
scroll to position [1459, 0]
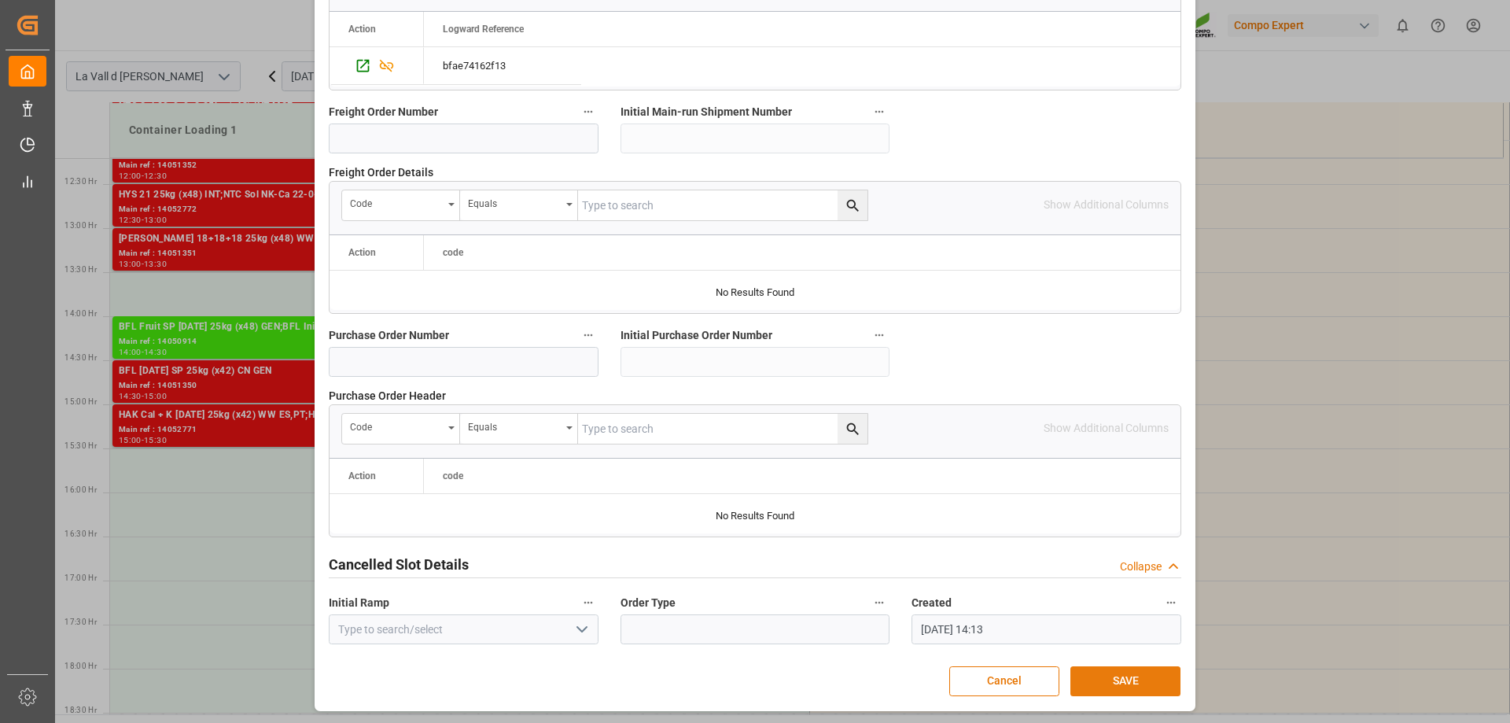
click at [1116, 686] on button "SAVE" at bounding box center [1125, 681] width 110 height 30
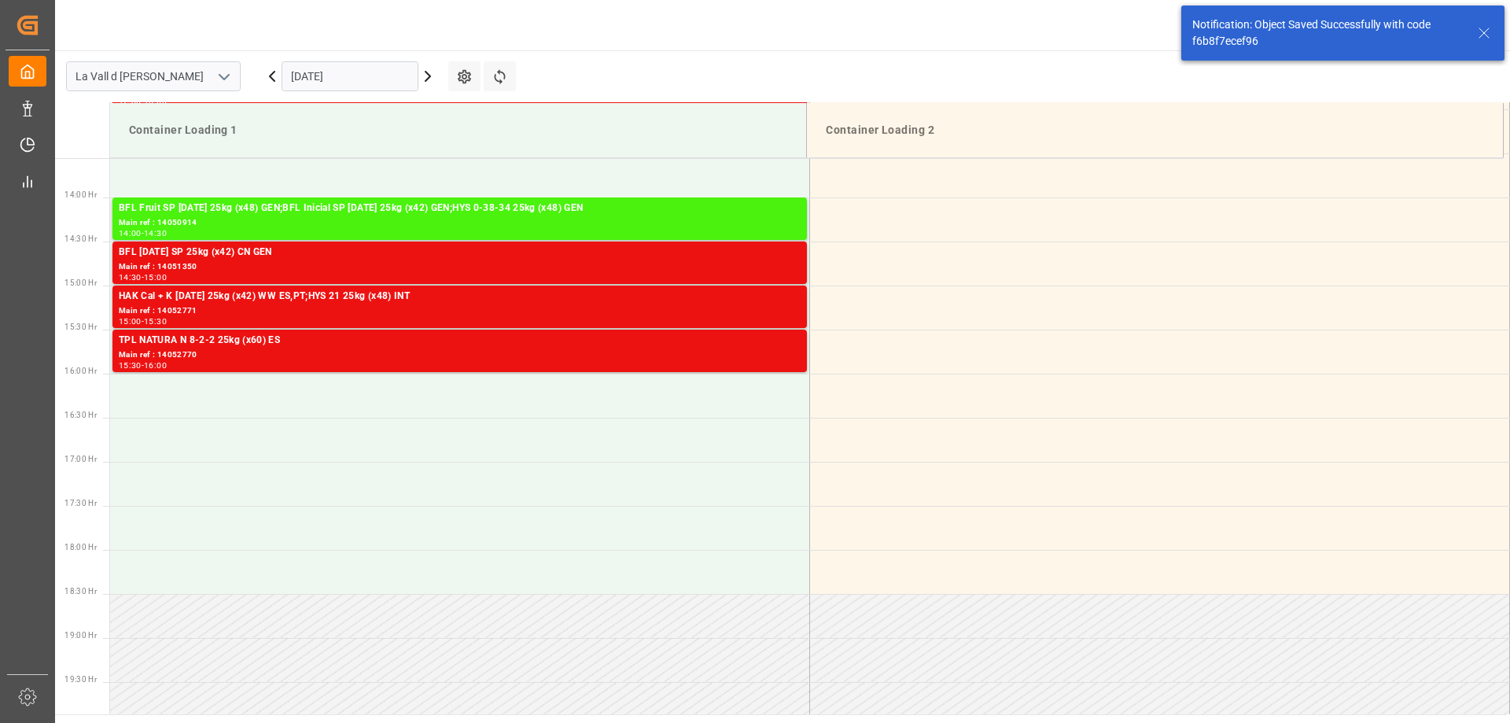
scroll to position [1223, 0]
